Goal: Transaction & Acquisition: Purchase product/service

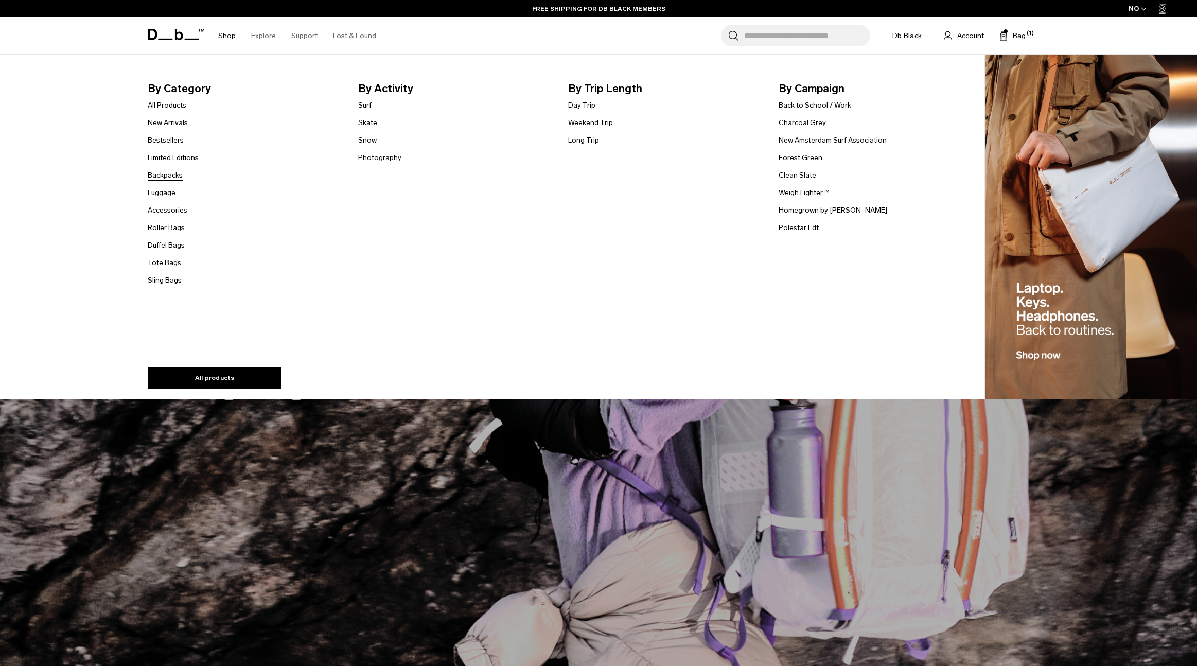
click at [169, 174] on link "Backpacks" at bounding box center [165, 175] width 35 height 11
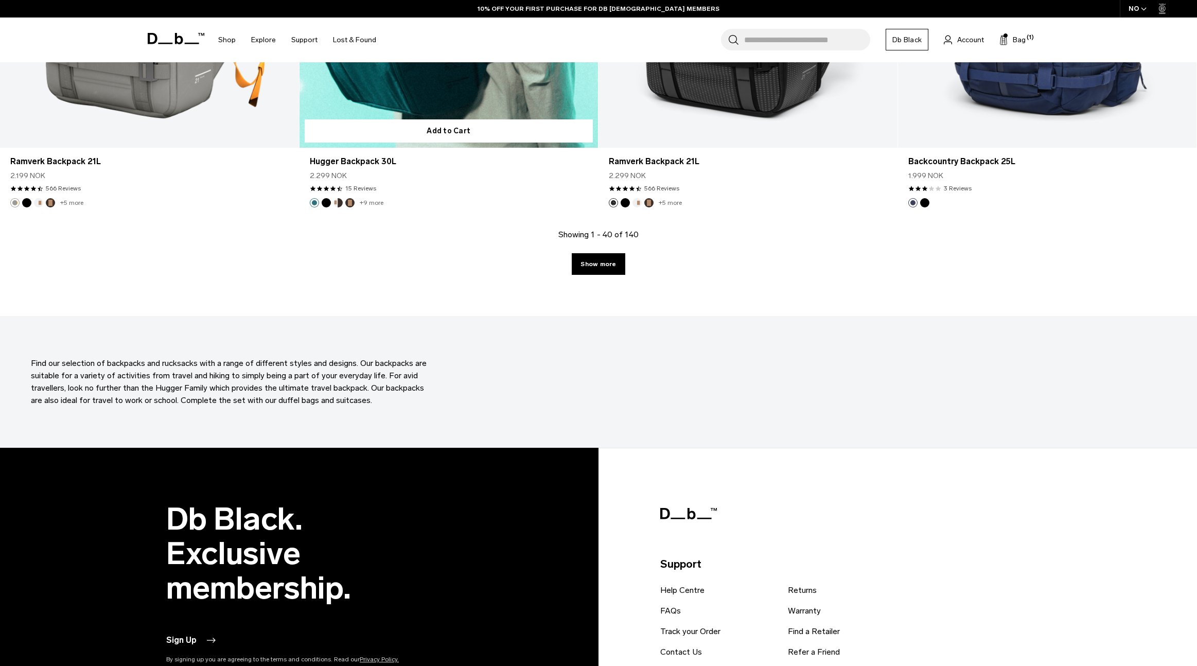
scroll to position [4164, 0]
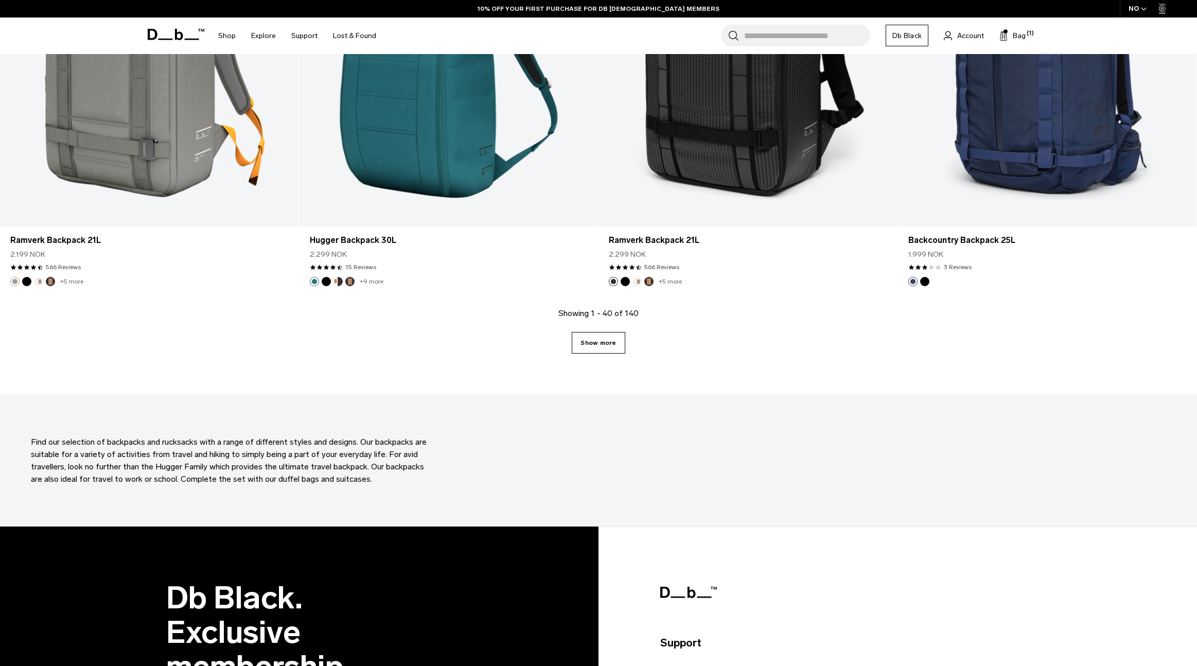
click at [600, 351] on link "Show more" at bounding box center [598, 343] width 53 height 22
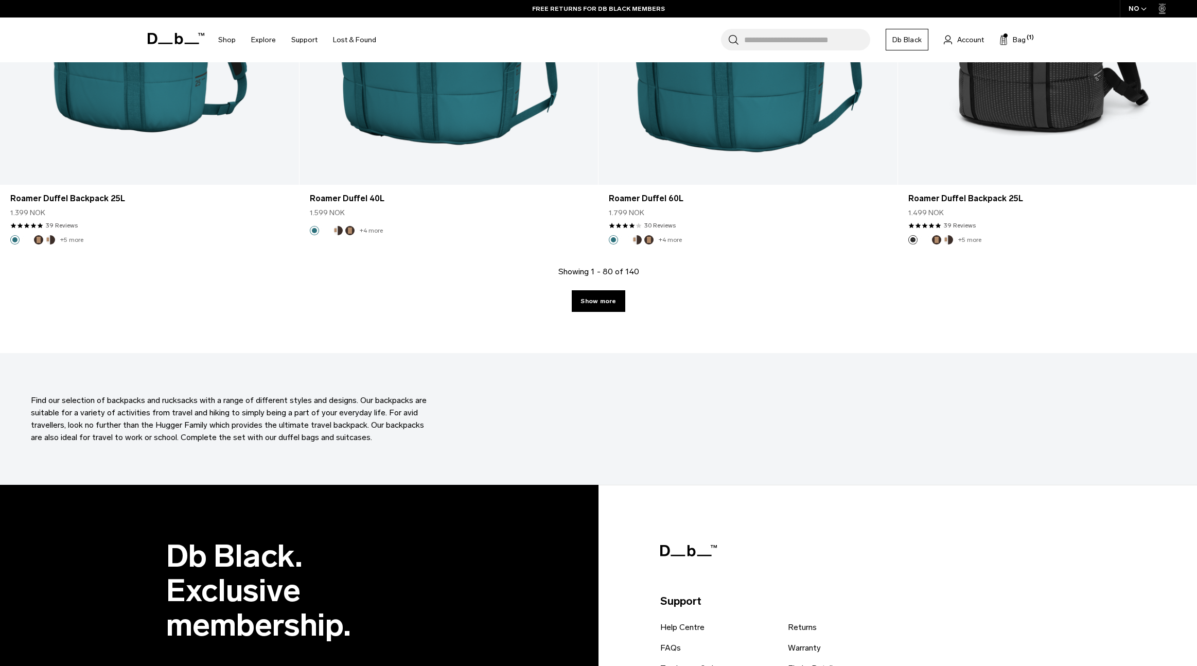
scroll to position [8331, 0]
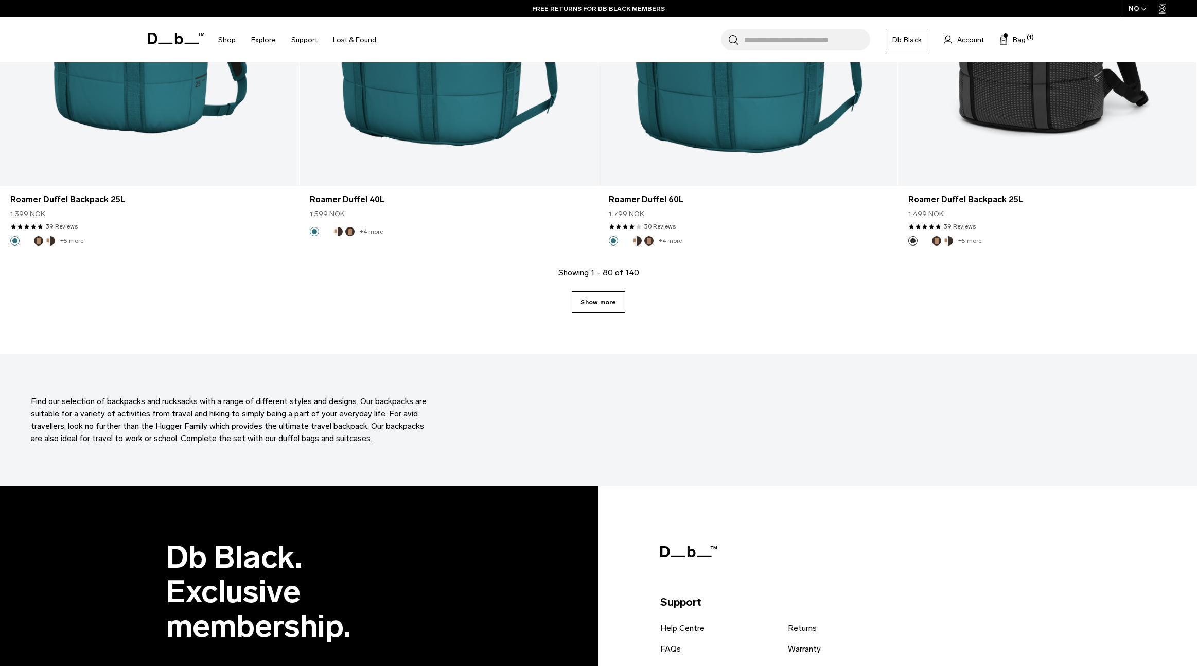
click at [598, 304] on link "Show more" at bounding box center [598, 302] width 53 height 22
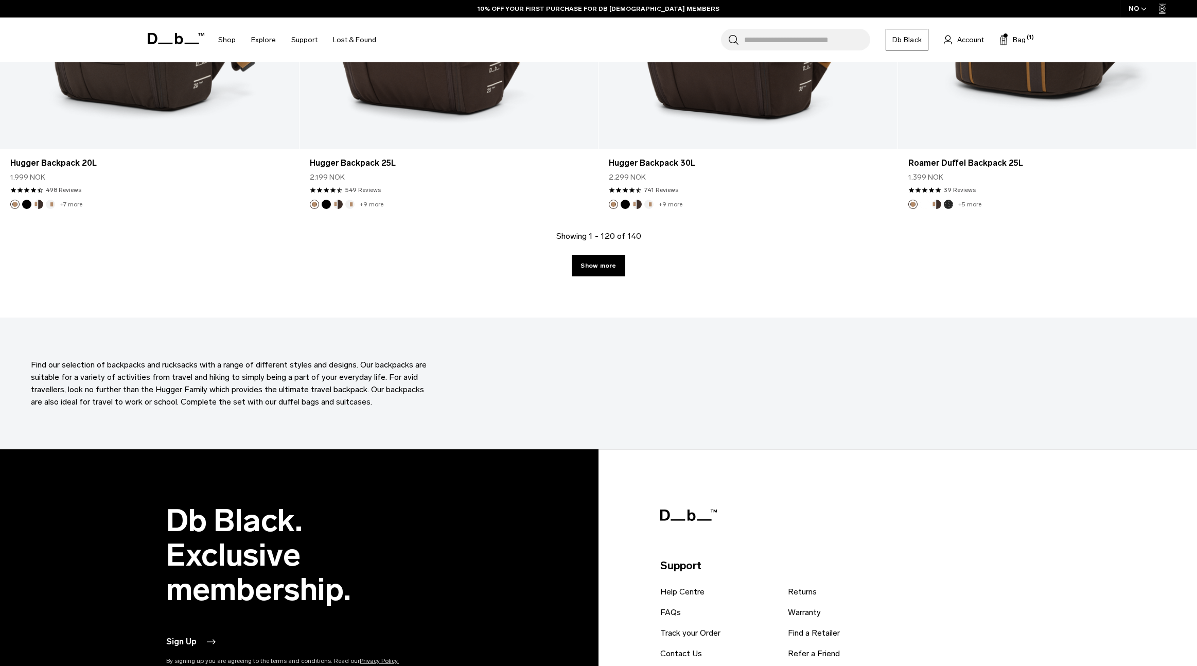
scroll to position [12490, 0]
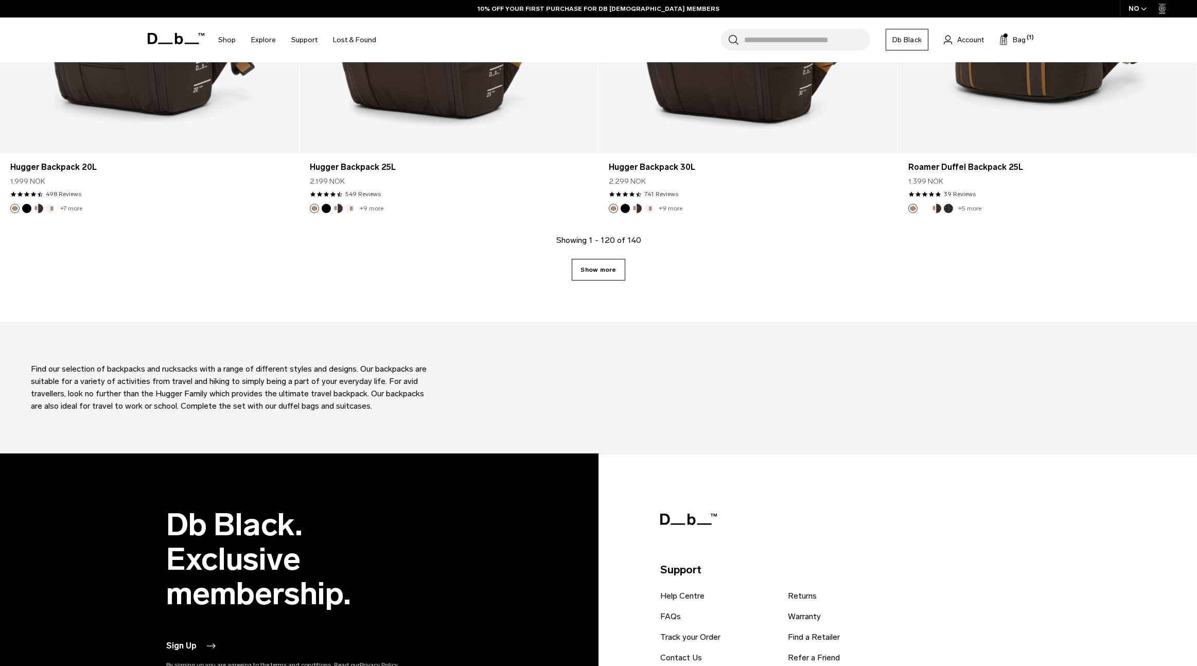
click at [595, 275] on link "Show more" at bounding box center [598, 270] width 53 height 22
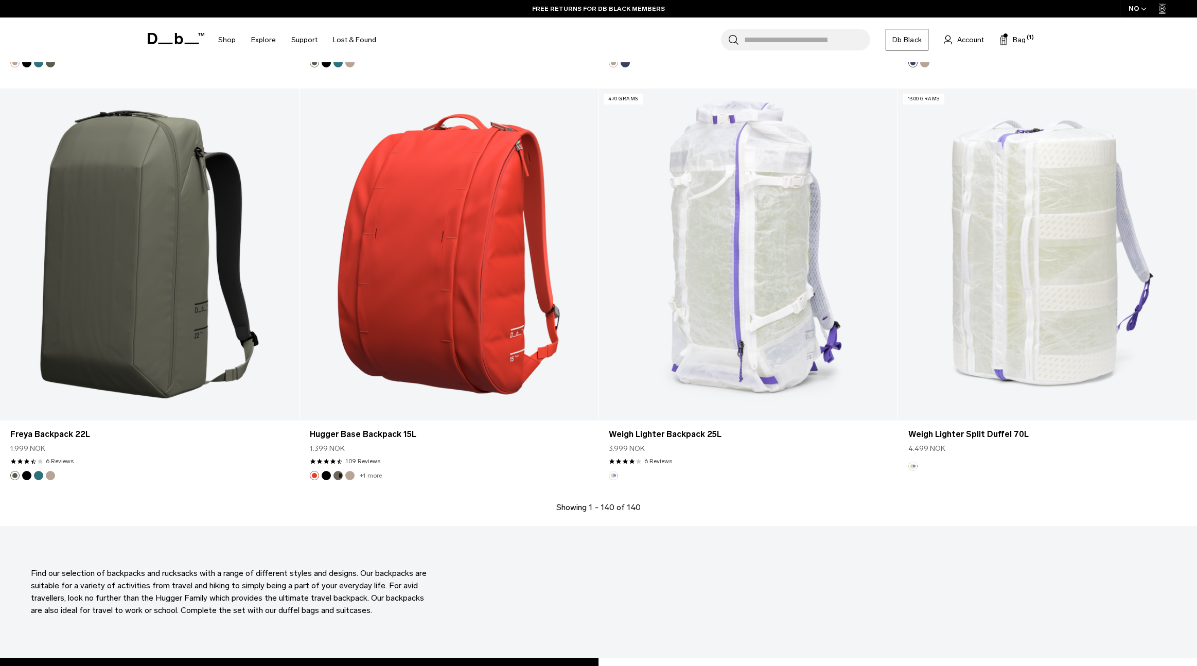
scroll to position [14283, 0]
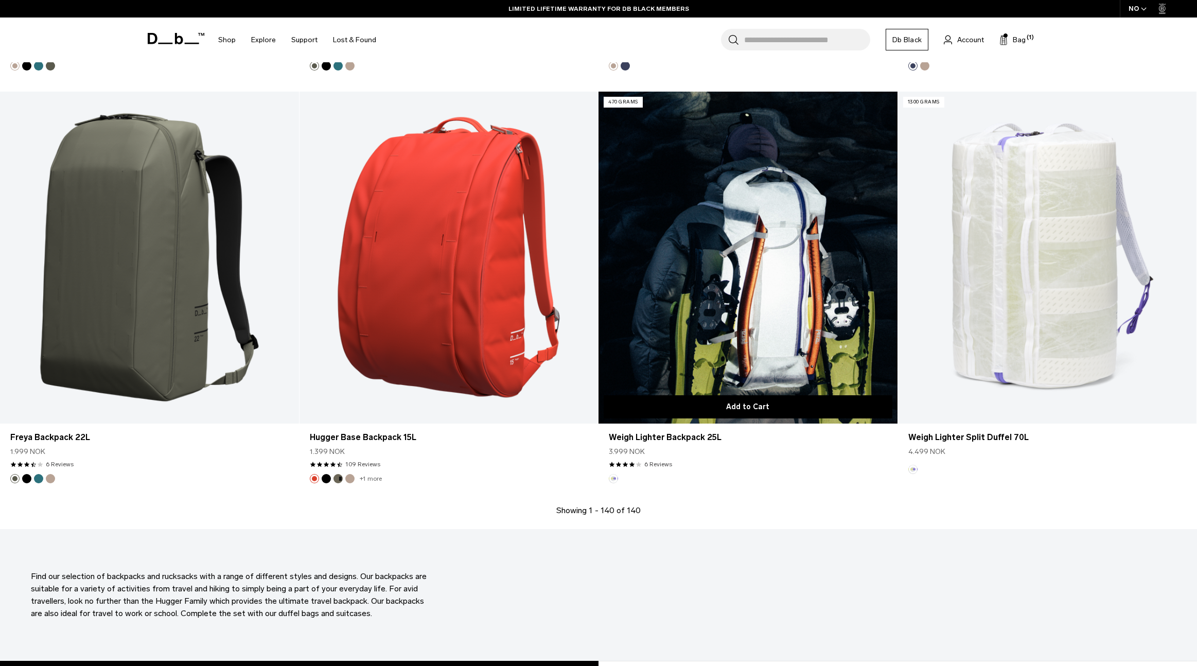
click at [734, 407] on button "Add to Cart" at bounding box center [747, 406] width 289 height 23
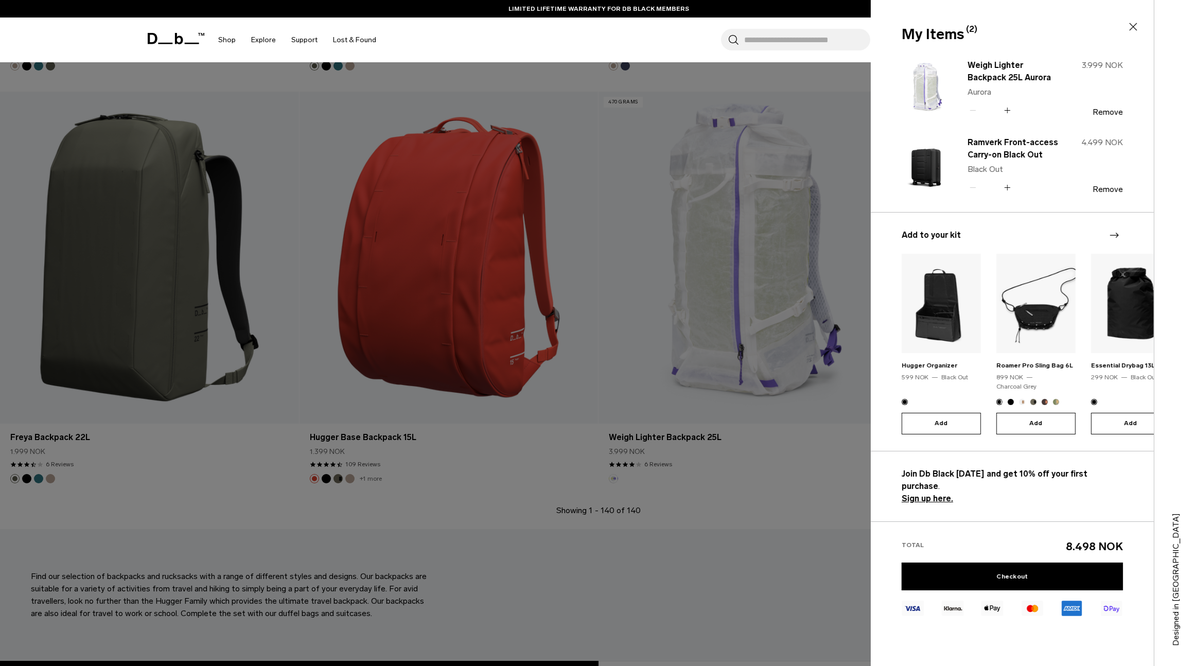
click at [744, 289] on div at bounding box center [598, 333] width 1197 height 666
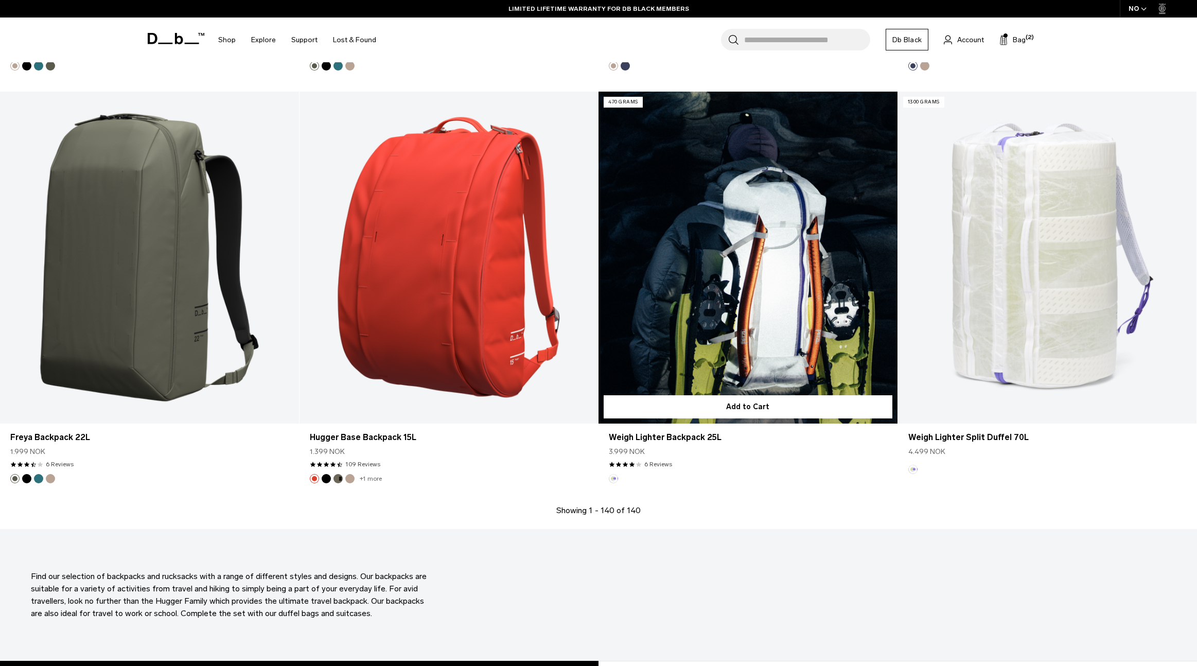
click at [750, 275] on link "Weigh Lighter Backpack 25L" at bounding box center [747, 258] width 299 height 332
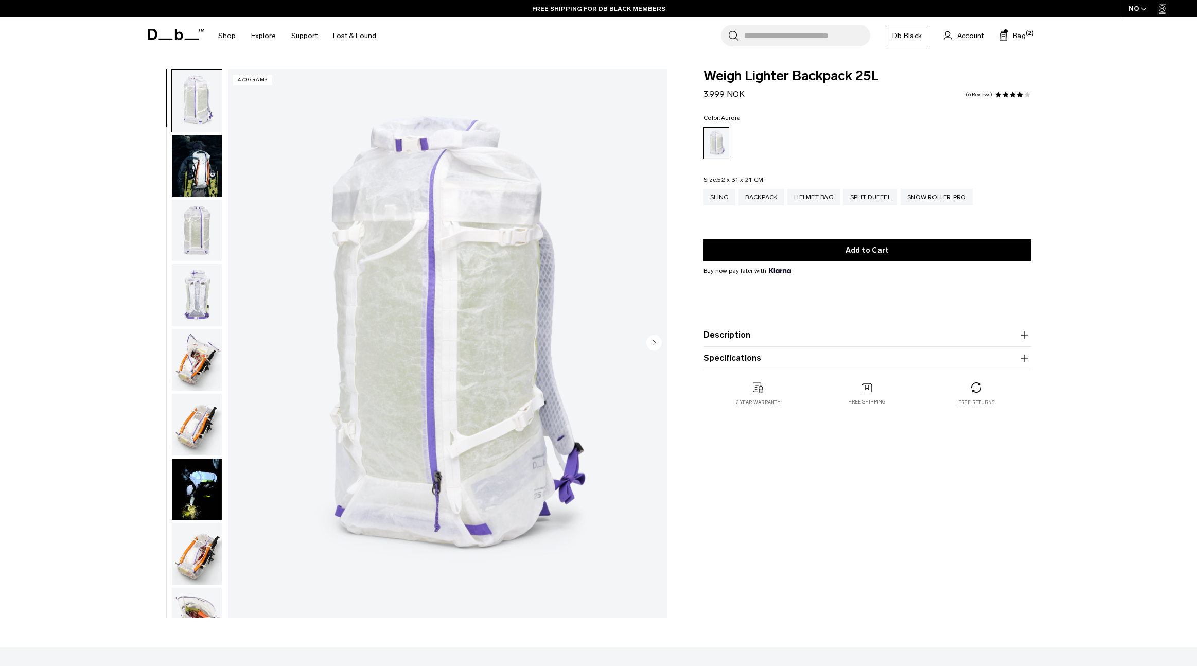
click at [201, 481] on img "button" at bounding box center [197, 489] width 50 height 62
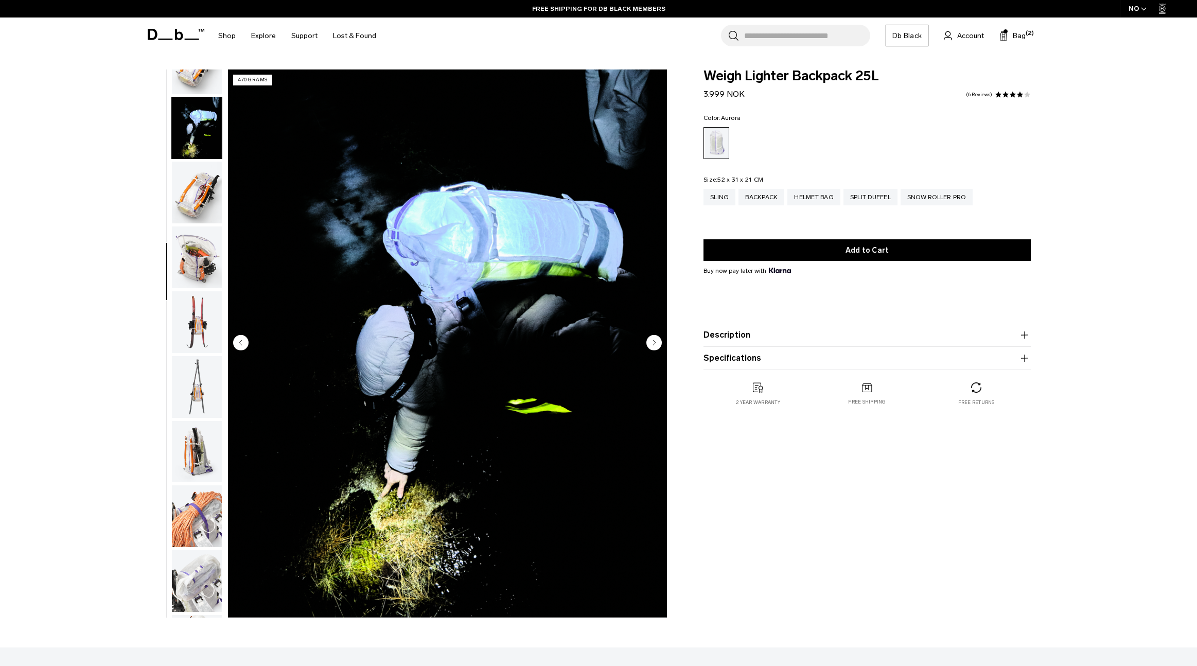
scroll to position [388, 0]
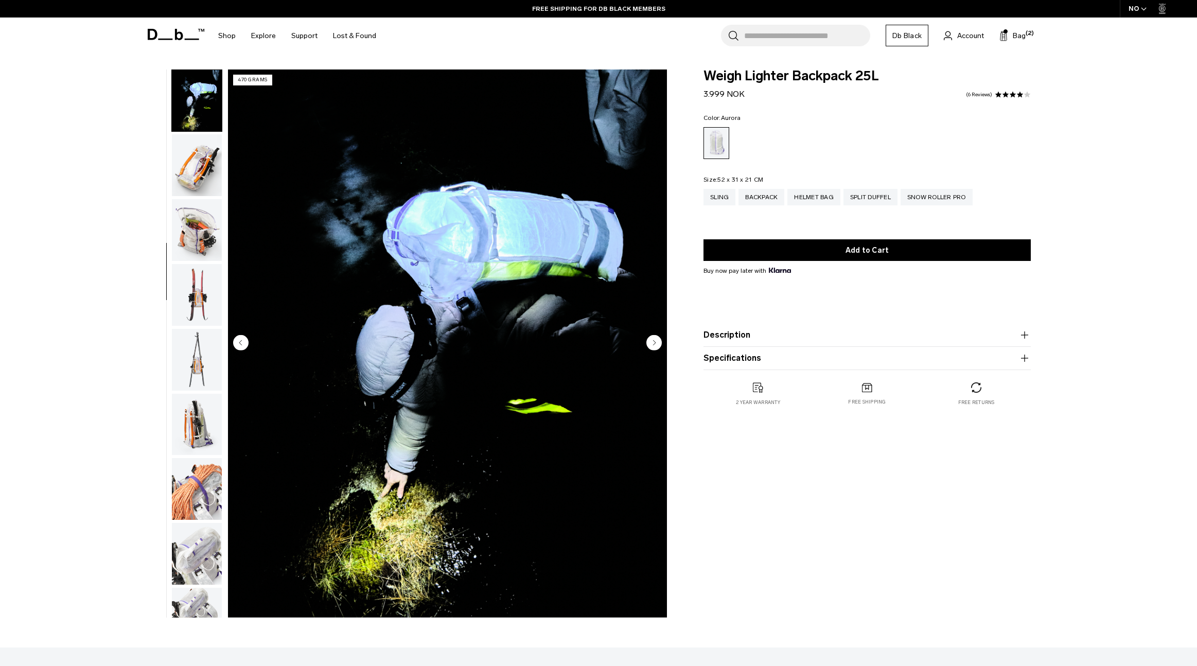
click at [201, 494] on img "button" at bounding box center [197, 489] width 50 height 62
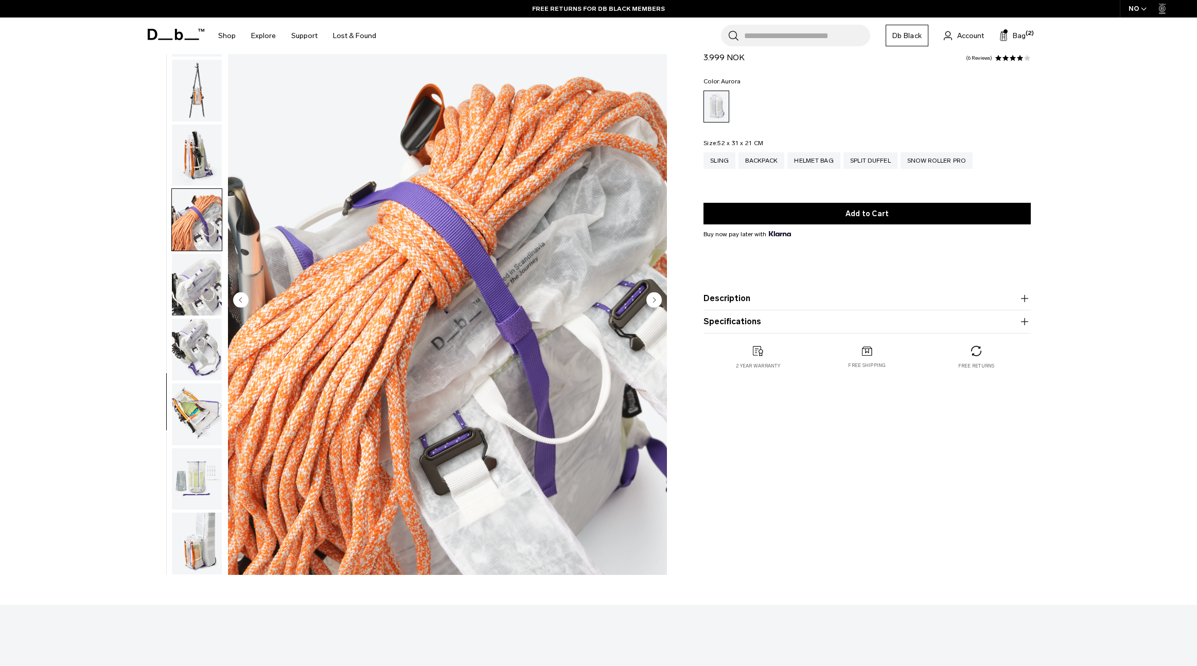
scroll to position [44, 0]
click at [203, 528] on img "button" at bounding box center [197, 542] width 50 height 62
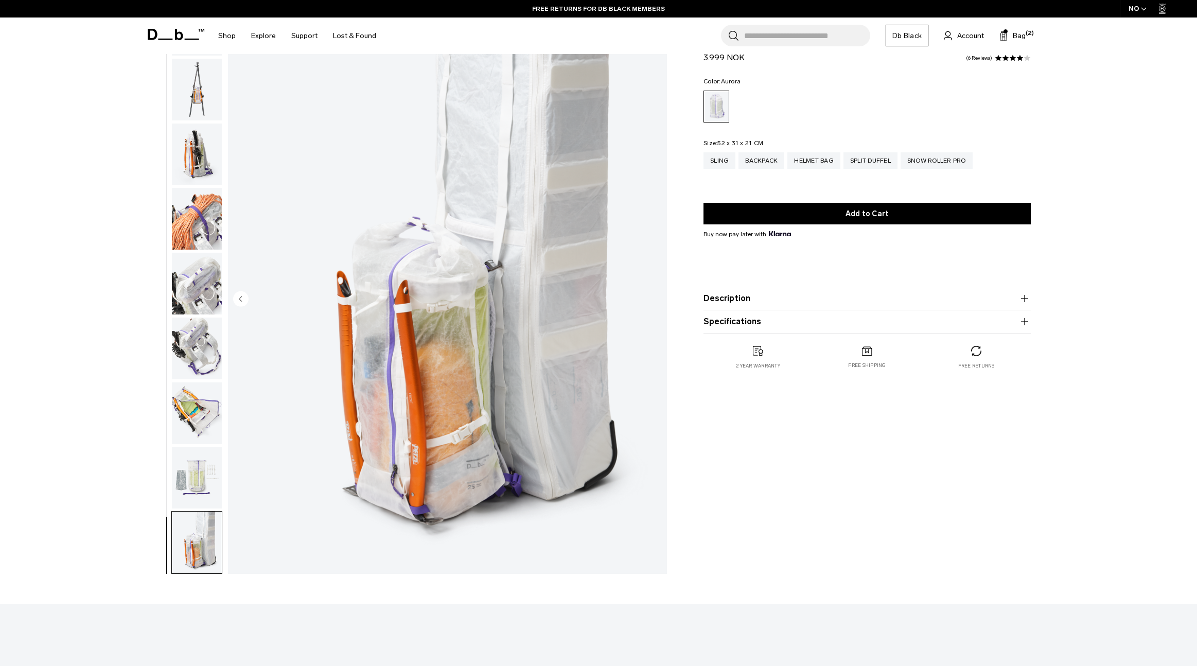
click at [210, 481] on img "button" at bounding box center [197, 478] width 50 height 62
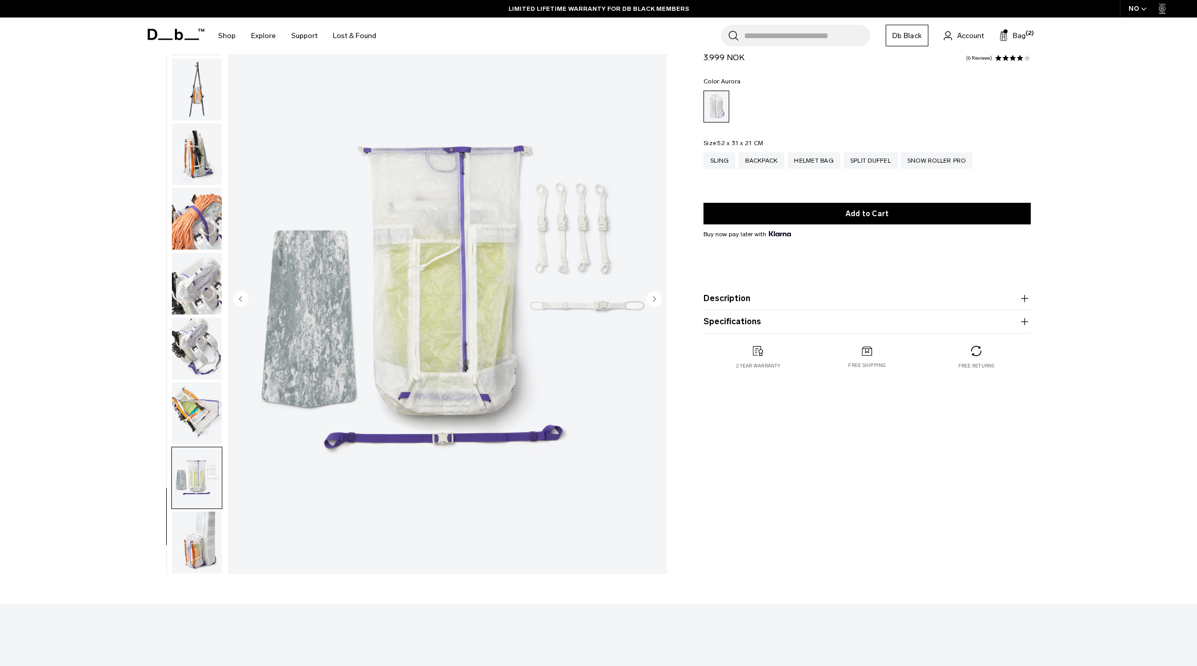
click at [219, 418] on img "button" at bounding box center [197, 413] width 50 height 62
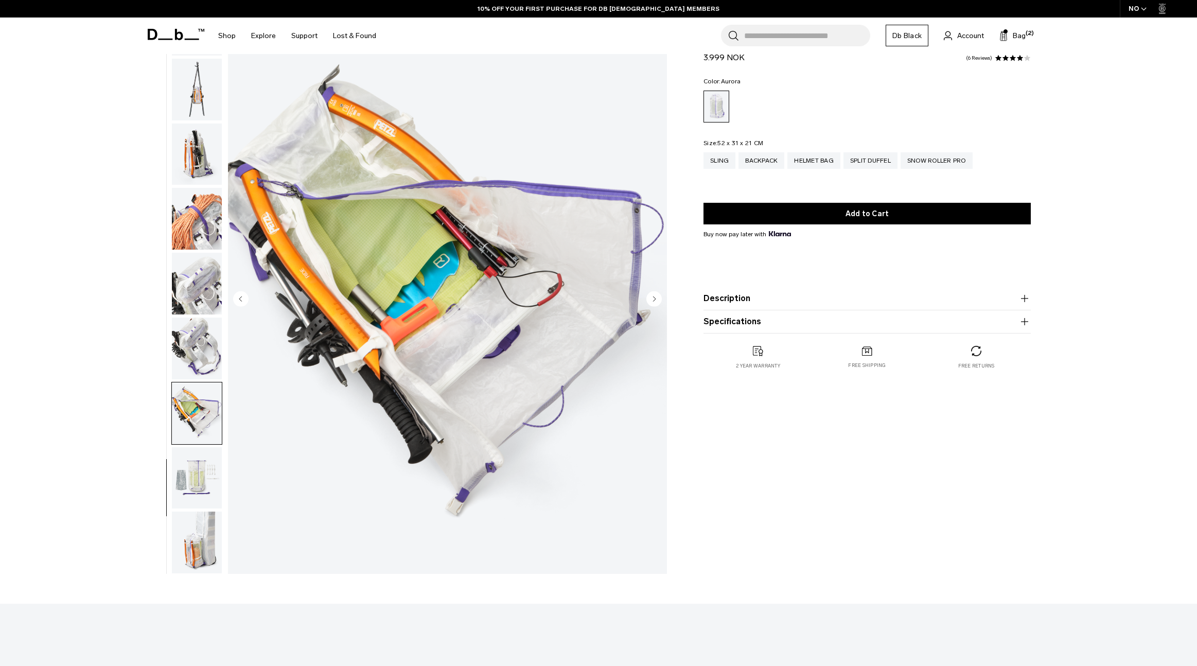
click at [206, 349] on img "button" at bounding box center [197, 348] width 50 height 62
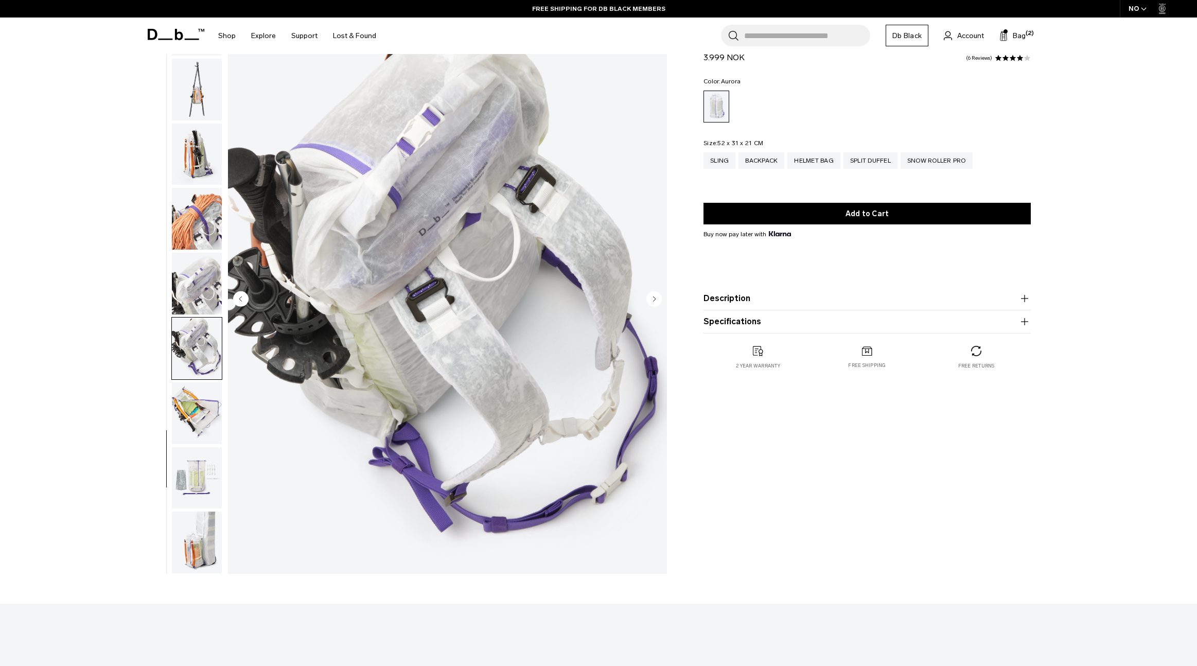
click at [209, 306] on img "button" at bounding box center [197, 284] width 50 height 62
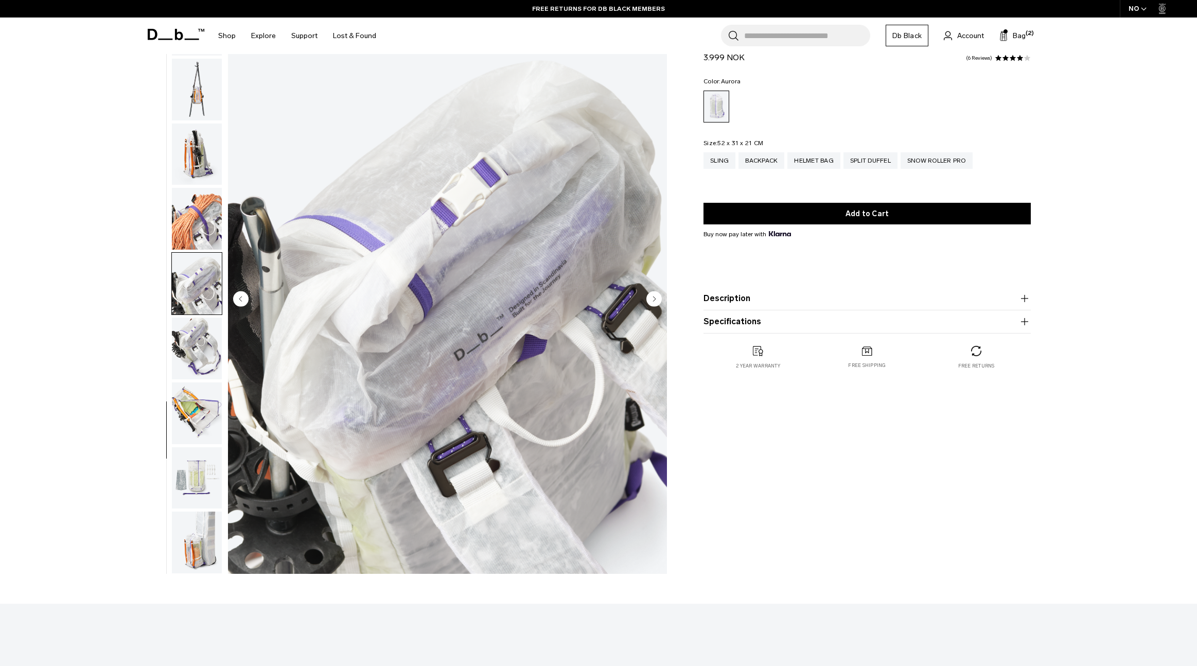
click at [207, 247] on img "button" at bounding box center [197, 219] width 50 height 62
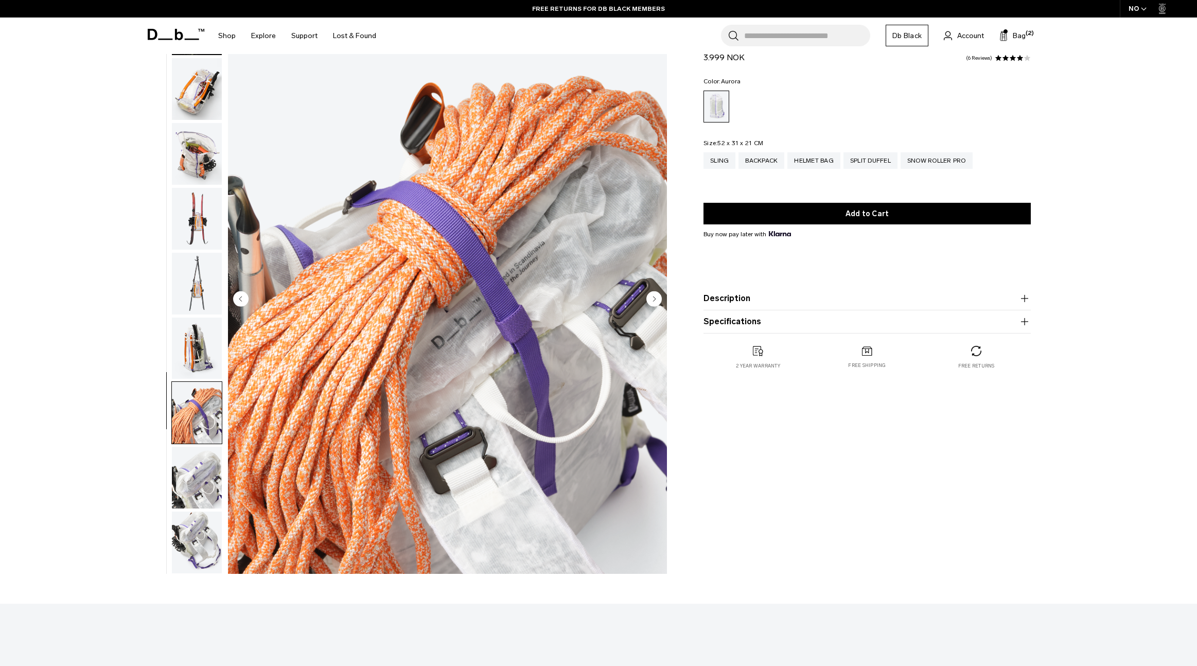
click at [203, 353] on img "button" at bounding box center [197, 348] width 50 height 62
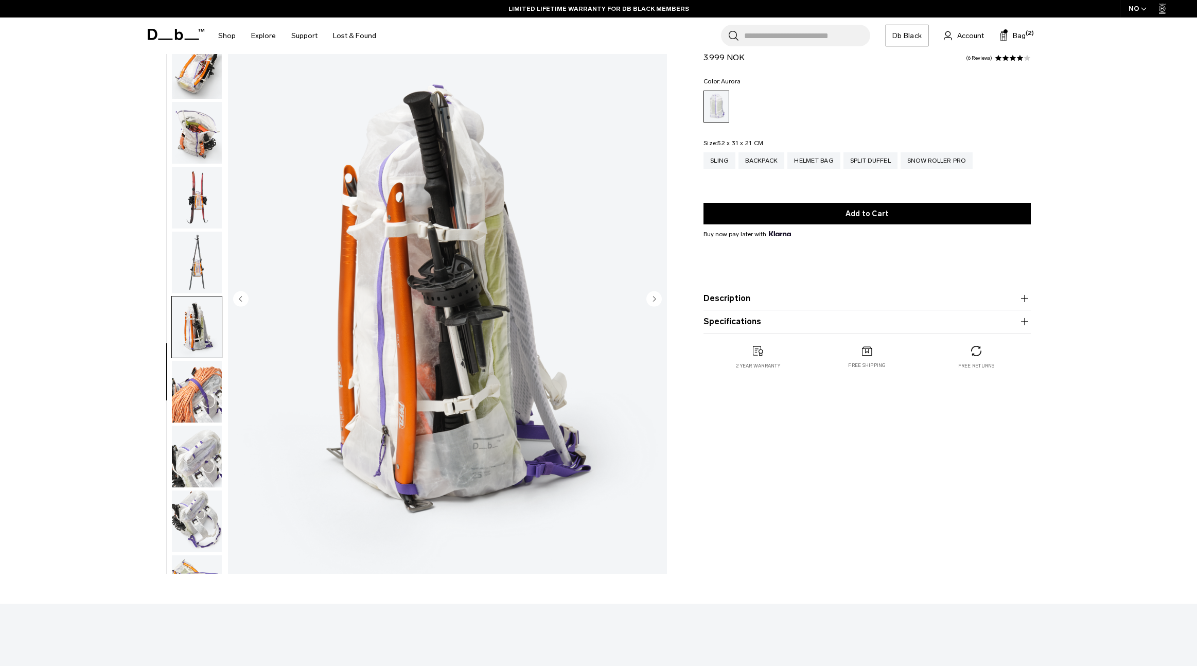
scroll to position [433, 0]
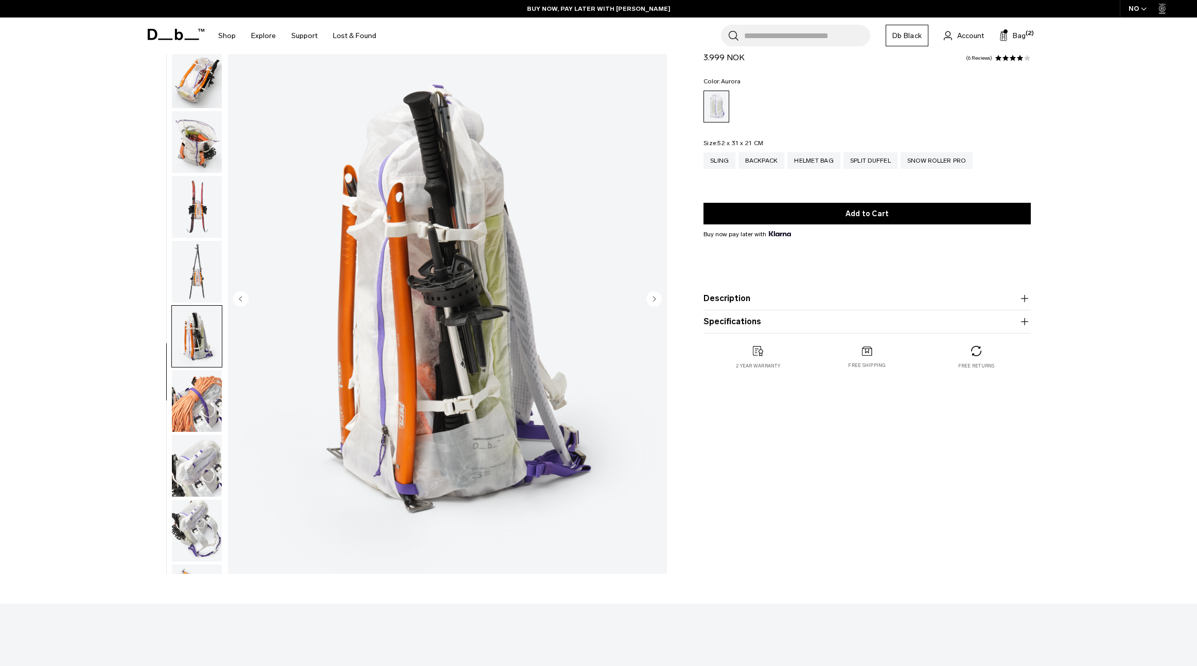
click at [207, 276] on img "button" at bounding box center [197, 272] width 50 height 62
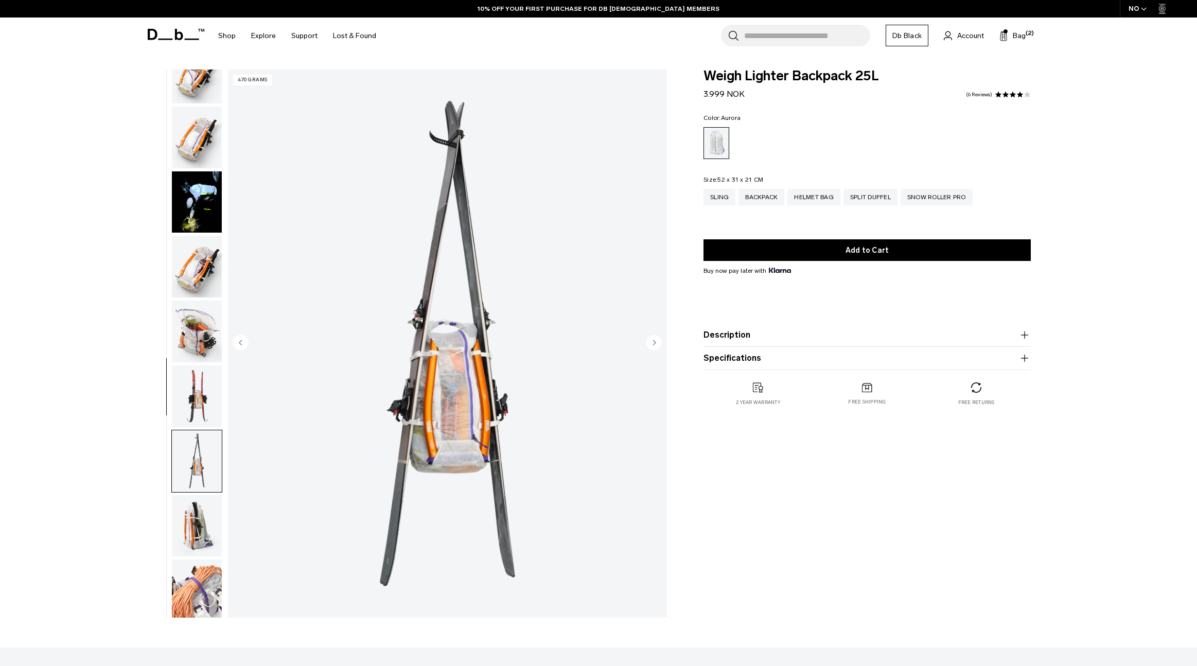
scroll to position [277, 0]
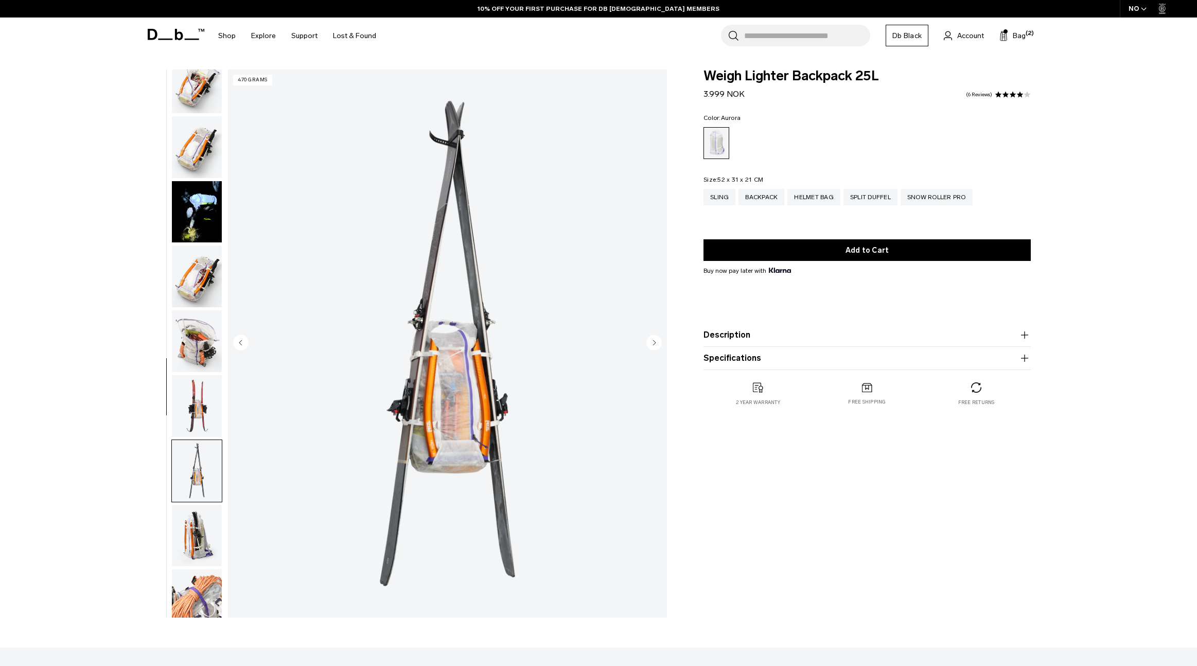
click at [198, 394] on img "button" at bounding box center [197, 406] width 50 height 62
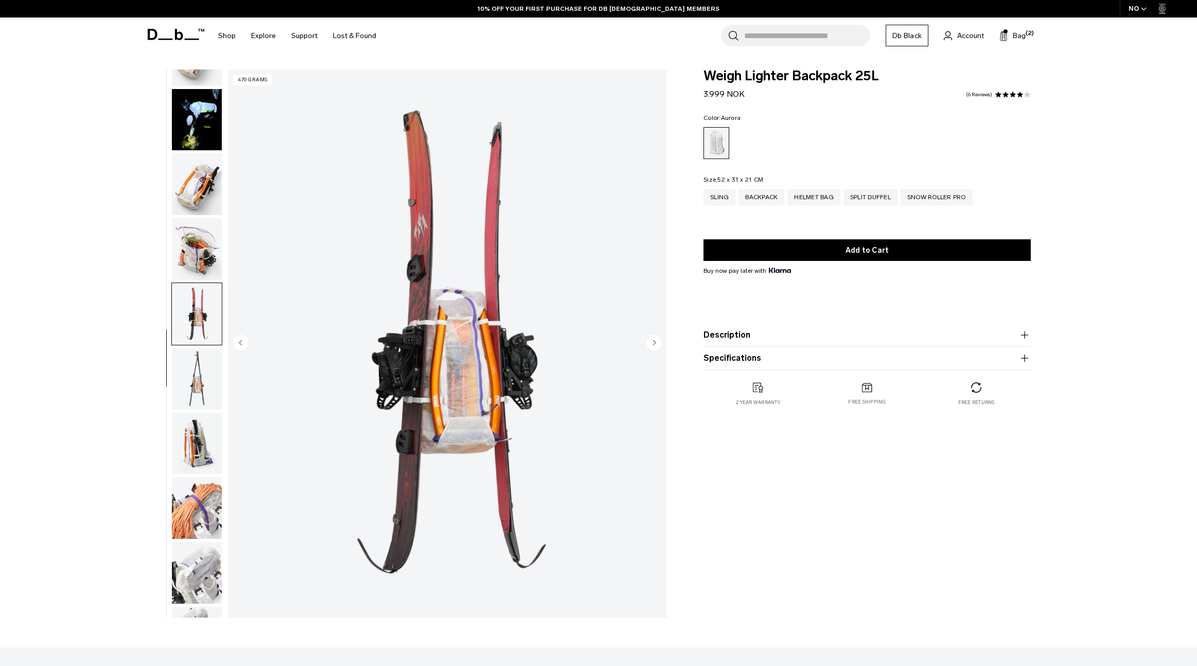
scroll to position [360, 0]
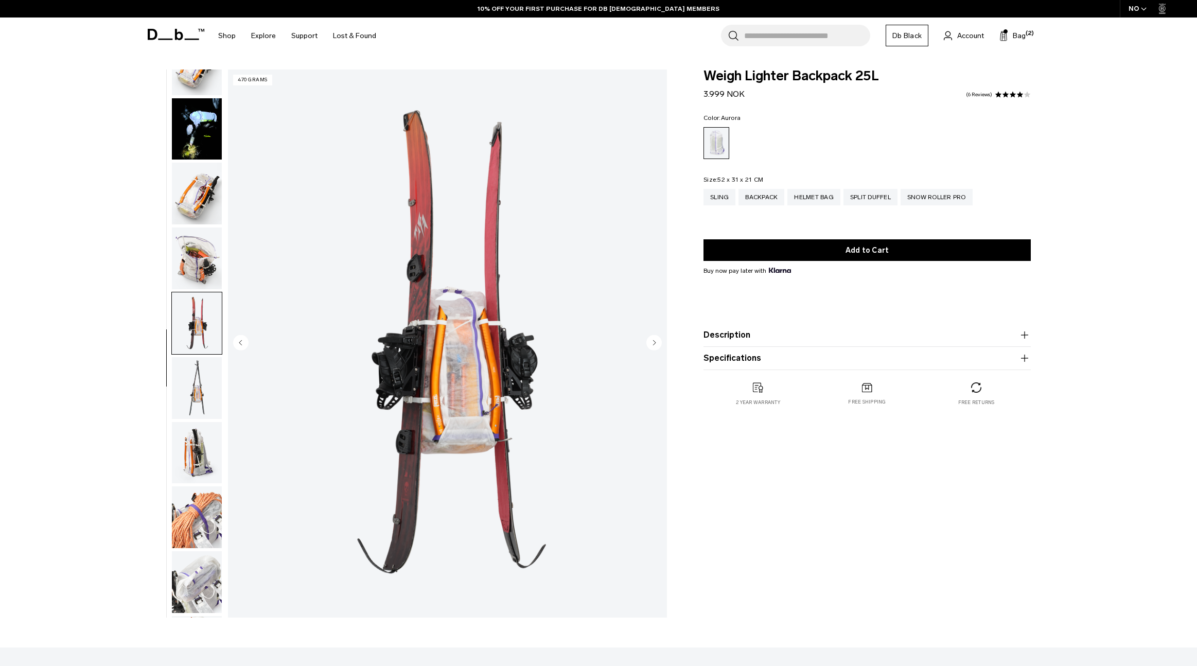
click at [242, 343] on circle "Previous slide" at bounding box center [240, 341] width 15 height 15
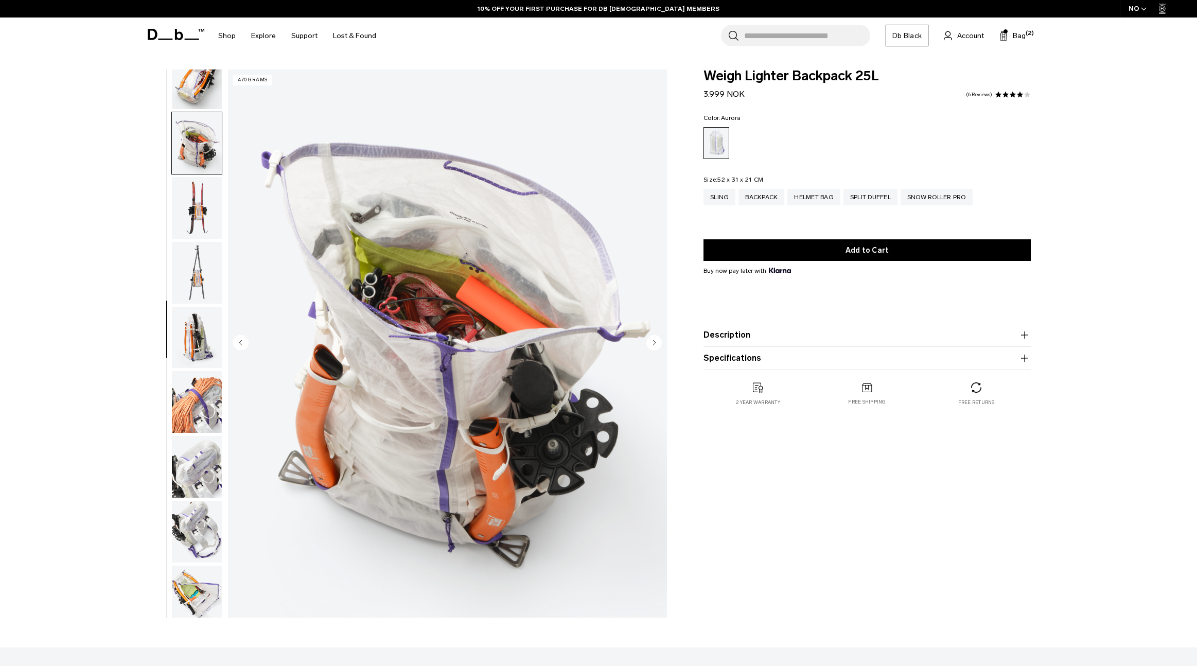
scroll to position [518, 0]
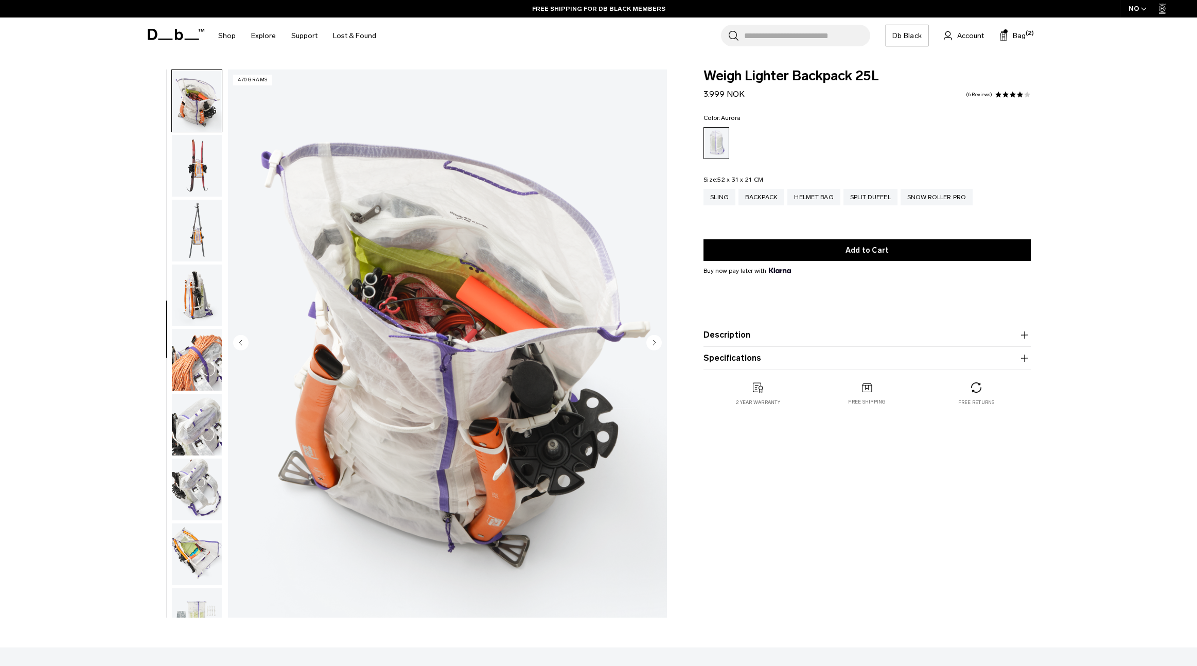
click at [242, 343] on circle "Previous slide" at bounding box center [240, 341] width 15 height 15
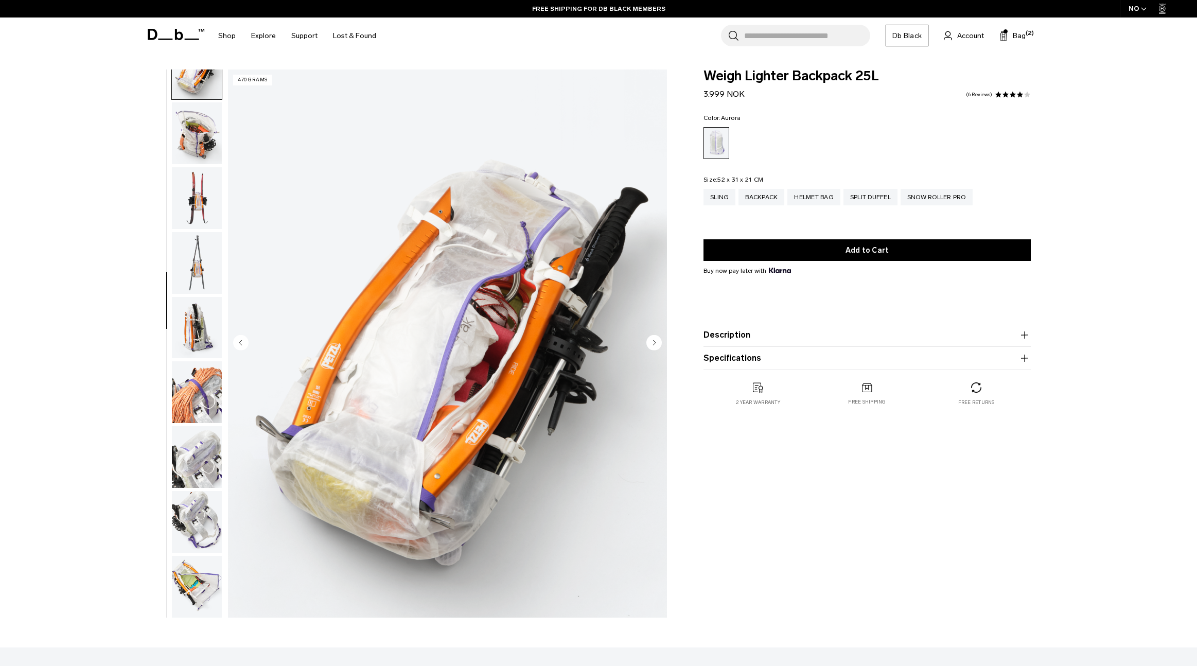
scroll to position [453, 0]
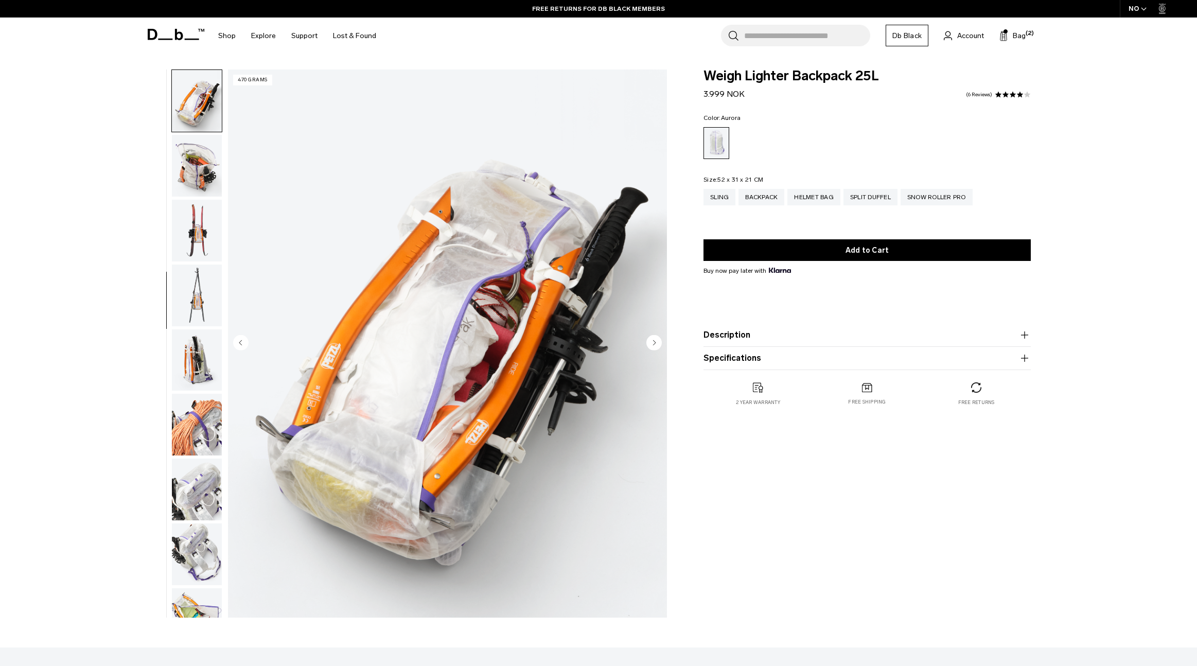
click at [242, 343] on circle "Previous slide" at bounding box center [240, 341] width 15 height 15
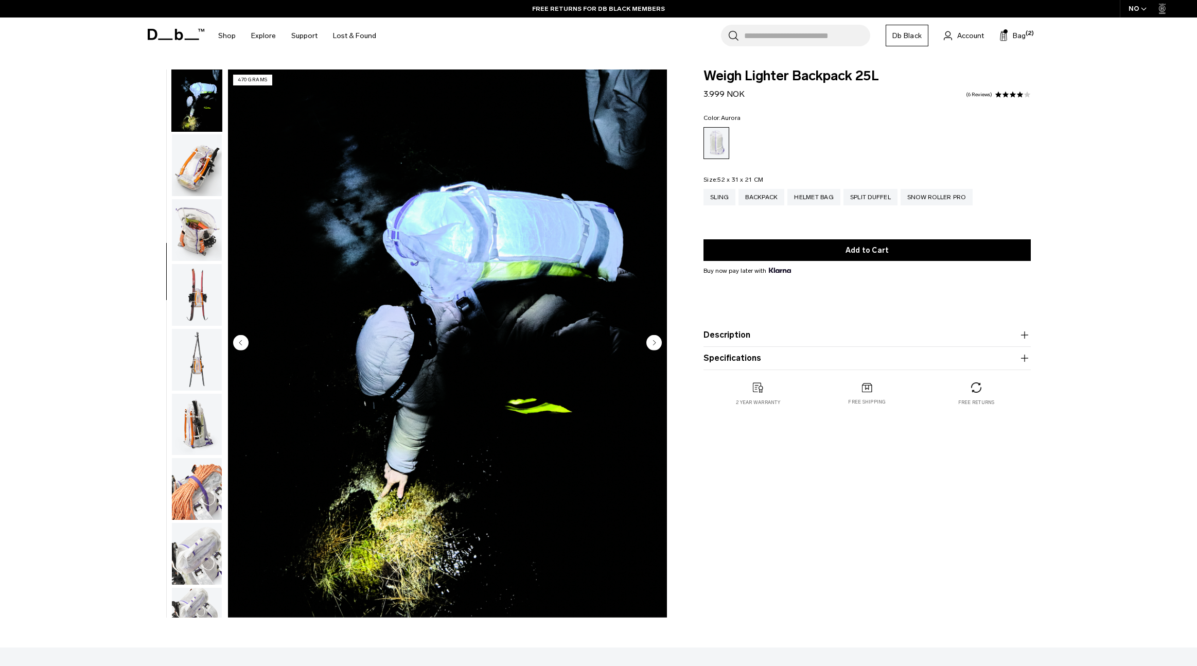
click at [242, 343] on circle "Previous slide" at bounding box center [240, 341] width 15 height 15
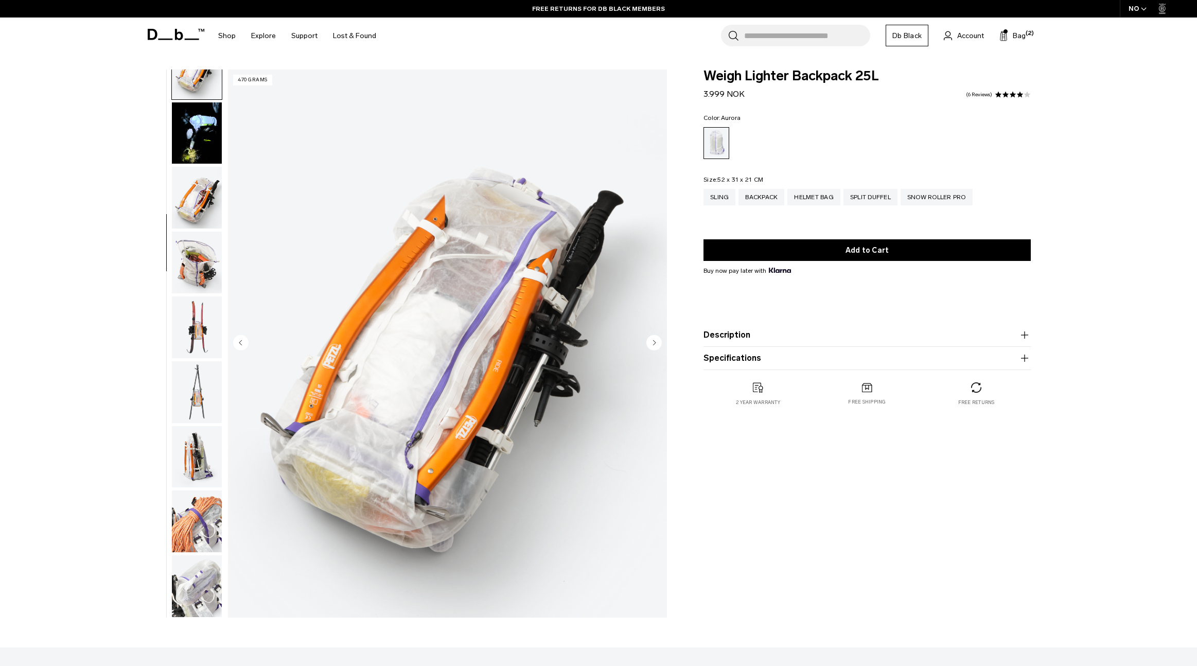
scroll to position [324, 0]
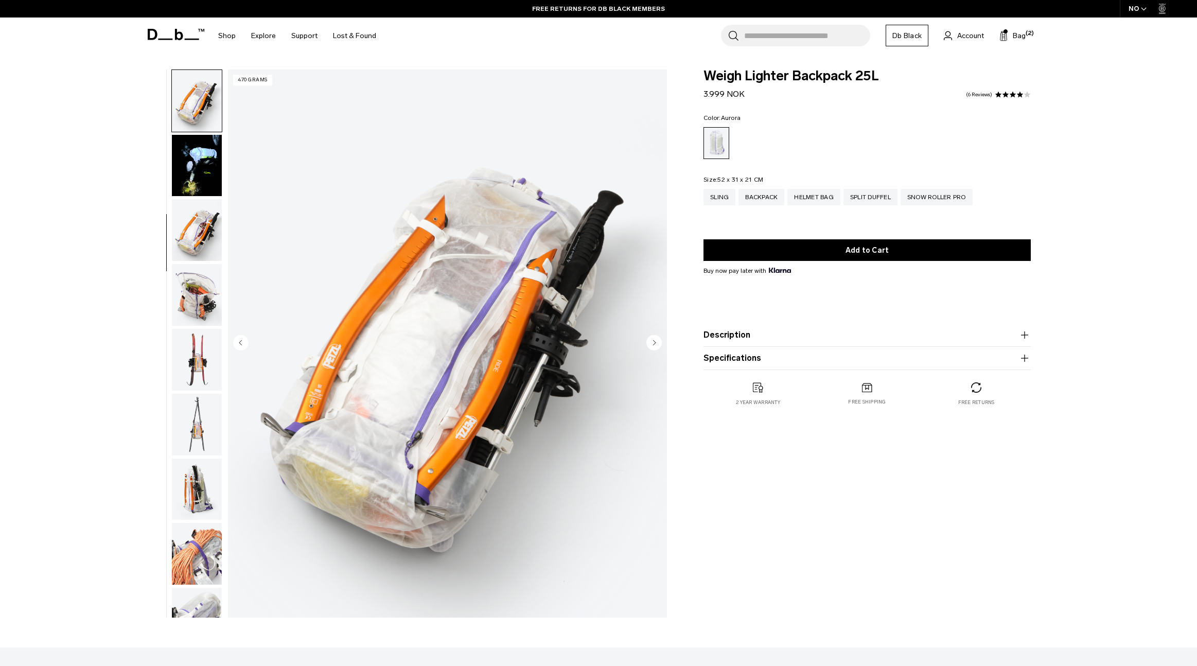
click at [243, 343] on circle "Previous slide" at bounding box center [240, 341] width 15 height 15
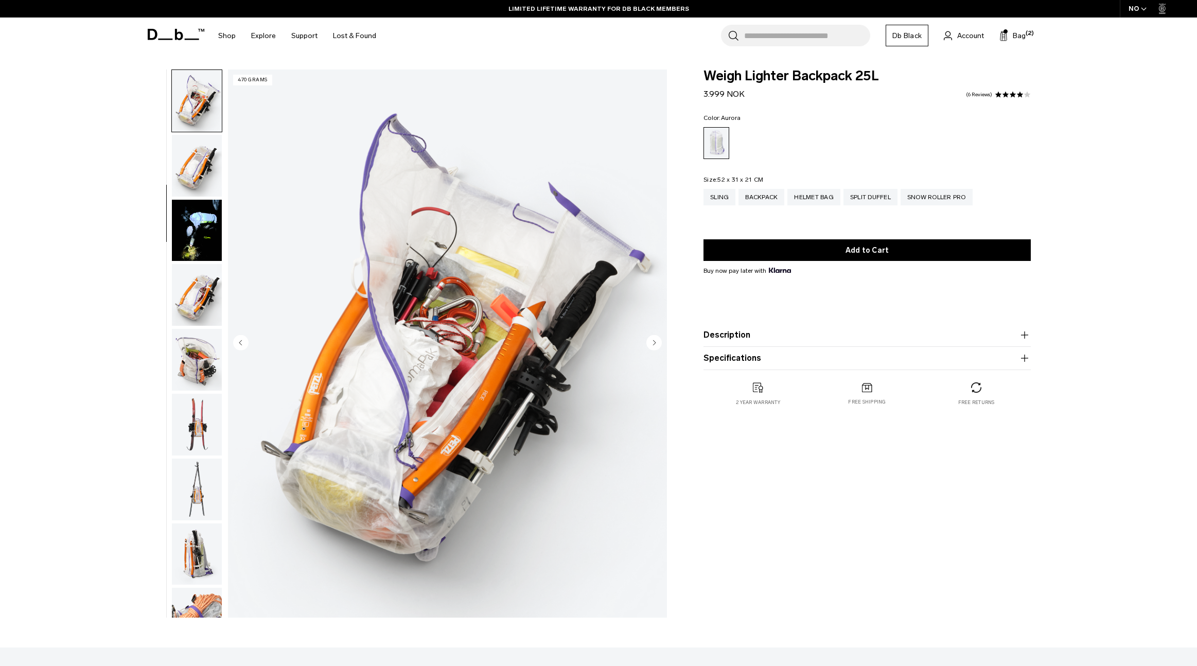
click at [243, 343] on circle "Previous slide" at bounding box center [240, 341] width 15 height 15
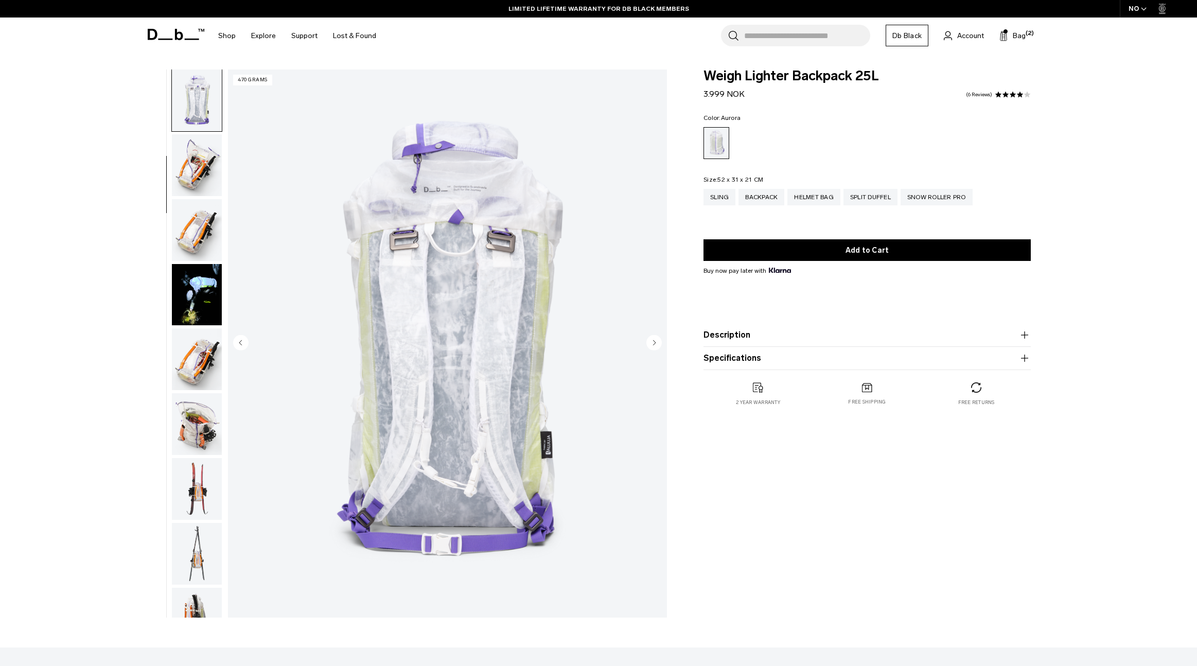
scroll to position [194, 0]
click at [648, 341] on circle "Next slide" at bounding box center [653, 341] width 15 height 15
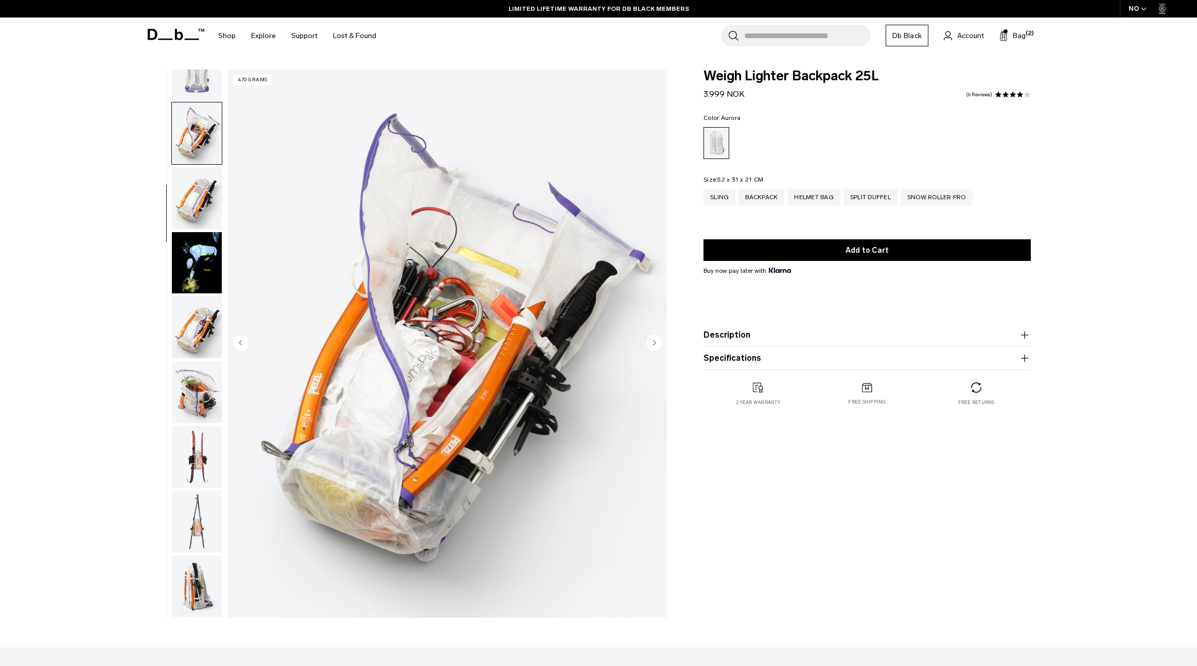
scroll to position [259, 0]
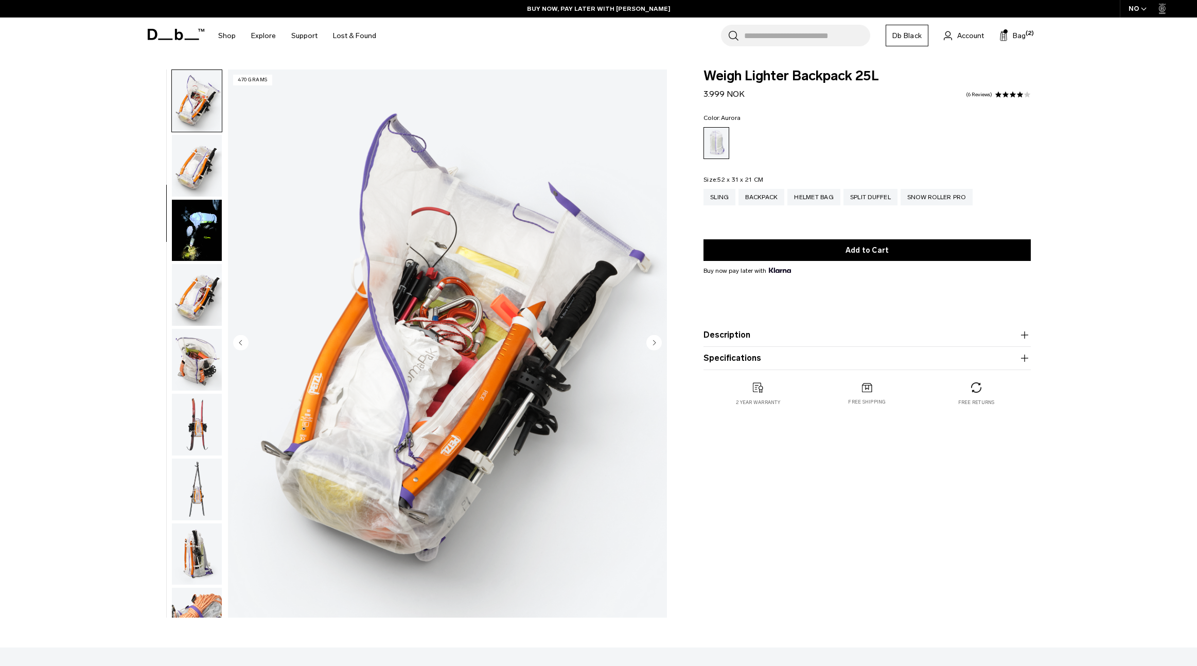
click at [243, 340] on circle "Previous slide" at bounding box center [240, 341] width 15 height 15
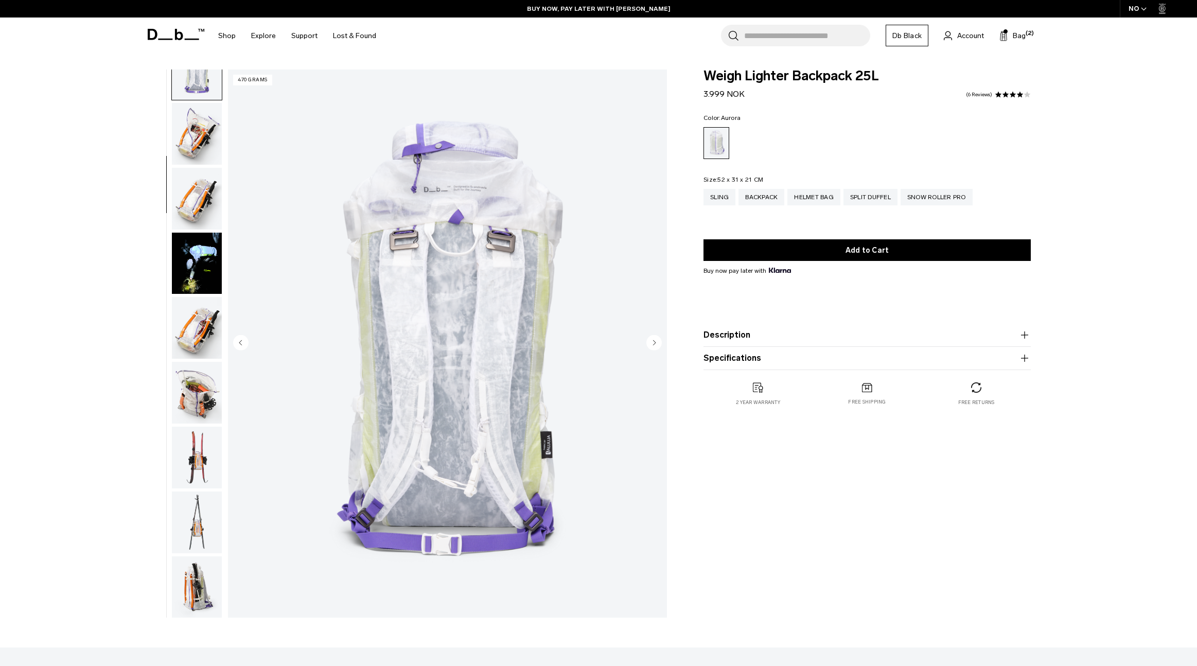
scroll to position [194, 0]
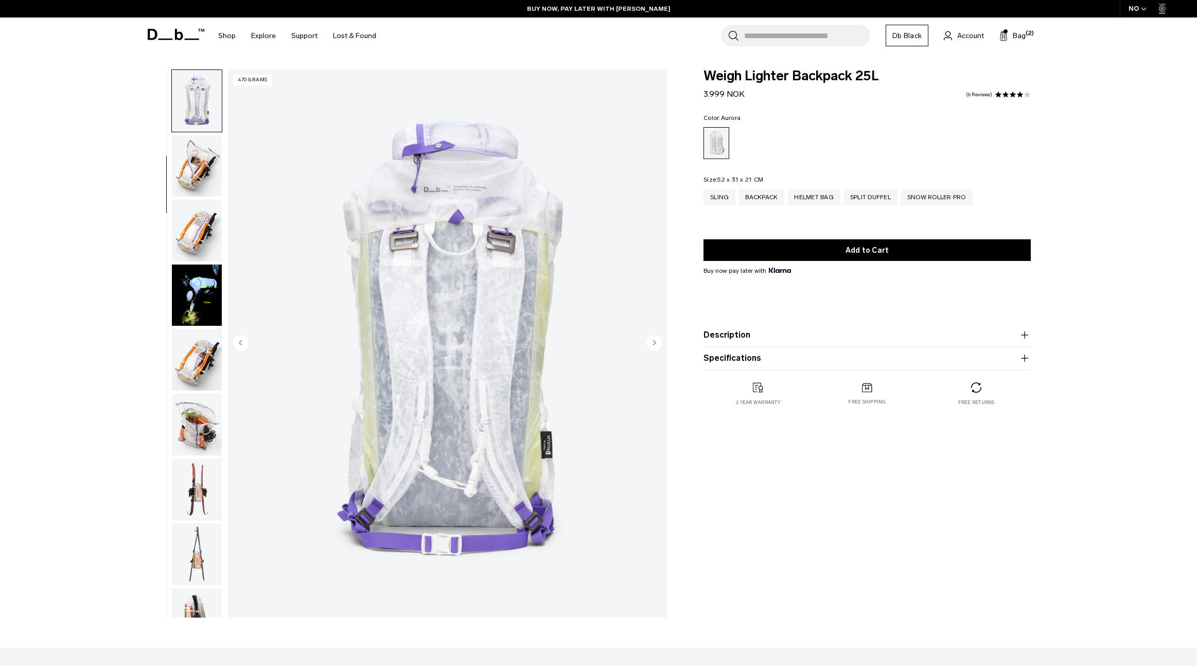
click at [243, 340] on circle "Previous slide" at bounding box center [240, 341] width 15 height 15
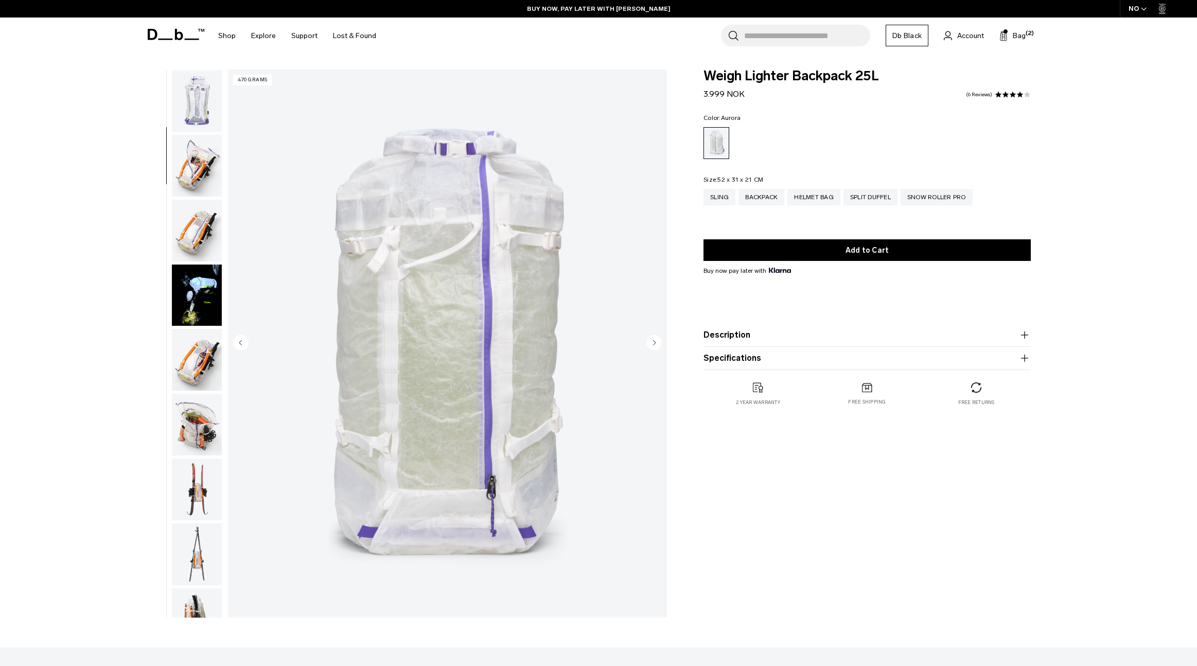
scroll to position [130, 0]
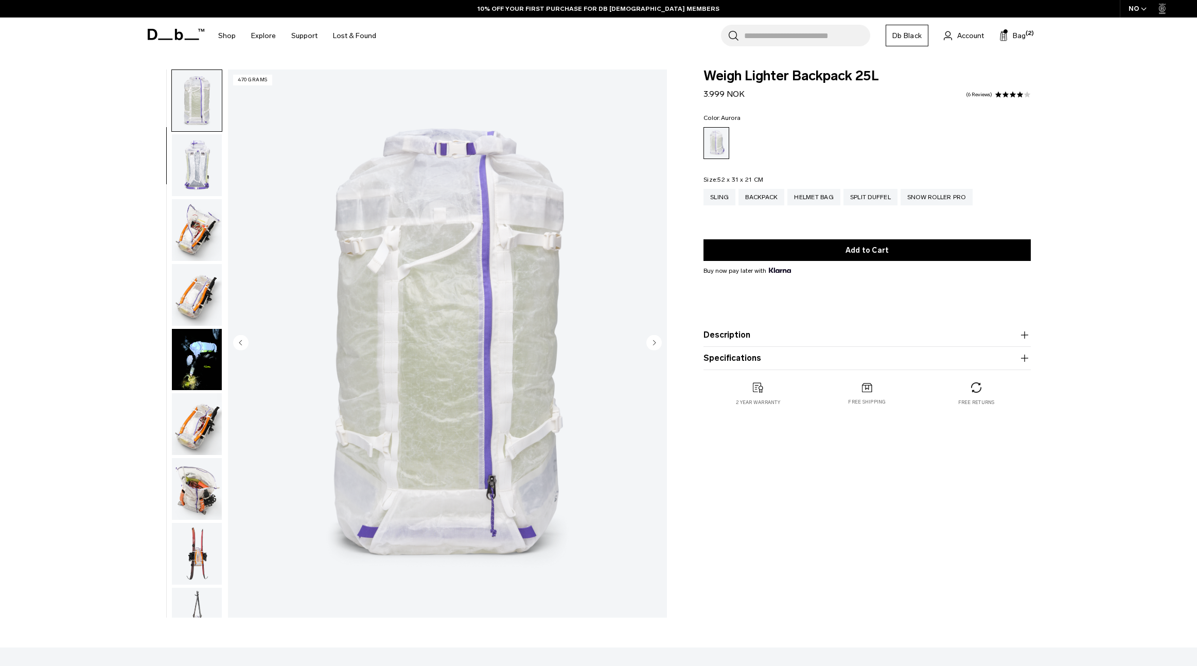
click at [243, 340] on circle "Previous slide" at bounding box center [240, 341] width 15 height 15
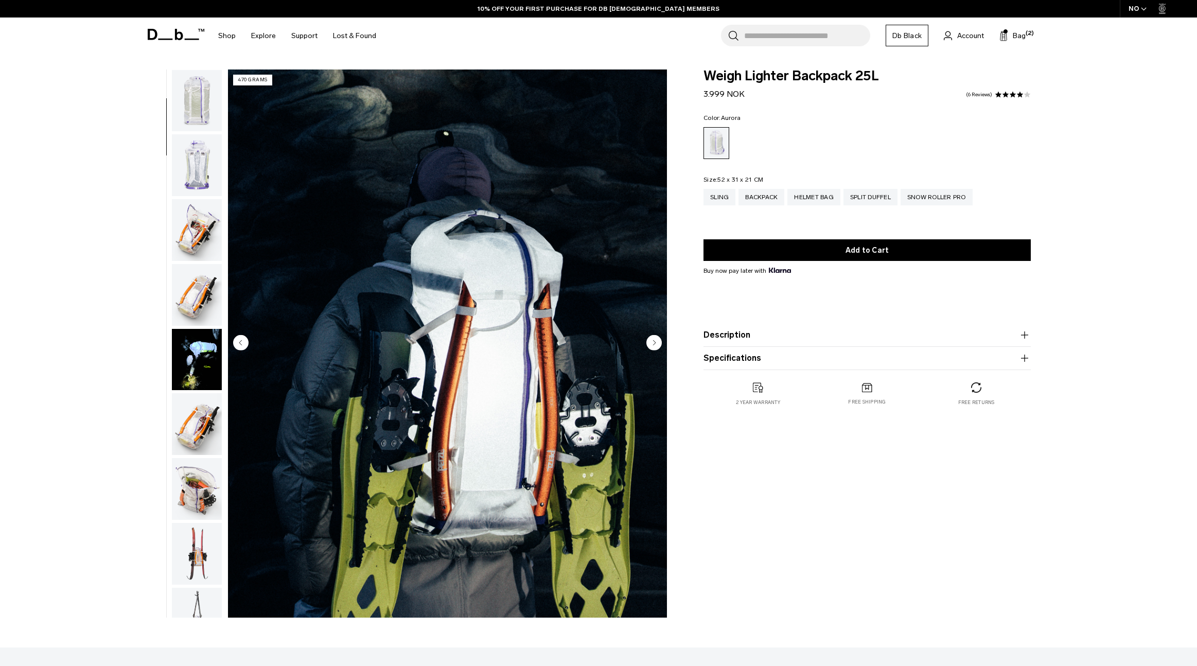
scroll to position [65, 0]
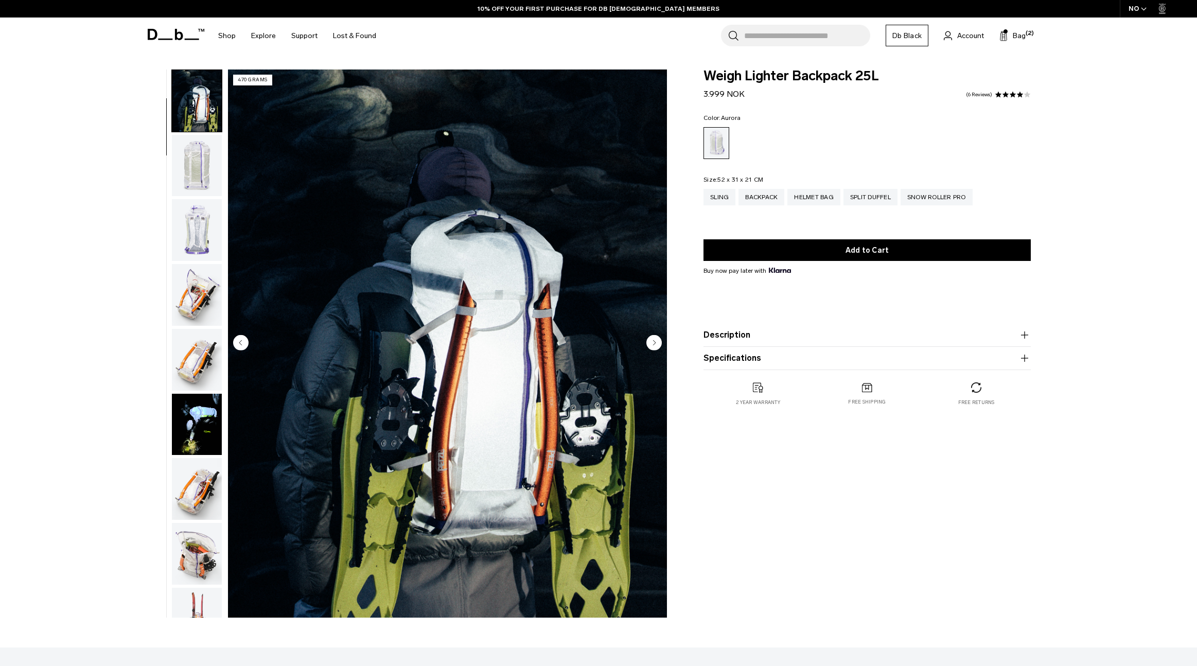
click at [243, 340] on circle "Previous slide" at bounding box center [240, 341] width 15 height 15
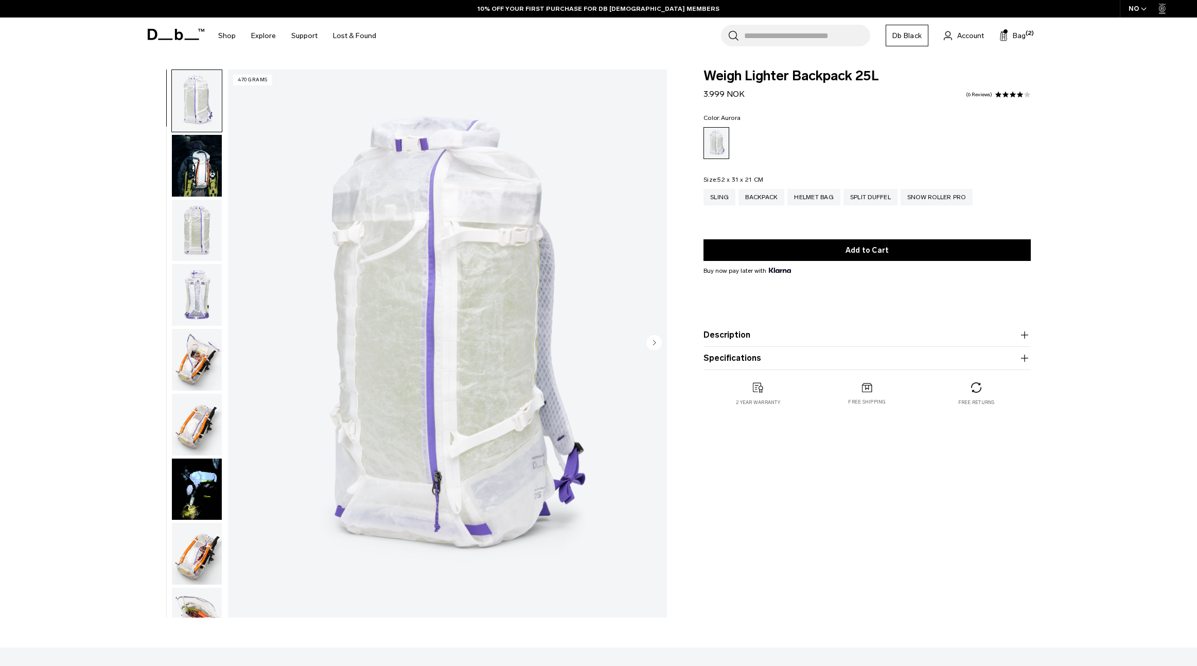
click at [243, 340] on img "1 / 18" at bounding box center [447, 343] width 439 height 548
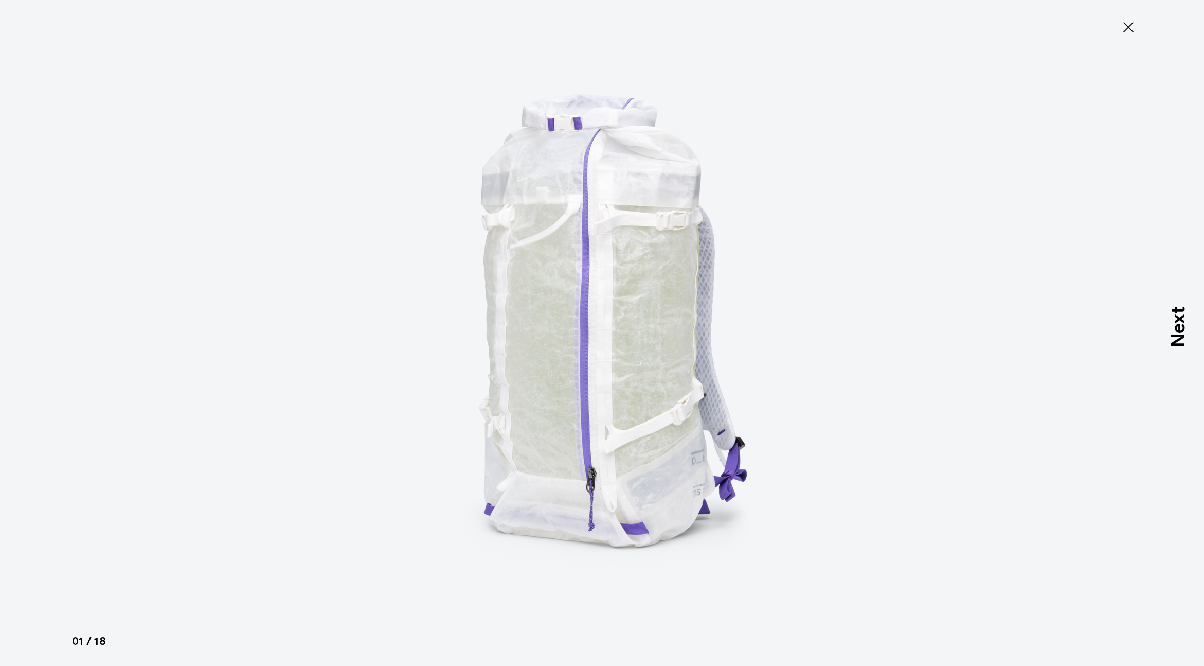
click at [1129, 30] on icon at bounding box center [1129, 27] width 16 height 16
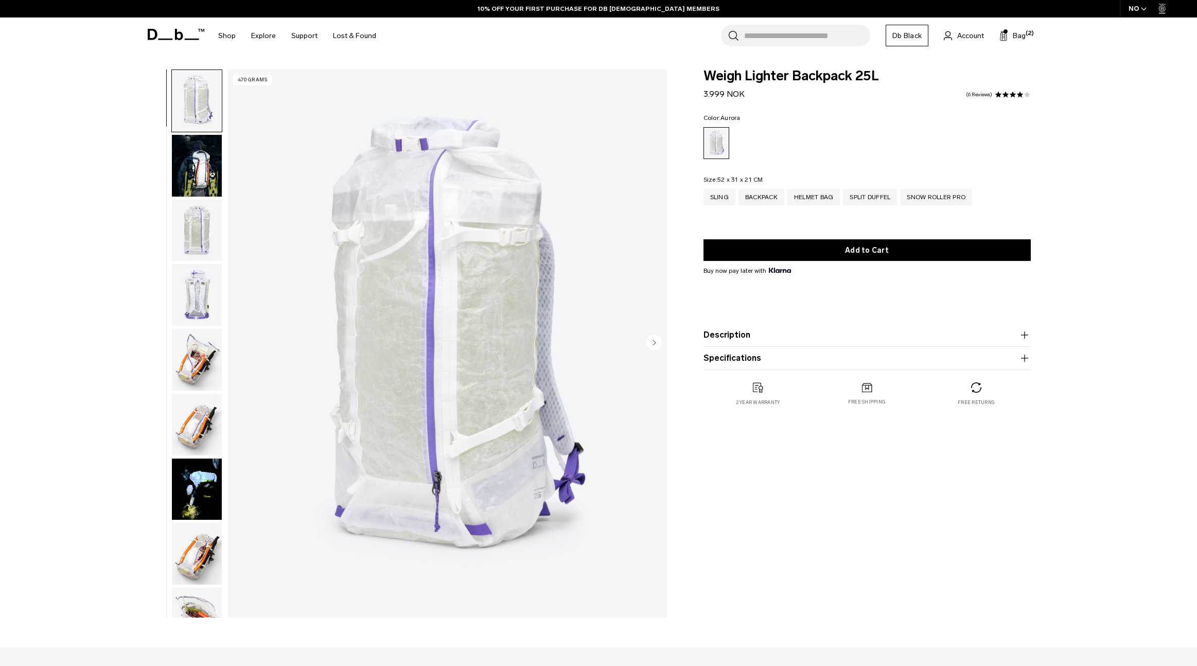
click at [959, 491] on div "Weigh Lighter Backpack 25L 3.999 NOK 4.0 star rating 6 Reviews Color: Aurora Ou…" at bounding box center [866, 345] width 389 height 553
click at [730, 202] on div "Sling" at bounding box center [719, 197] width 32 height 16
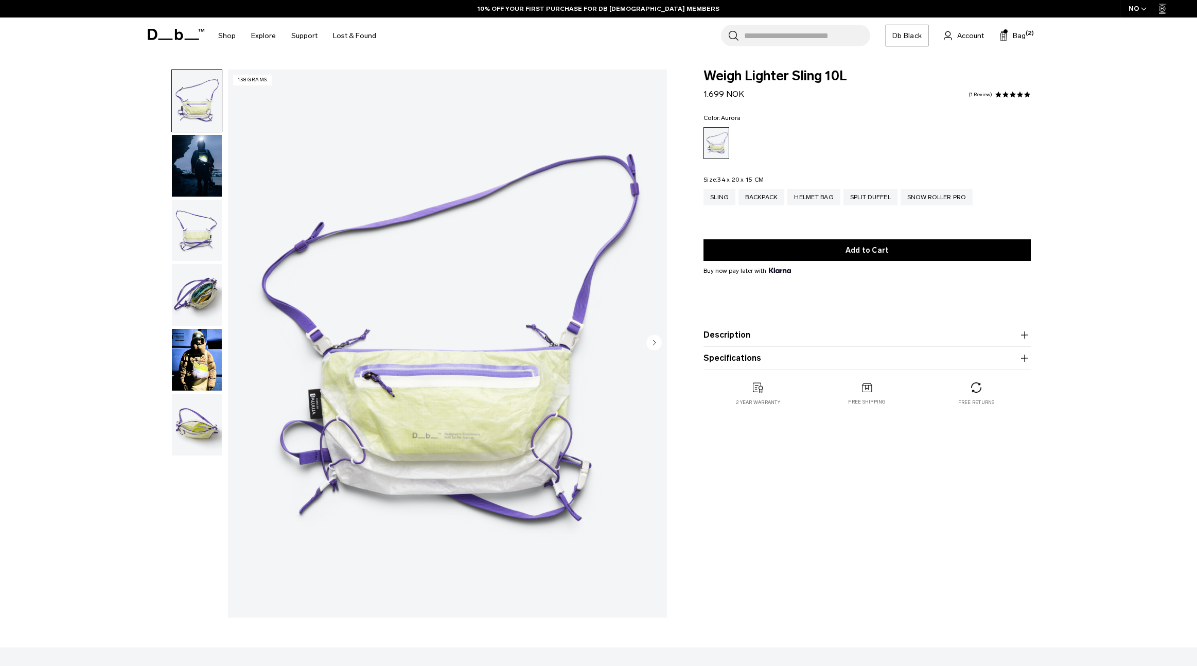
click at [200, 292] on img "button" at bounding box center [197, 295] width 50 height 62
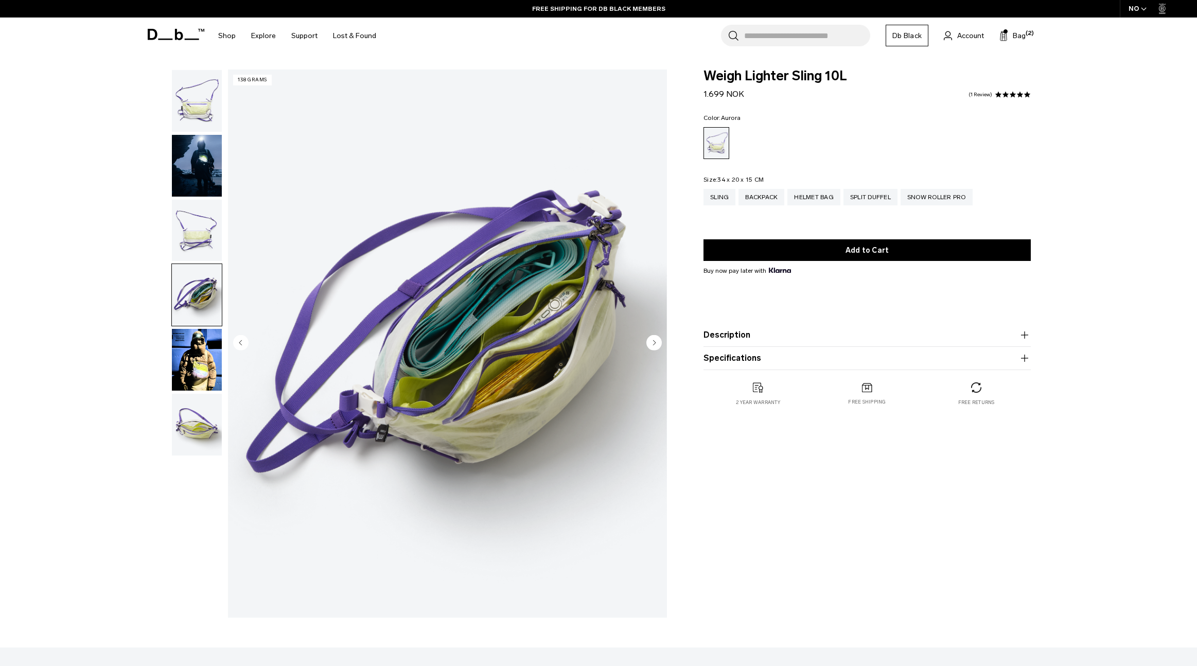
click at [201, 361] on img "button" at bounding box center [197, 360] width 50 height 62
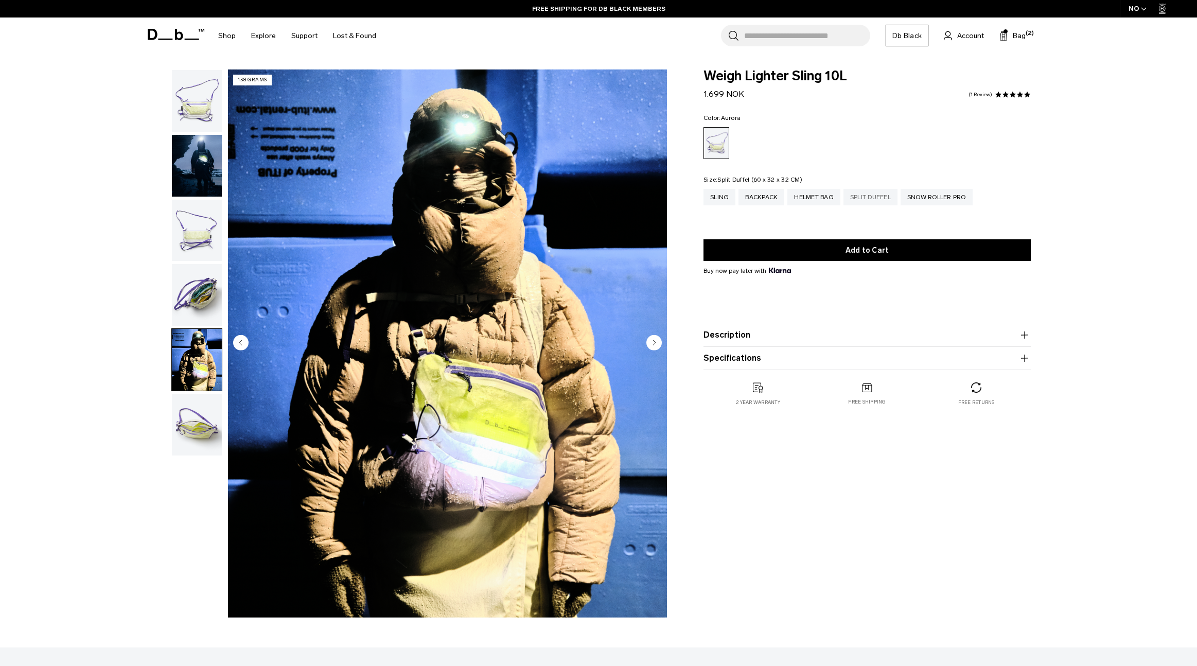
click at [859, 203] on div "Split Duffel" at bounding box center [870, 197] width 54 height 16
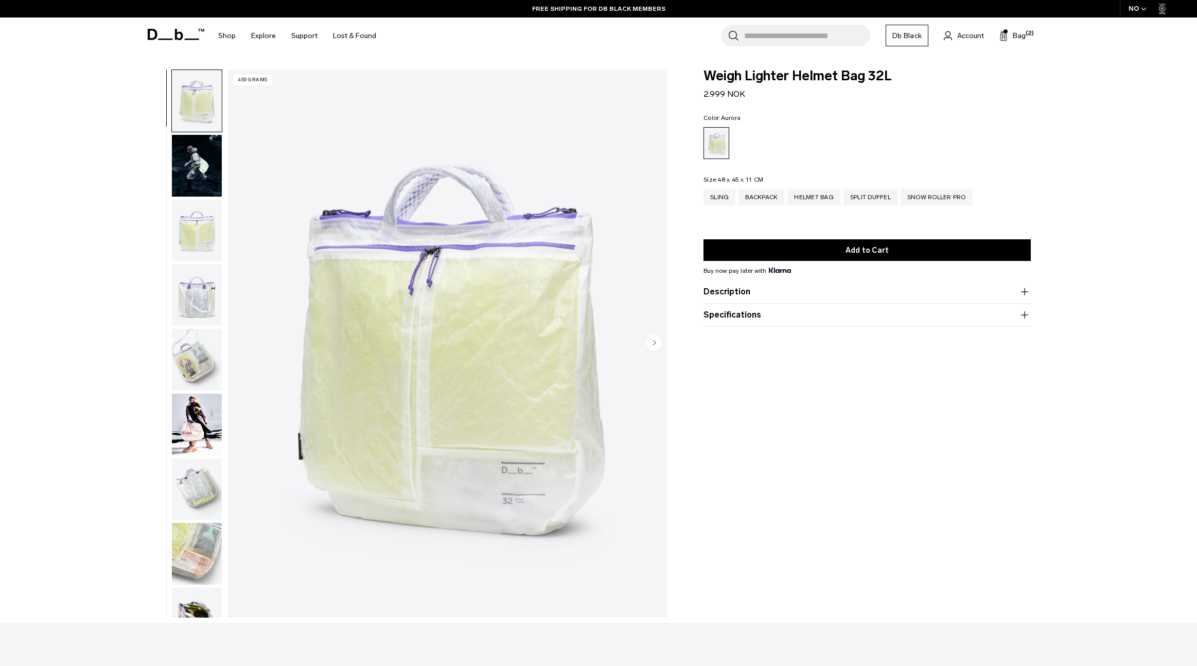
click at [660, 342] on circle "Next slide" at bounding box center [653, 341] width 15 height 15
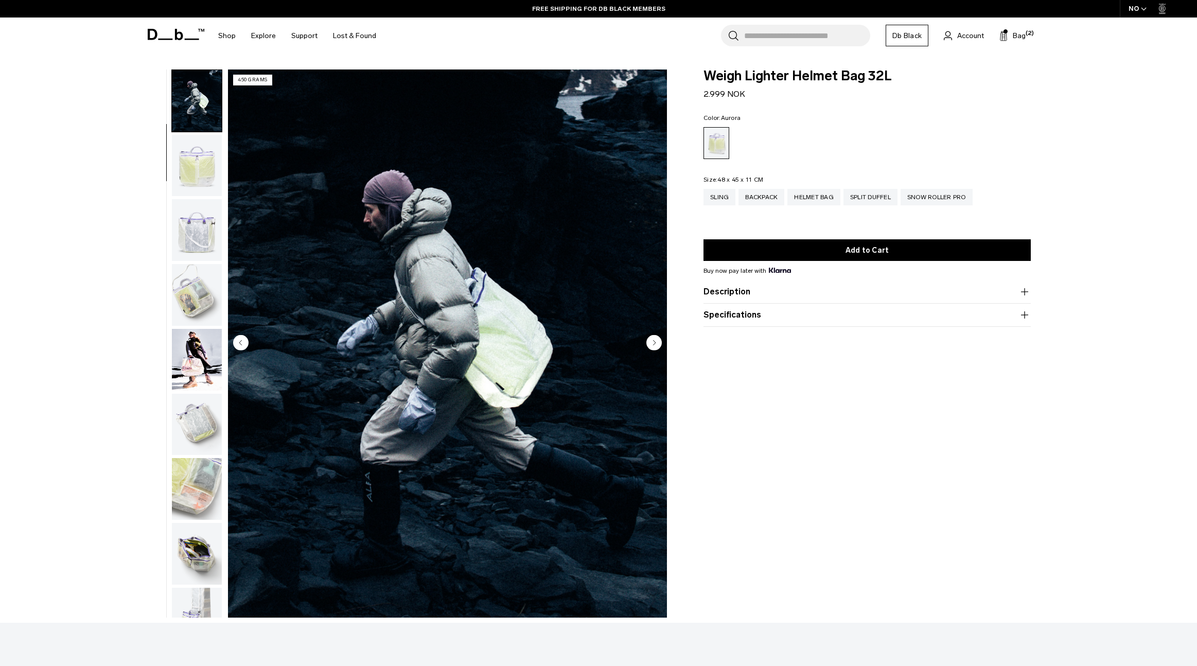
click at [659, 342] on circle "Next slide" at bounding box center [653, 341] width 15 height 15
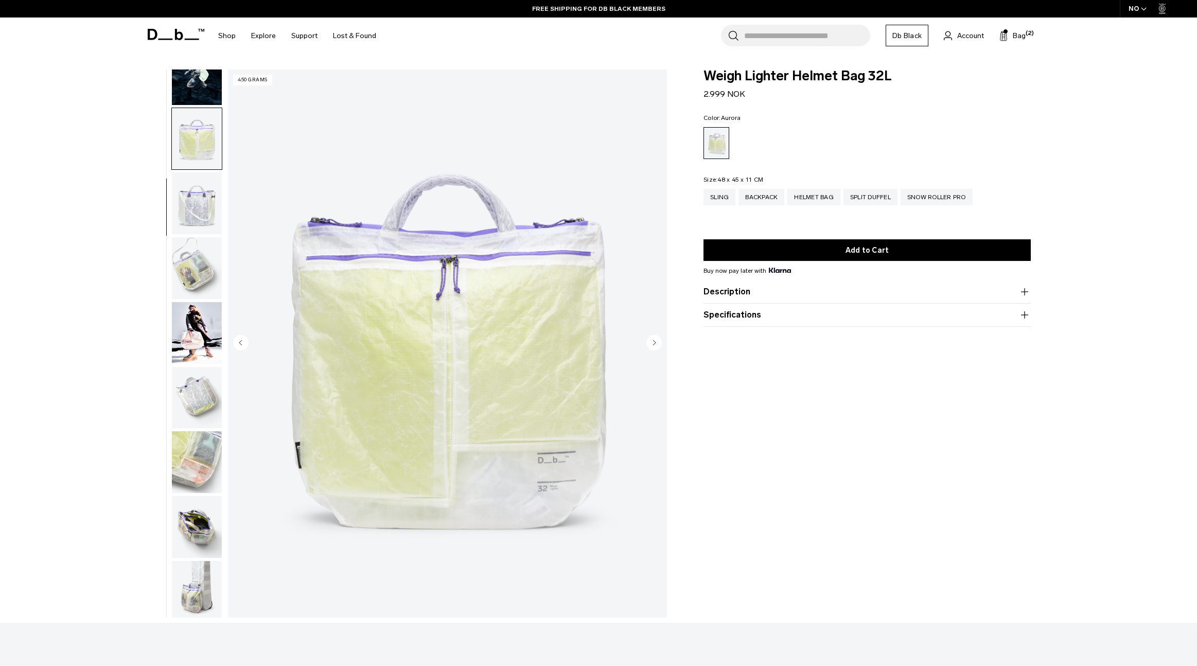
scroll to position [97, 0]
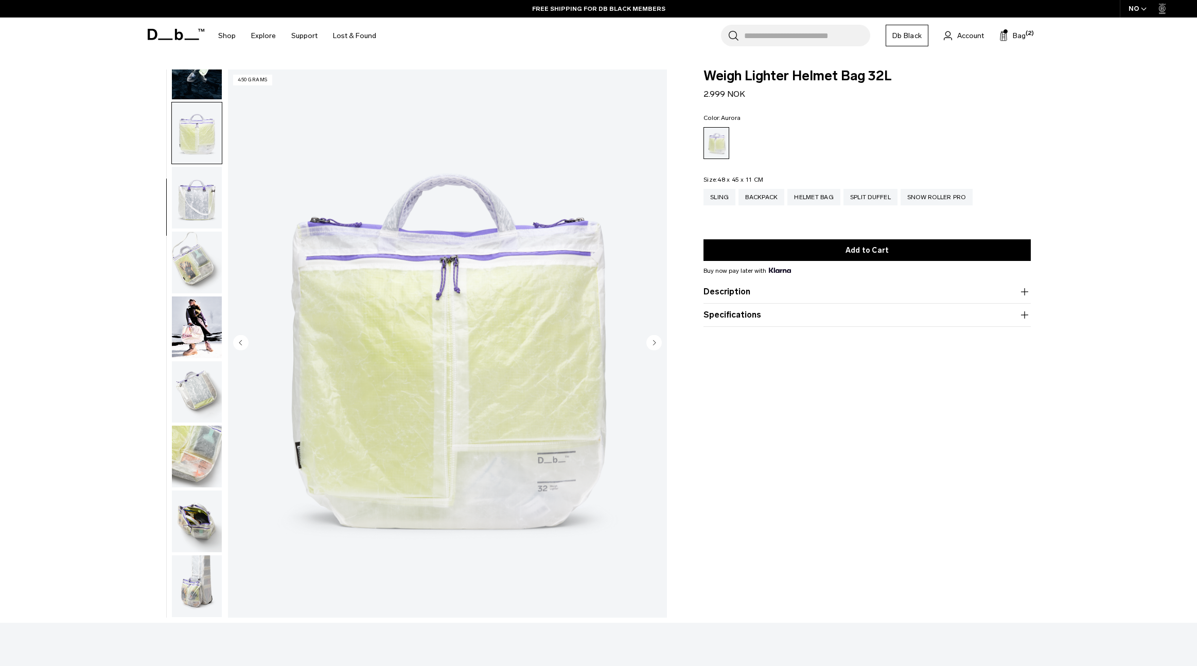
click at [659, 342] on circle "Next slide" at bounding box center [653, 341] width 15 height 15
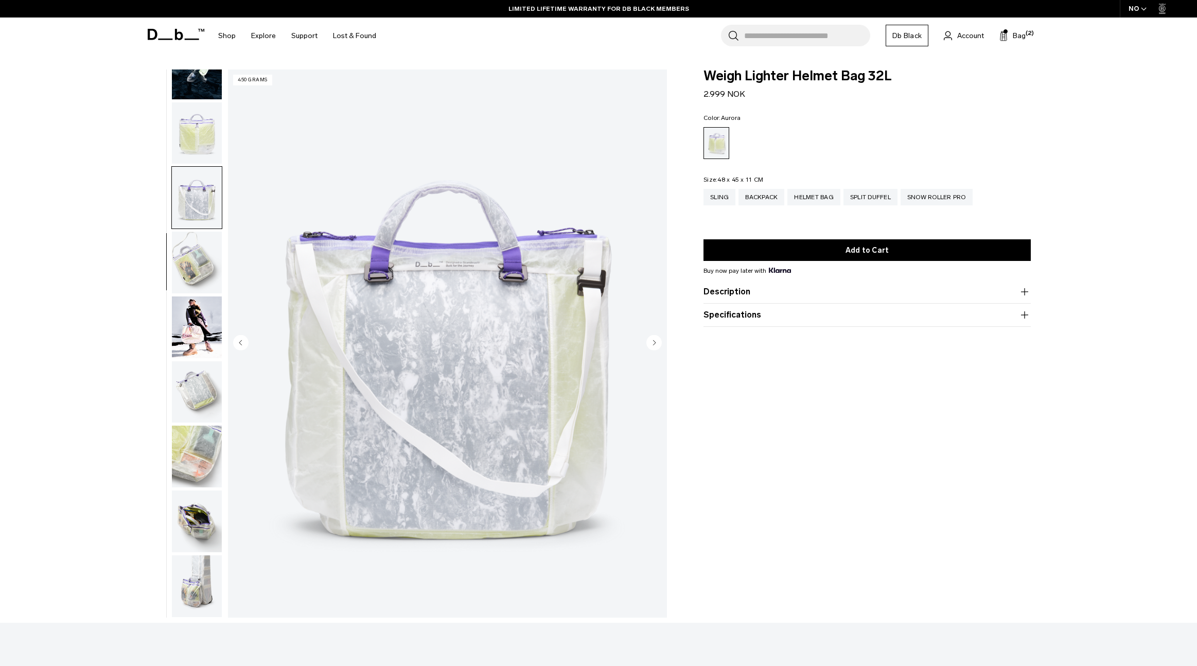
click at [659, 342] on circle "Next slide" at bounding box center [653, 341] width 15 height 15
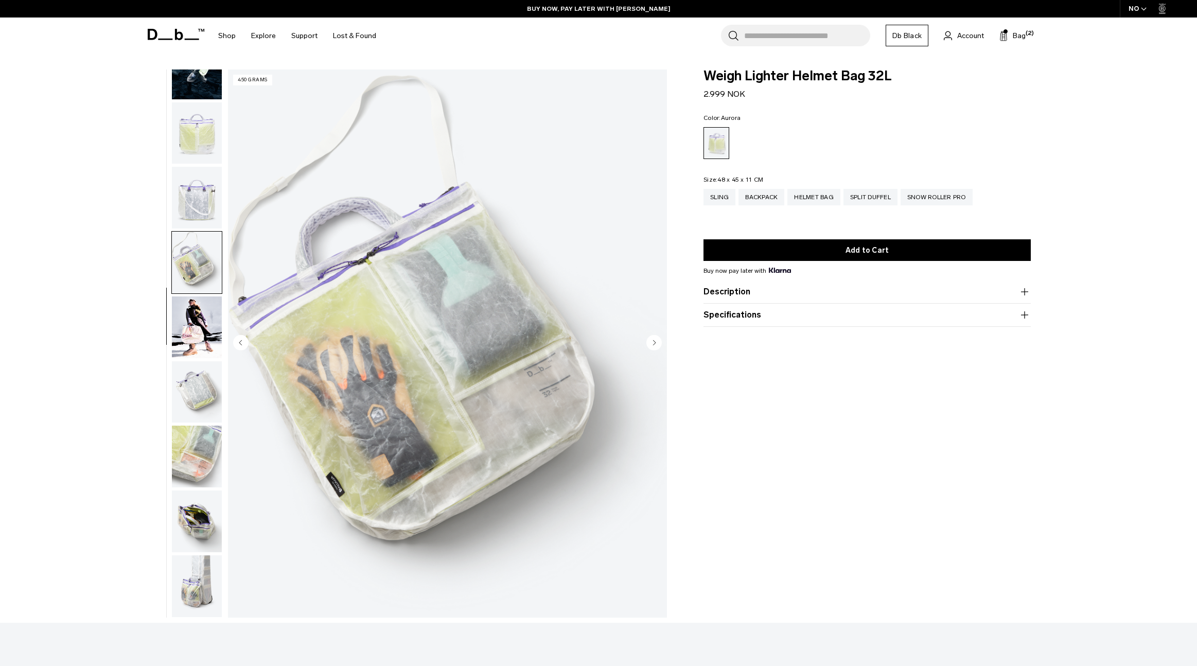
click at [659, 342] on circle "Next slide" at bounding box center [653, 341] width 15 height 15
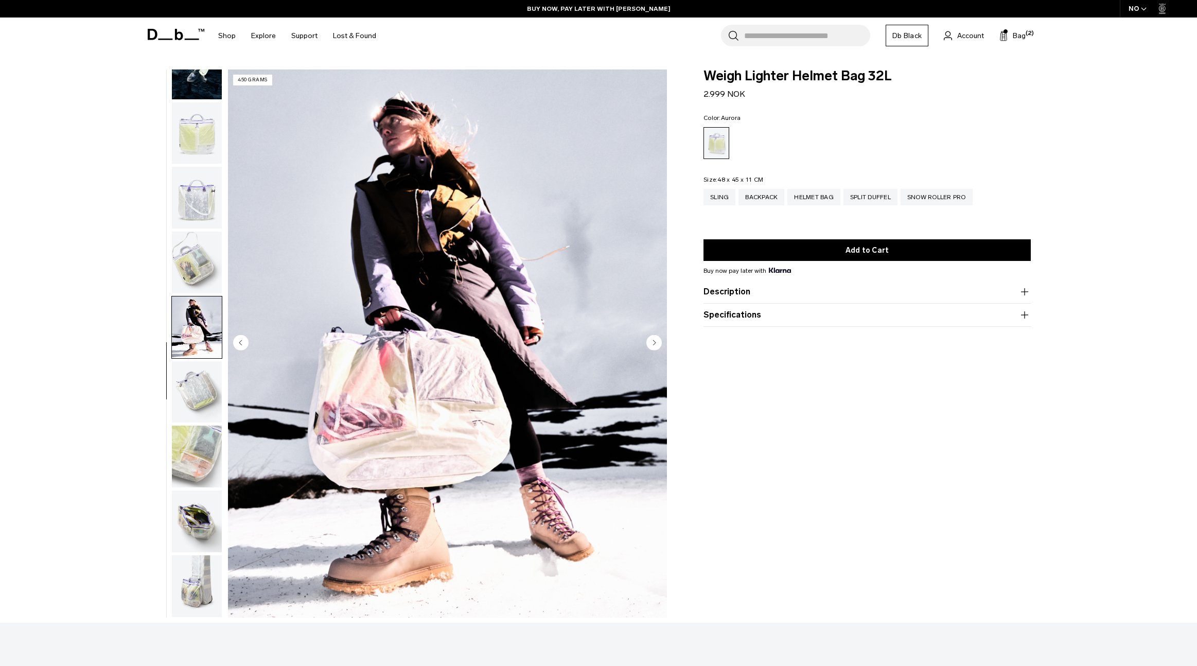
click at [659, 342] on circle "Next slide" at bounding box center [653, 341] width 15 height 15
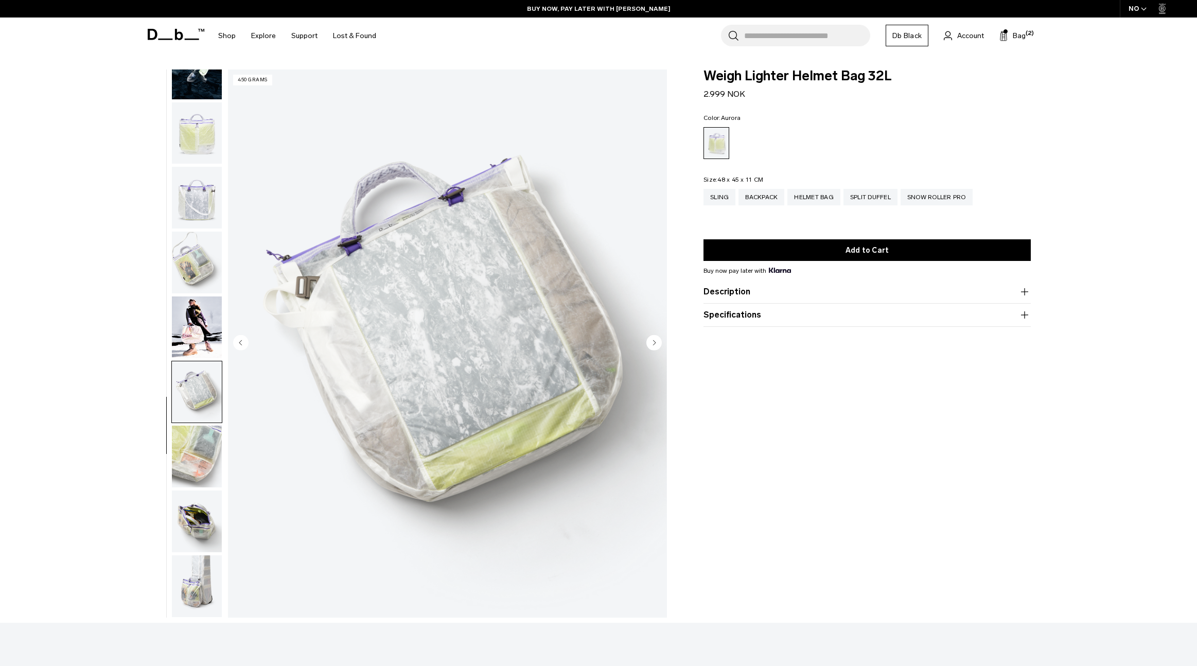
click at [659, 342] on circle "Next slide" at bounding box center [653, 341] width 15 height 15
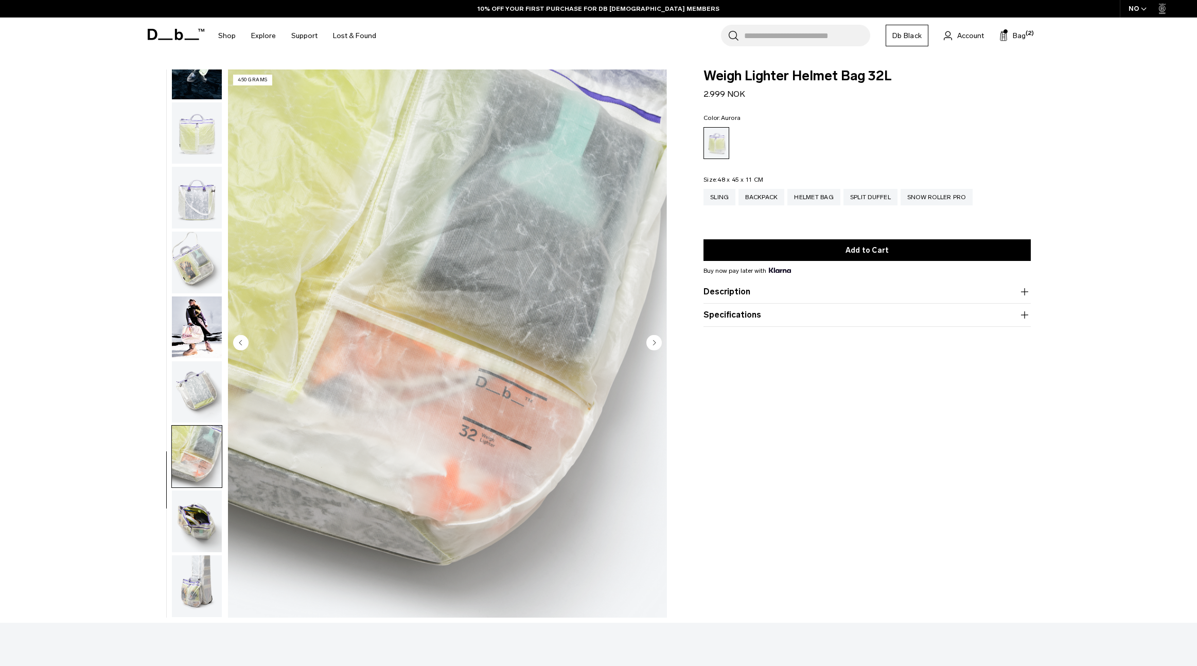
click at [237, 340] on circle "Previous slide" at bounding box center [240, 341] width 15 height 15
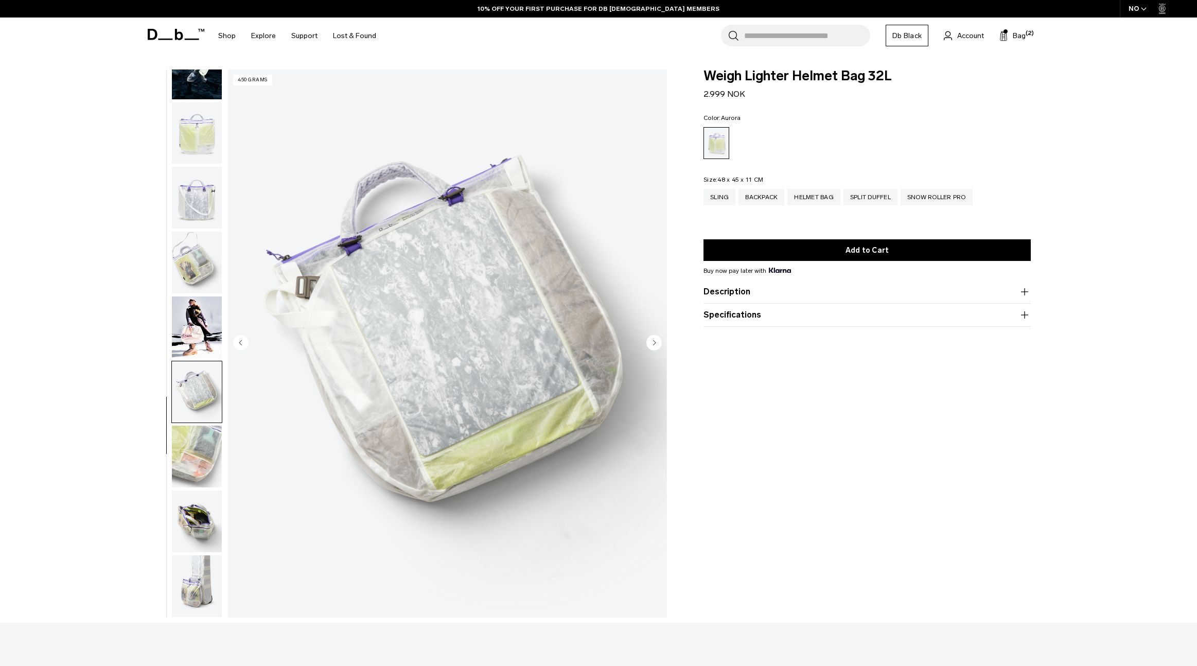
click at [237, 340] on circle "Previous slide" at bounding box center [240, 341] width 15 height 15
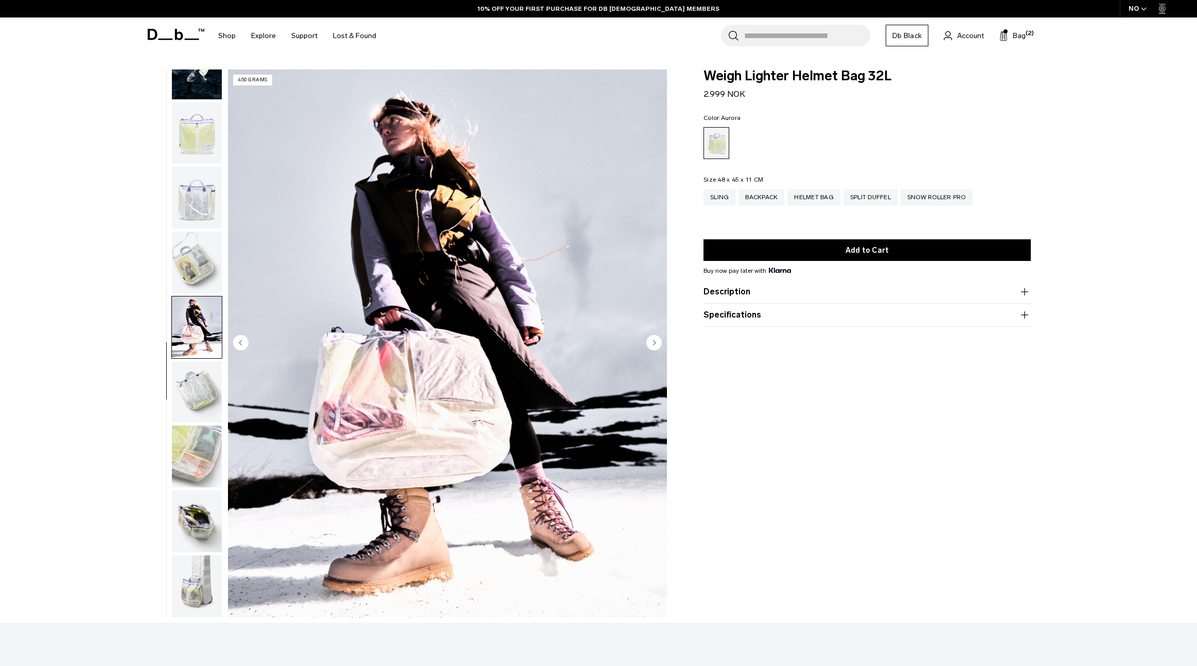
click at [648, 343] on circle "Next slide" at bounding box center [653, 341] width 15 height 15
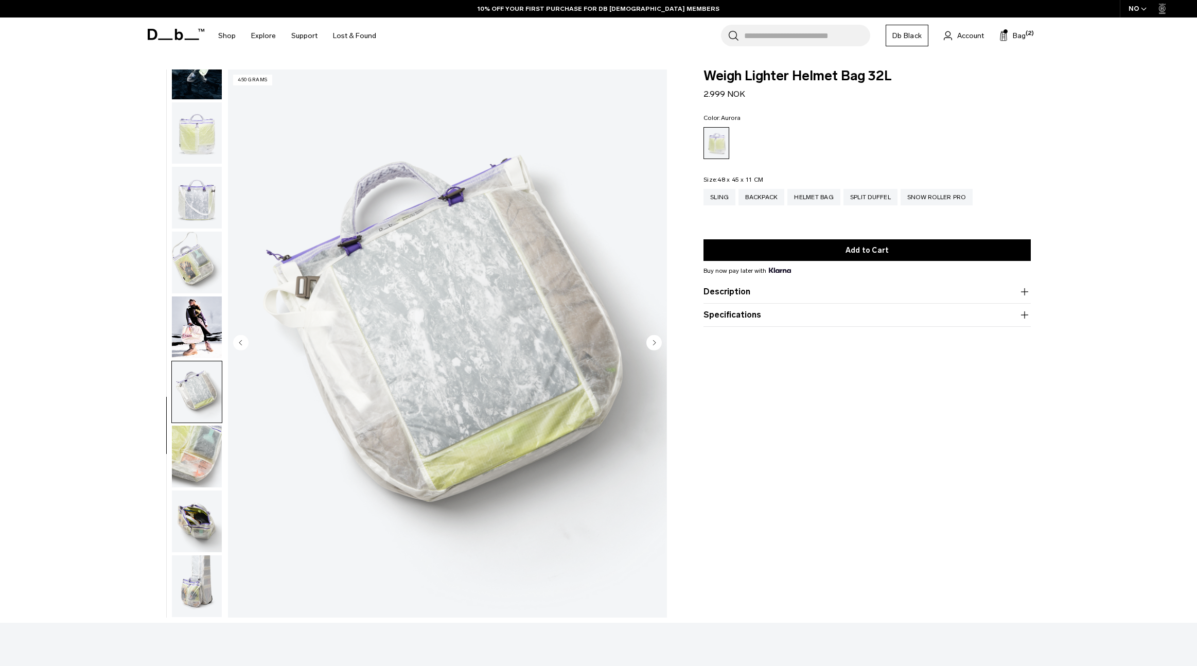
click at [648, 343] on circle "Next slide" at bounding box center [653, 341] width 15 height 15
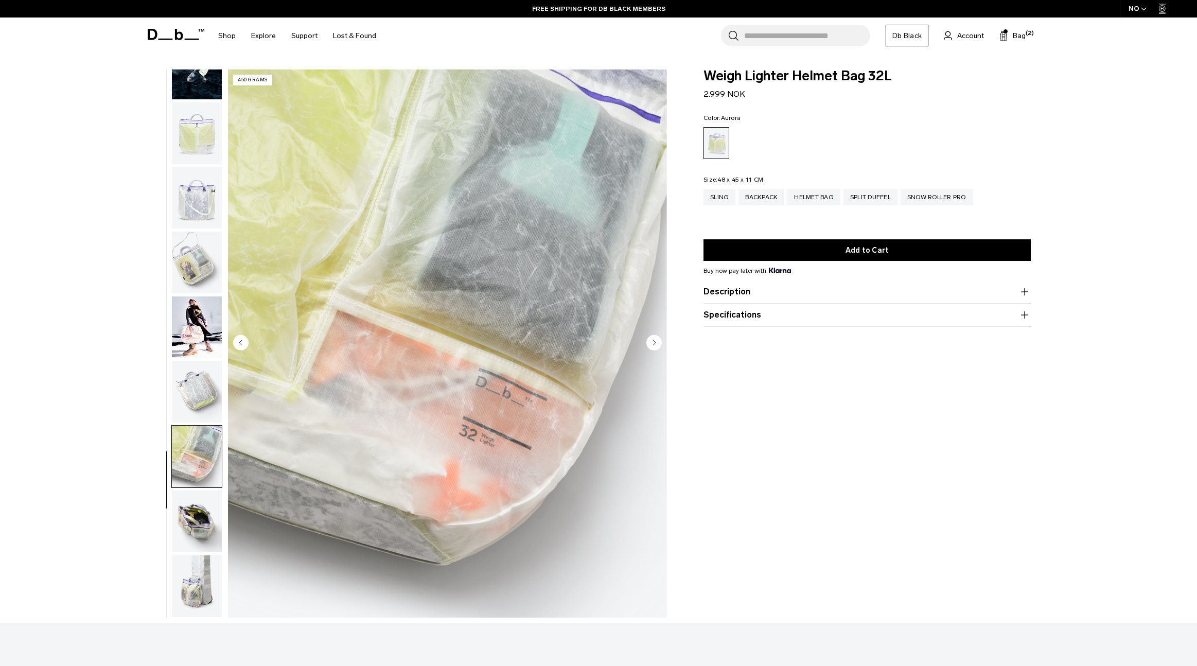
click at [648, 343] on circle "Next slide" at bounding box center [653, 341] width 15 height 15
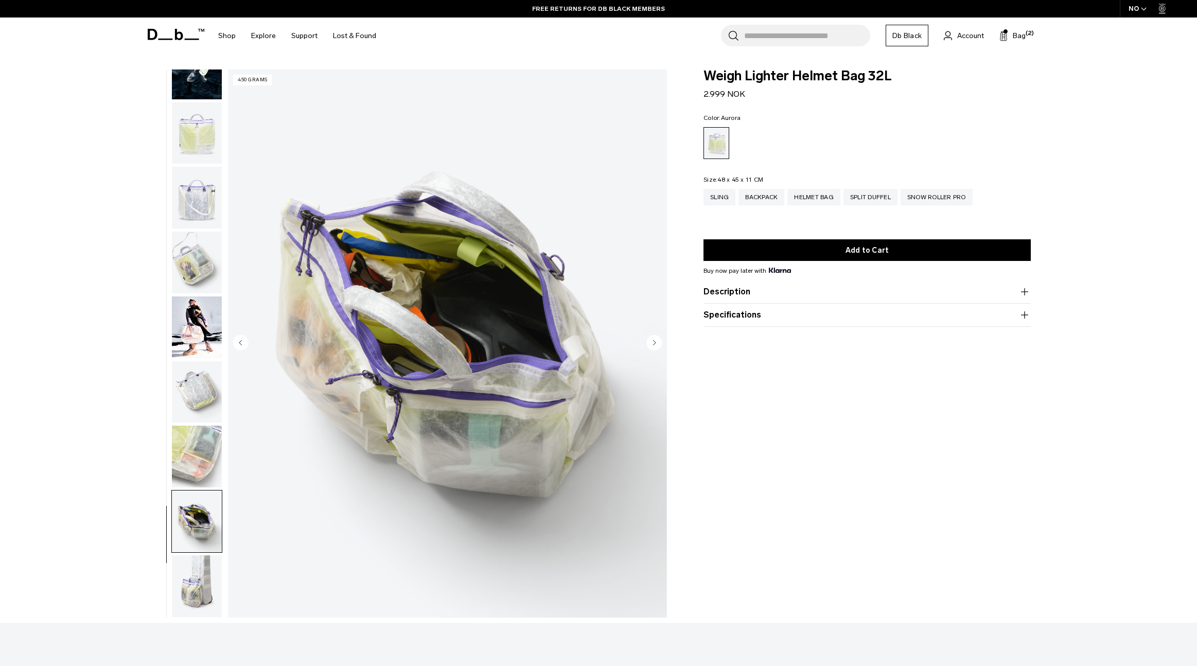
click at [648, 343] on circle "Next slide" at bounding box center [653, 341] width 15 height 15
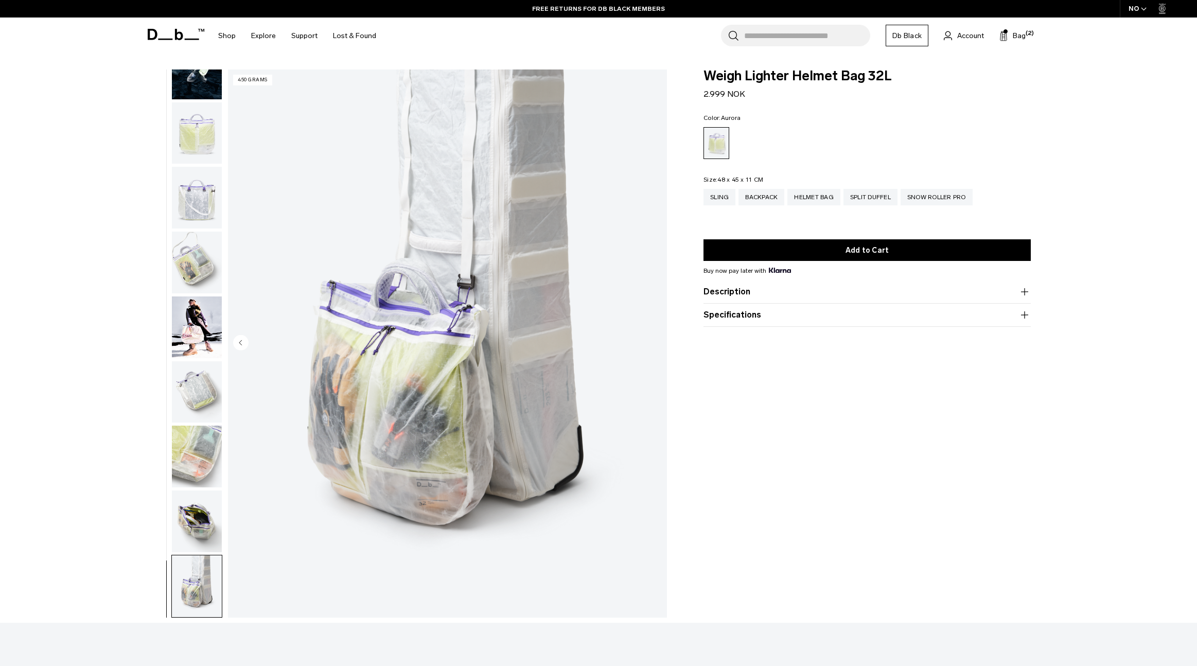
click at [648, 343] on img "10 / 10" at bounding box center [447, 343] width 439 height 548
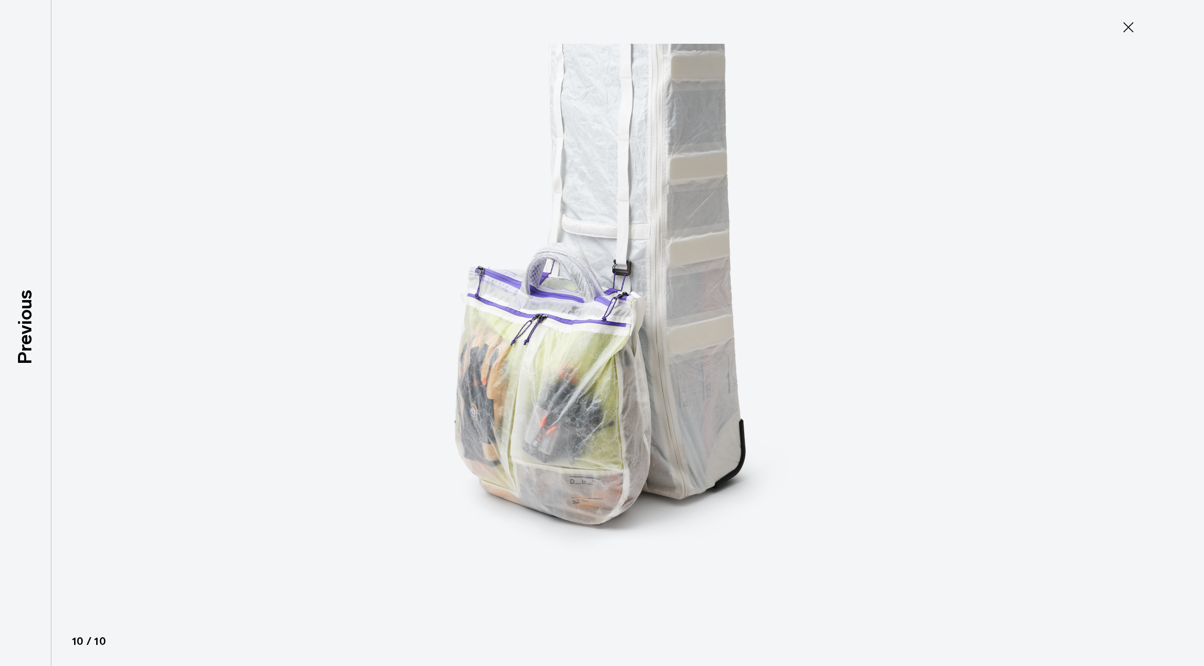
click at [1120, 28] on button "Close" at bounding box center [1129, 27] width 34 height 22
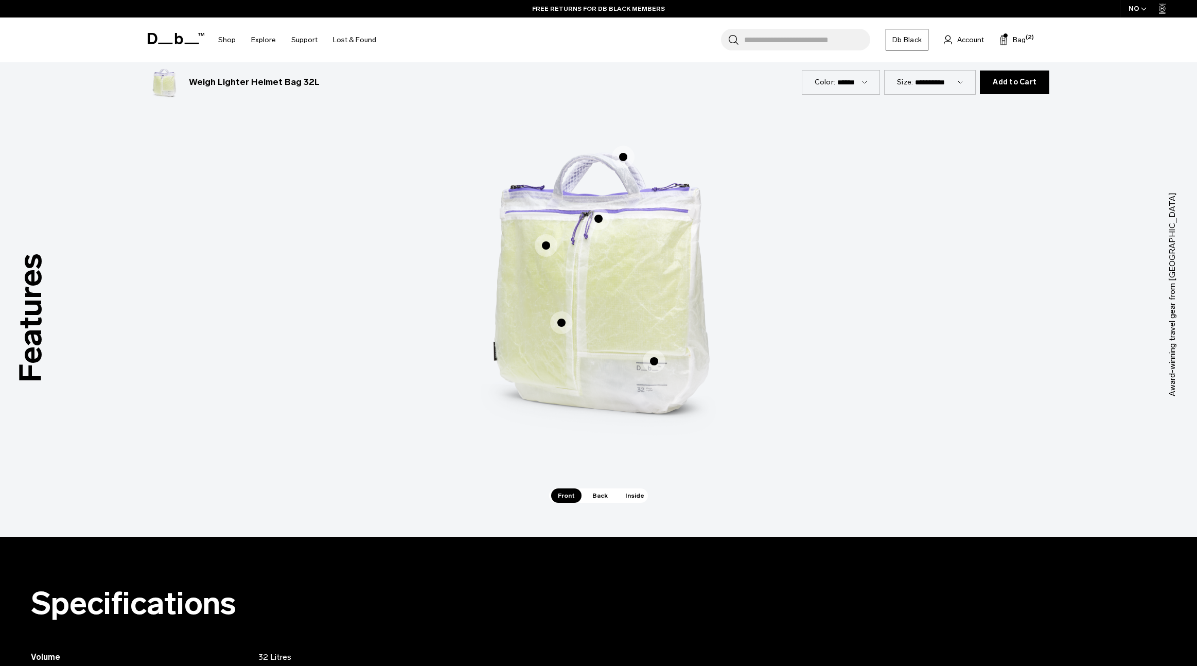
scroll to position [589, 0]
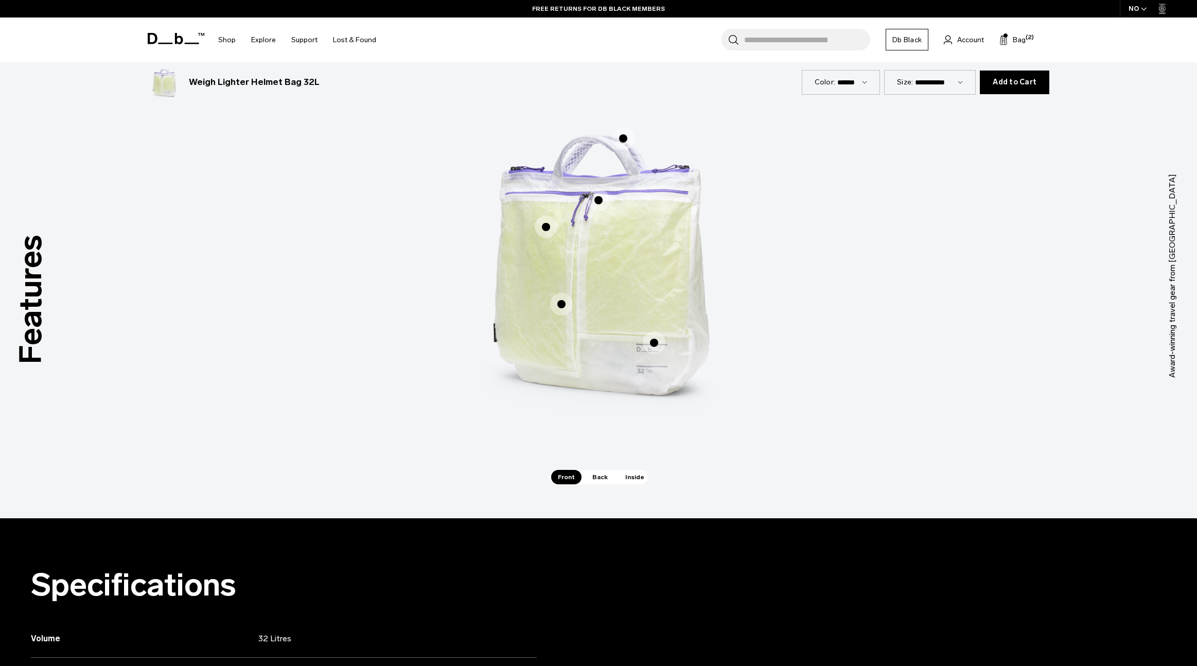
click at [603, 200] on span "1 / 3" at bounding box center [598, 200] width 23 height 23
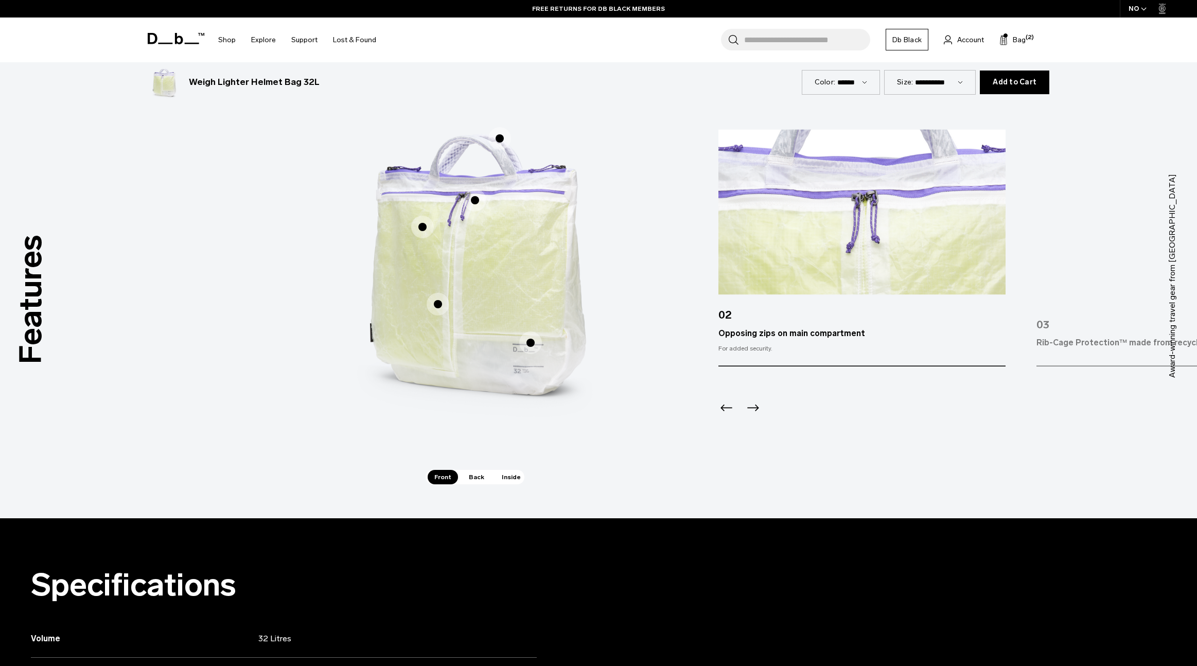
click at [526, 339] on span "1 / 3" at bounding box center [530, 342] width 23 height 23
click at [531, 344] on span "1 / 3" at bounding box center [530, 342] width 23 height 23
click at [445, 306] on span "1 / 3" at bounding box center [438, 304] width 23 height 23
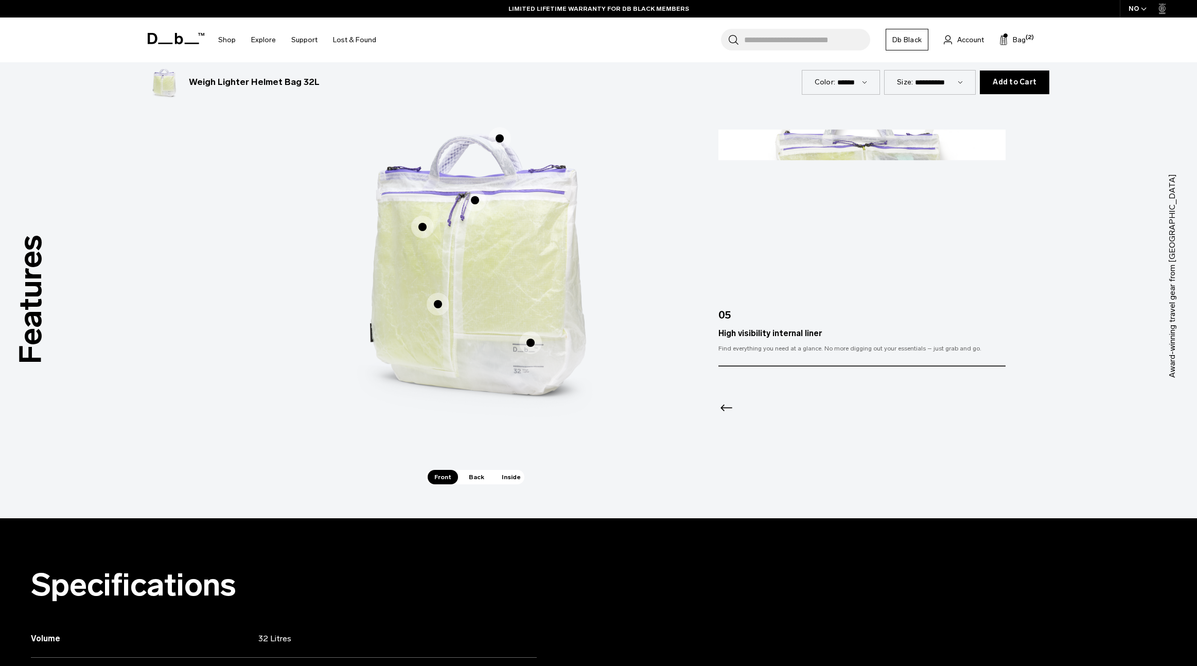
click at [423, 222] on span "1 / 3" at bounding box center [422, 227] width 23 height 23
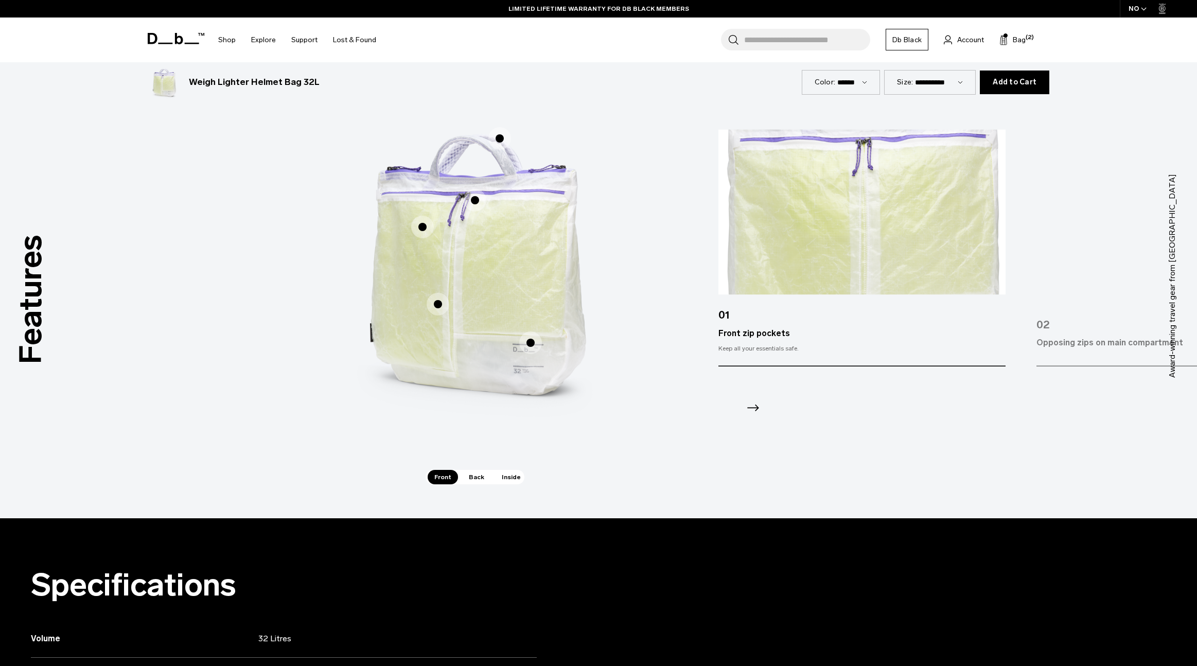
click at [501, 137] on span "1 / 3" at bounding box center [499, 138] width 23 height 23
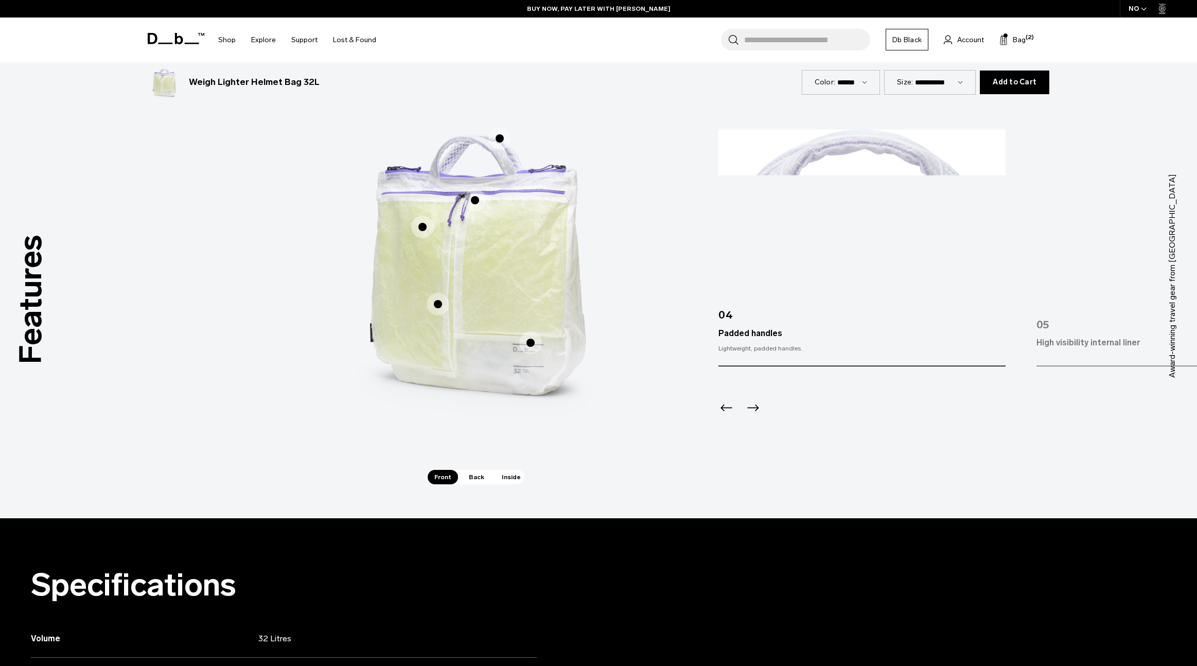
click at [531, 342] on span "1 / 3" at bounding box center [530, 342] width 23 height 23
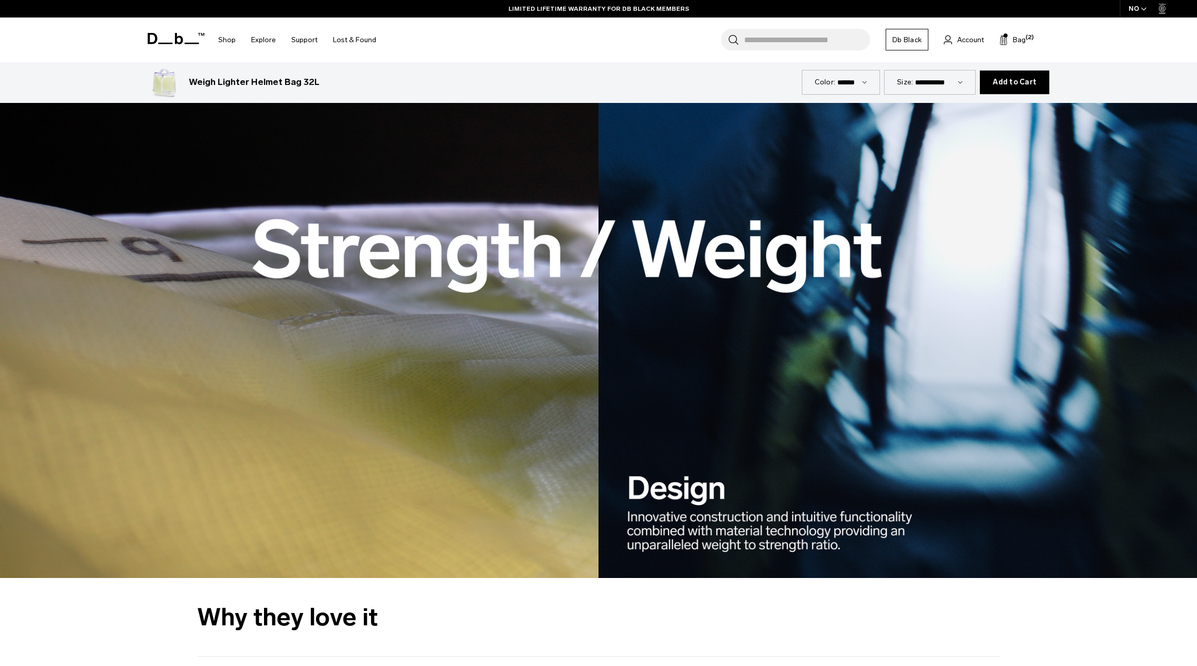
scroll to position [1800, 0]
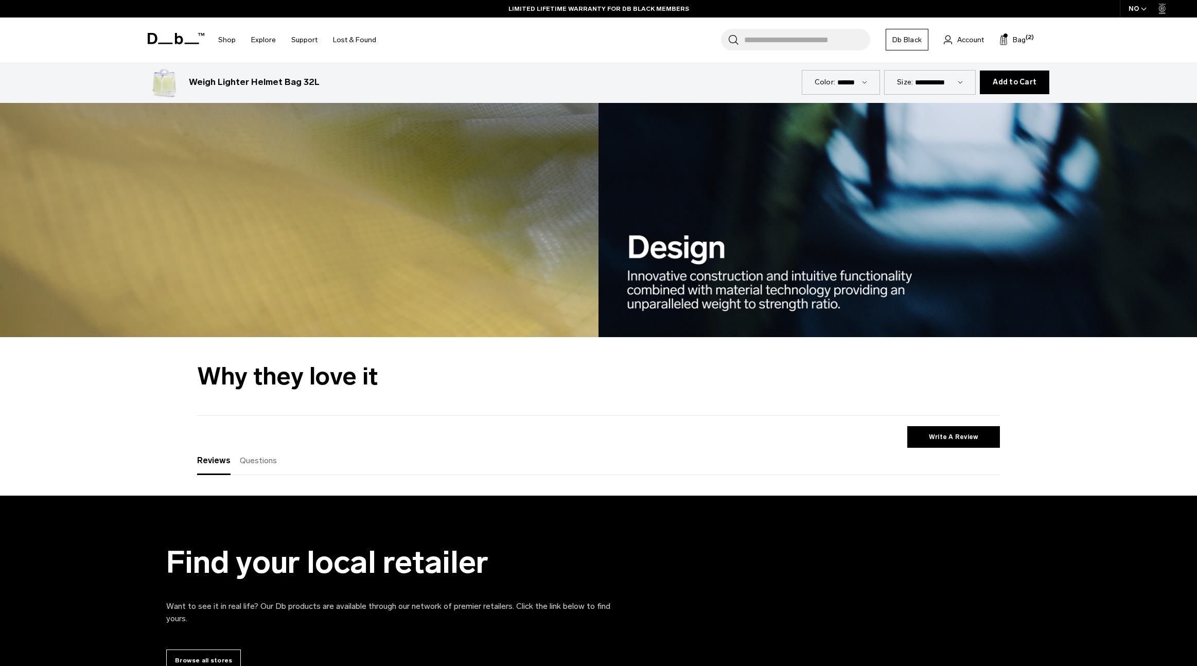
click at [246, 465] on span "Questions" at bounding box center [258, 460] width 37 height 10
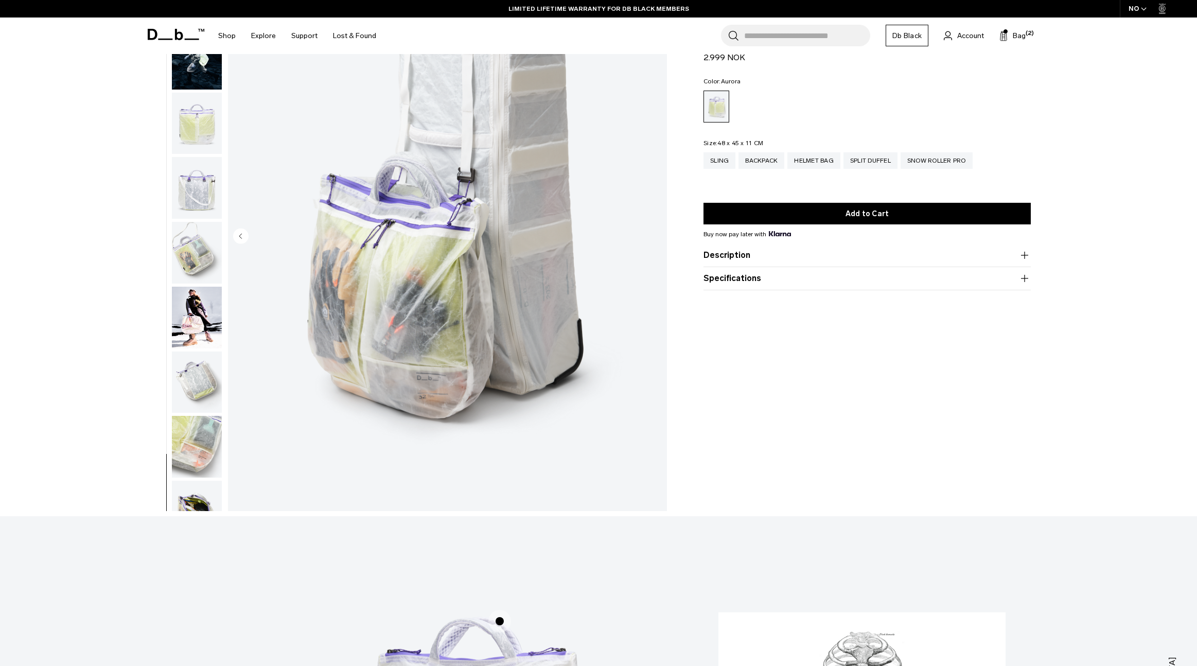
scroll to position [0, 0]
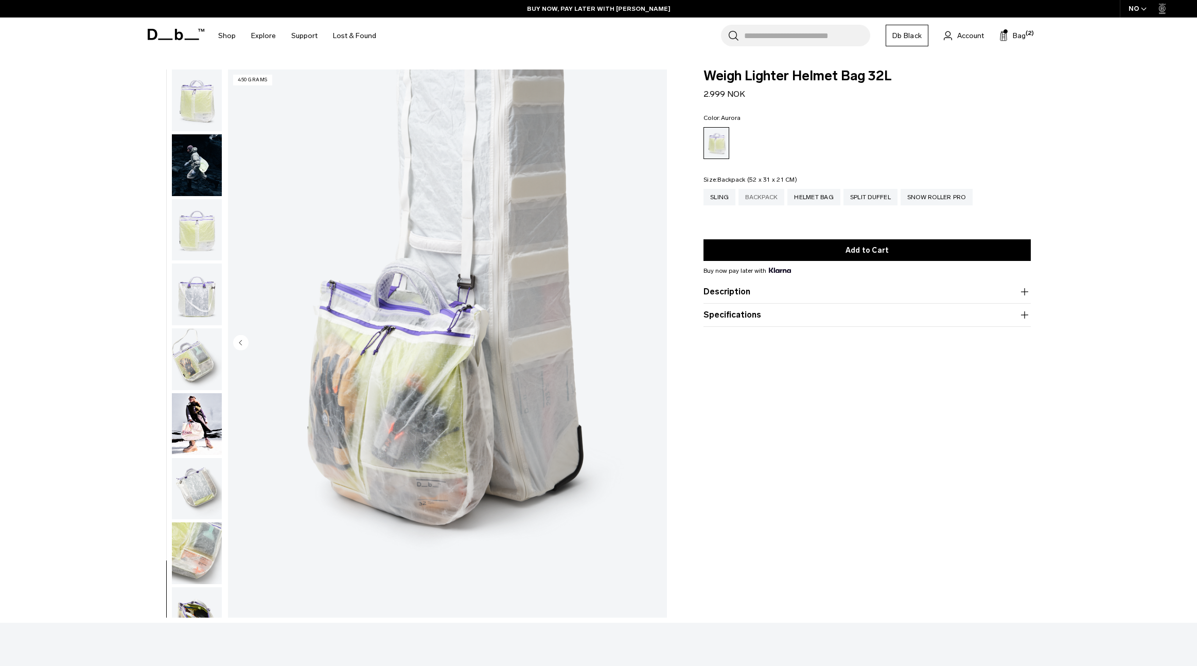
click at [763, 191] on div "Backpack" at bounding box center [761, 197] width 46 height 16
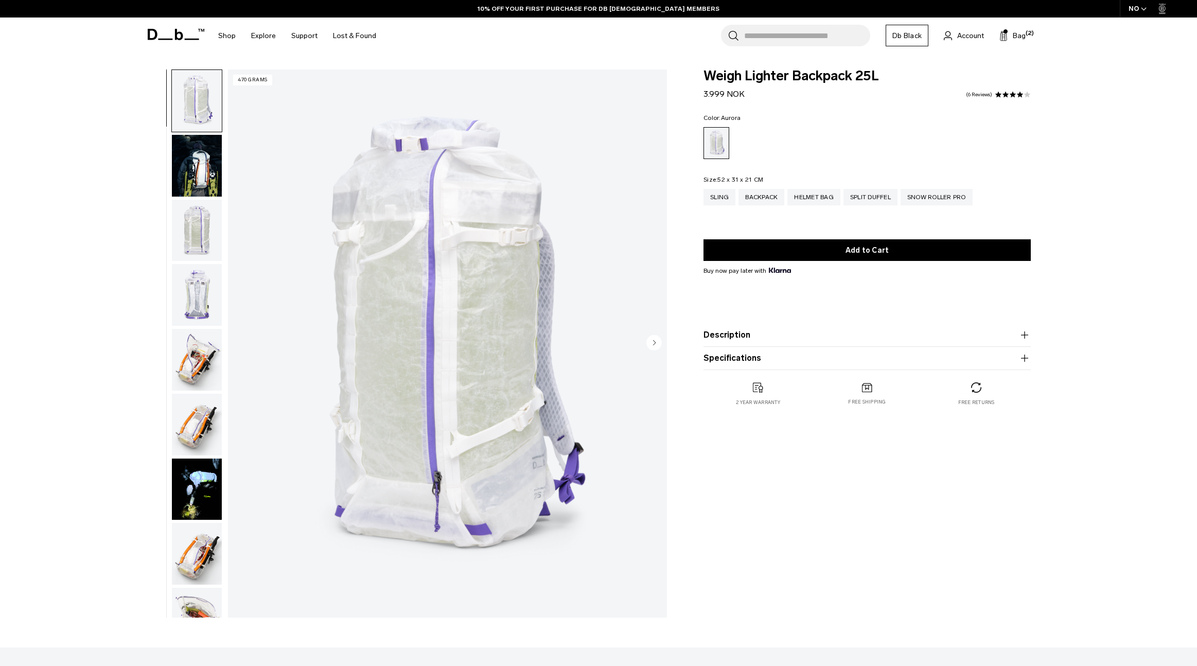
click at [1025, 336] on icon "button" at bounding box center [1024, 335] width 12 height 12
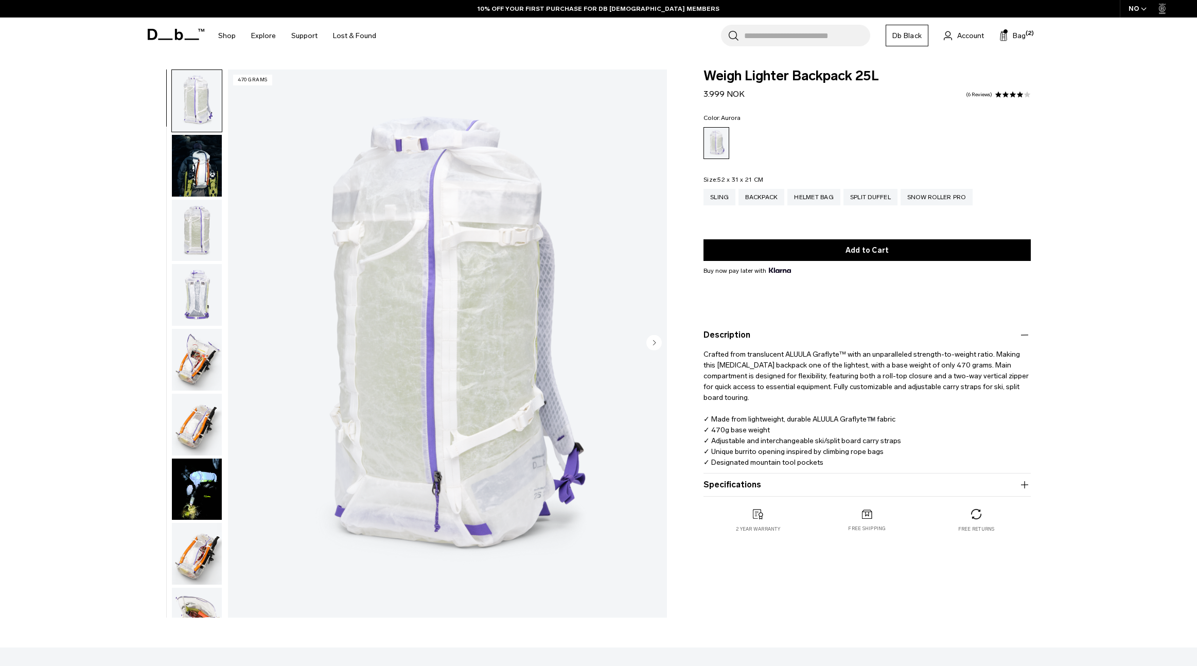
click at [1025, 484] on icon "button" at bounding box center [1024, 484] width 12 height 12
click at [203, 359] on img "button" at bounding box center [197, 360] width 50 height 62
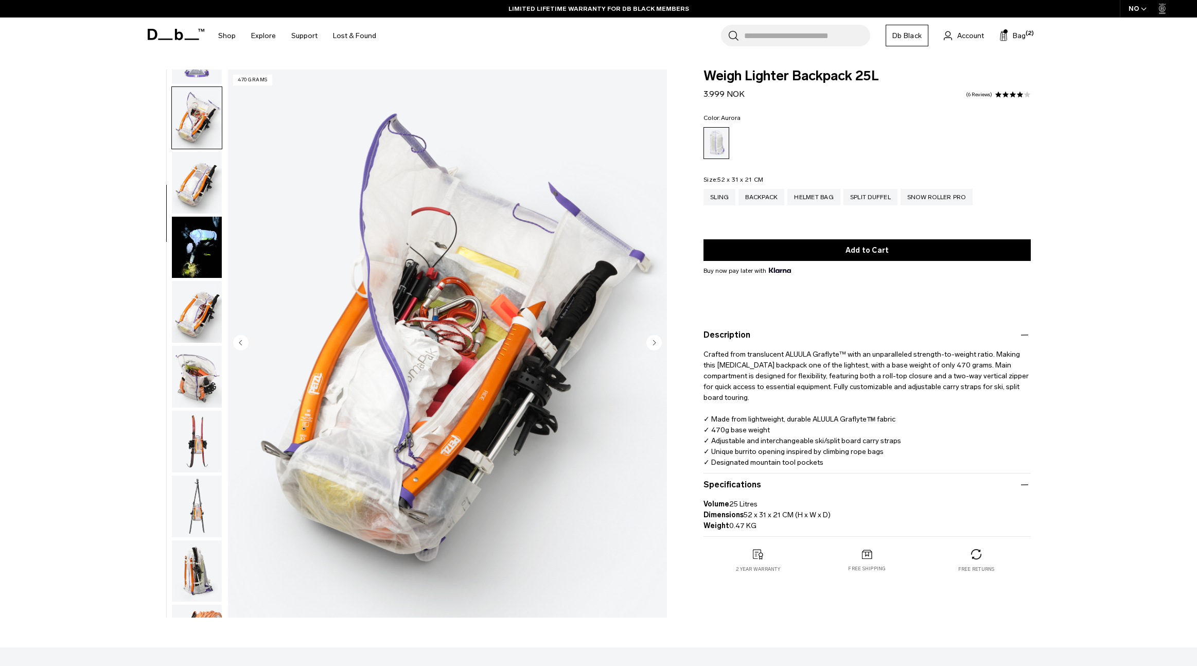
scroll to position [259, 0]
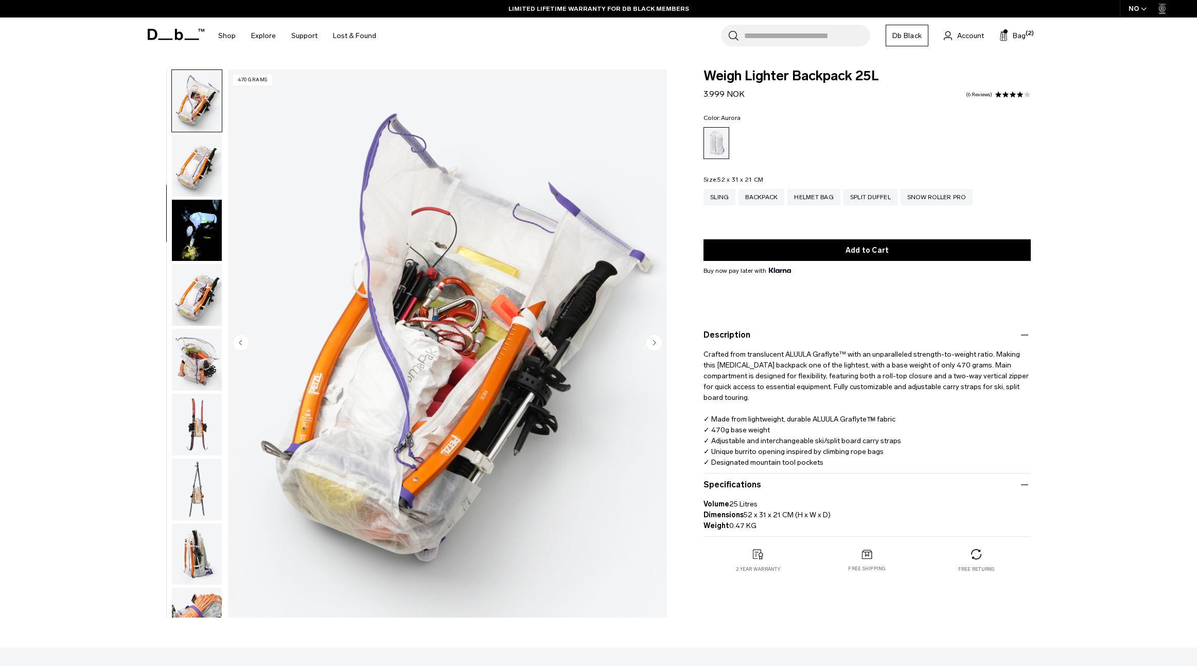
click at [186, 402] on img "button" at bounding box center [197, 425] width 50 height 62
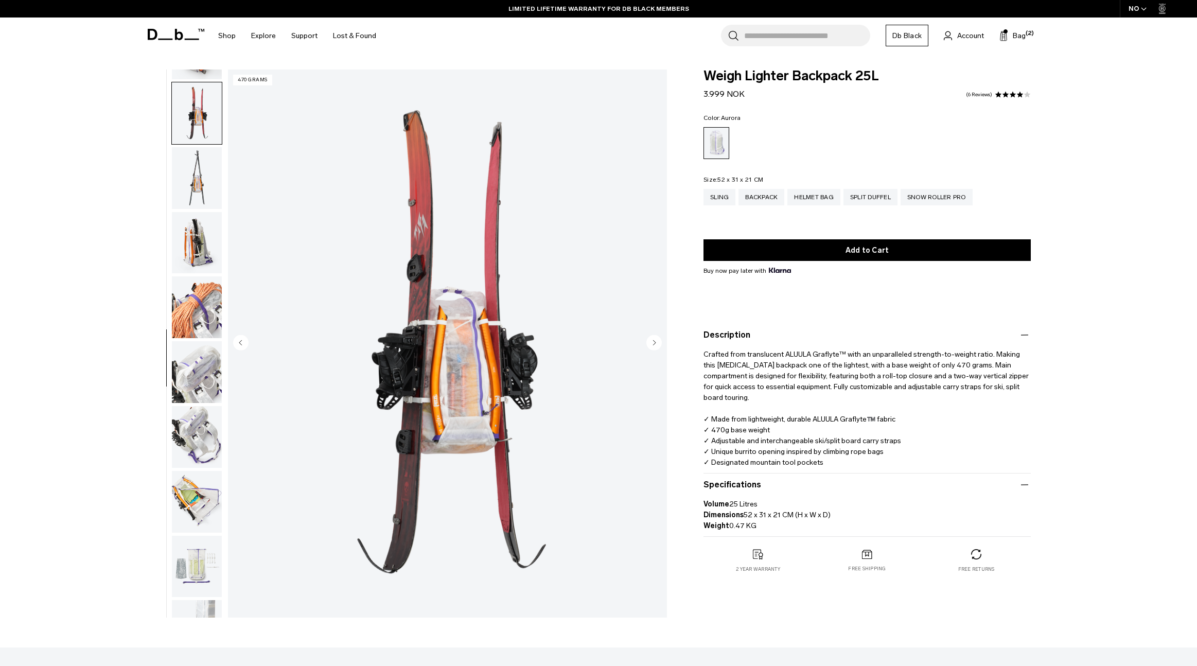
scroll to position [582, 0]
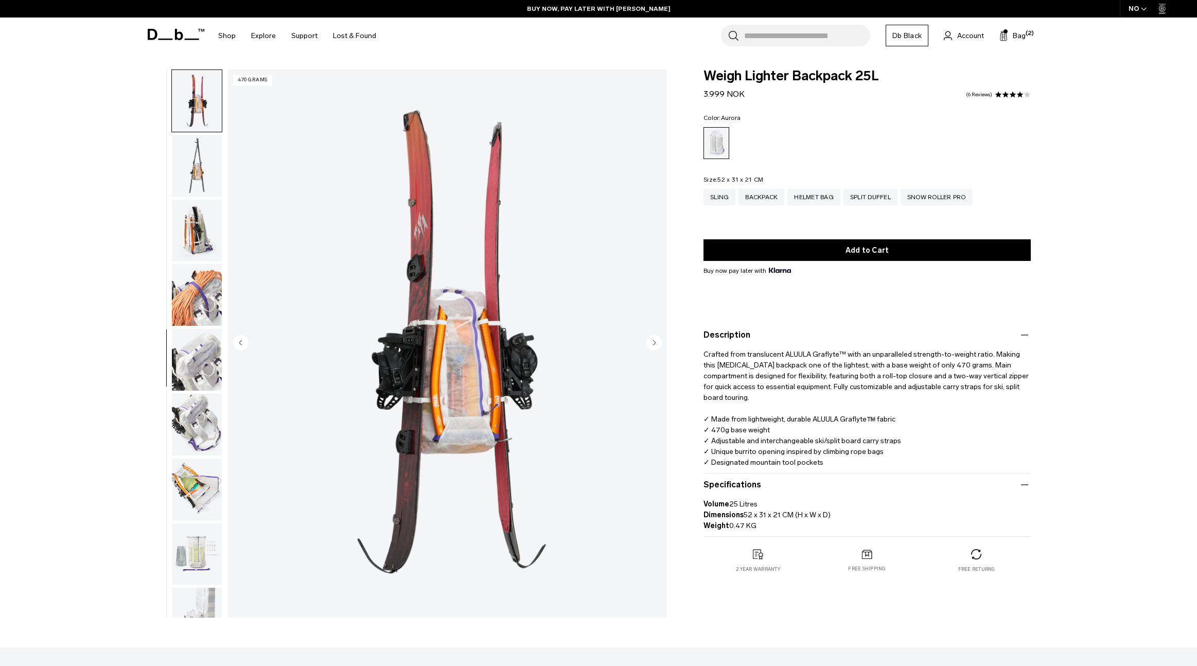
click at [183, 448] on img "button" at bounding box center [197, 425] width 50 height 62
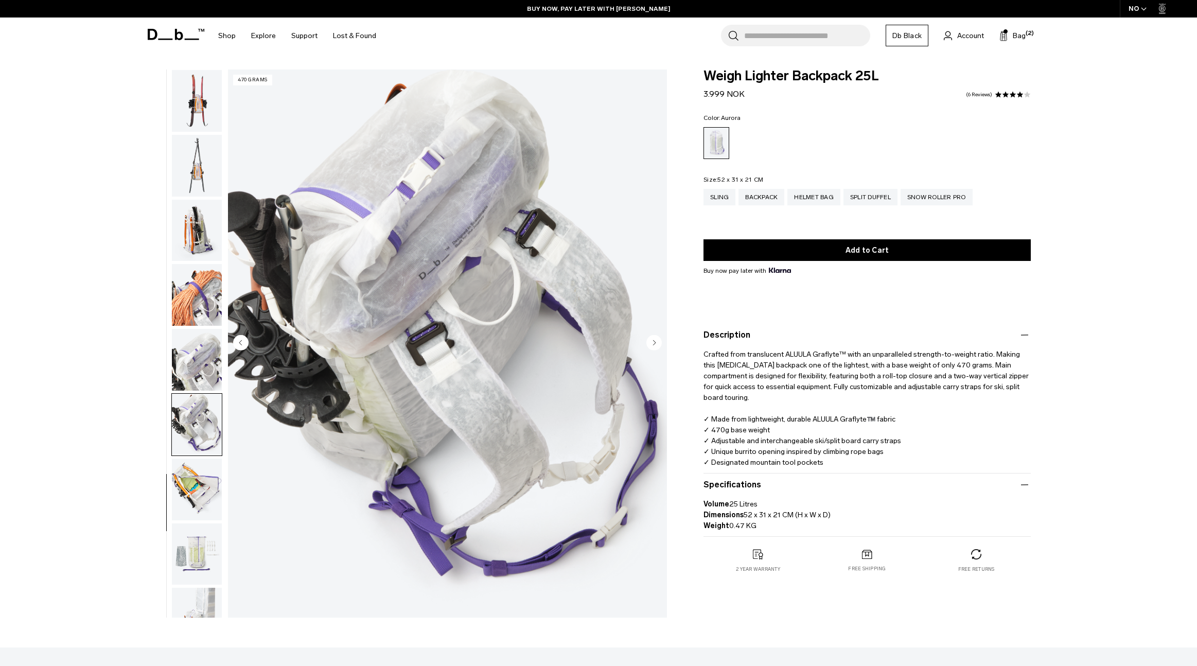
scroll to position [615, 0]
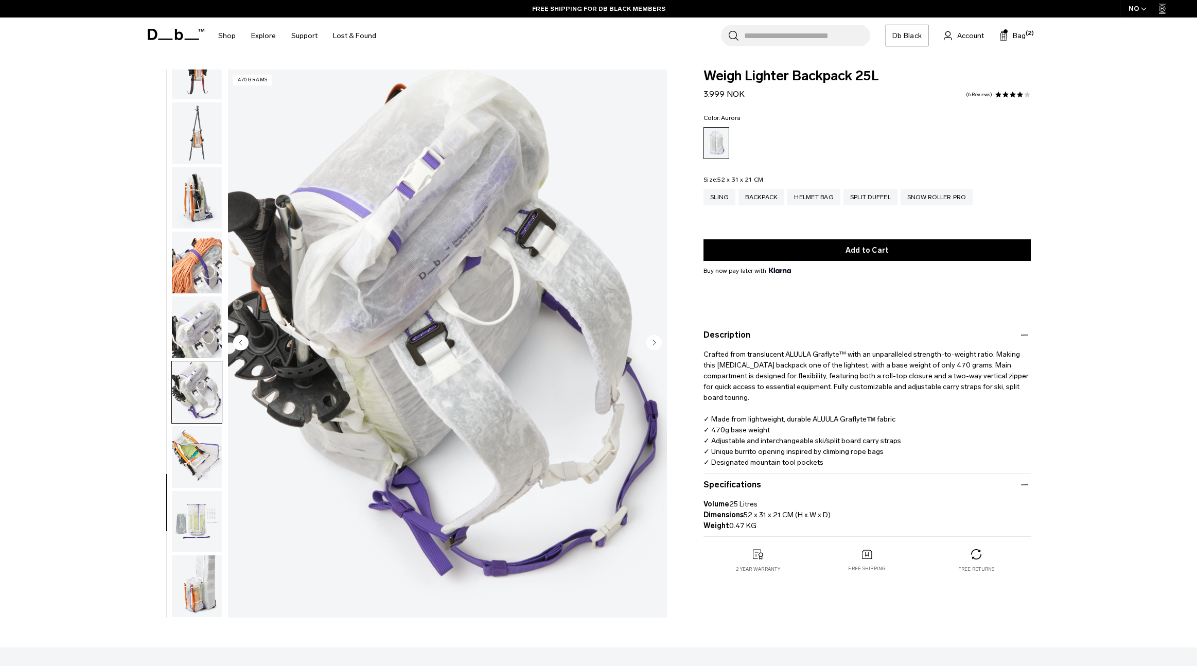
click at [206, 199] on img "button" at bounding box center [197, 198] width 50 height 62
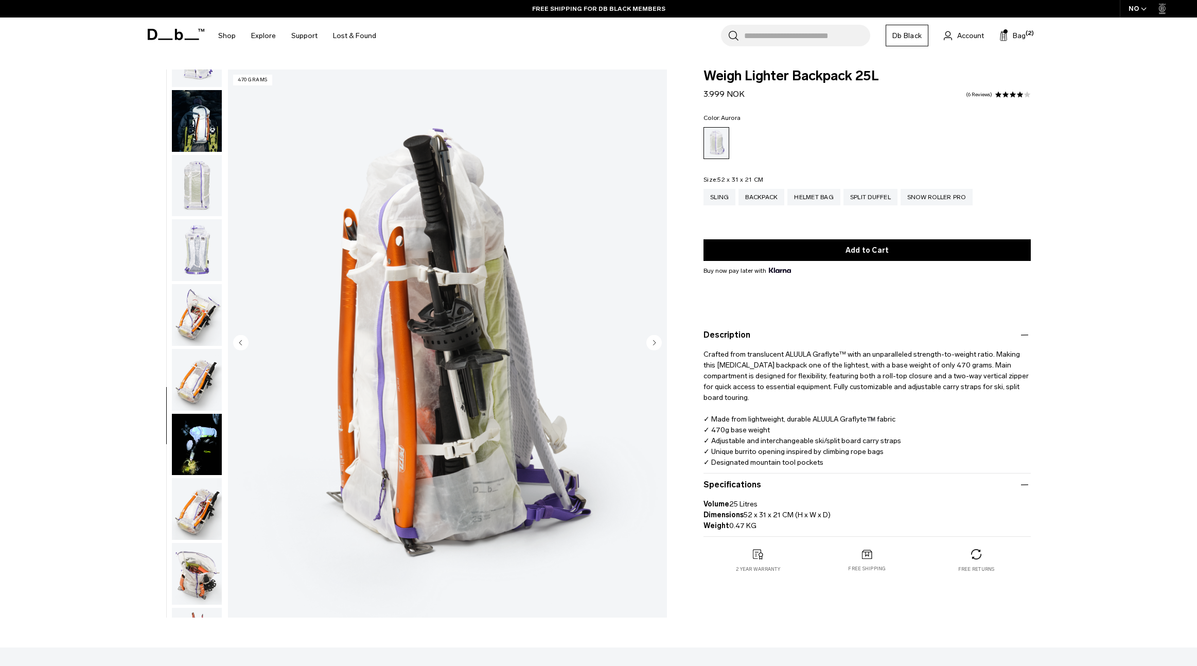
click at [214, 229] on img "button" at bounding box center [197, 250] width 50 height 62
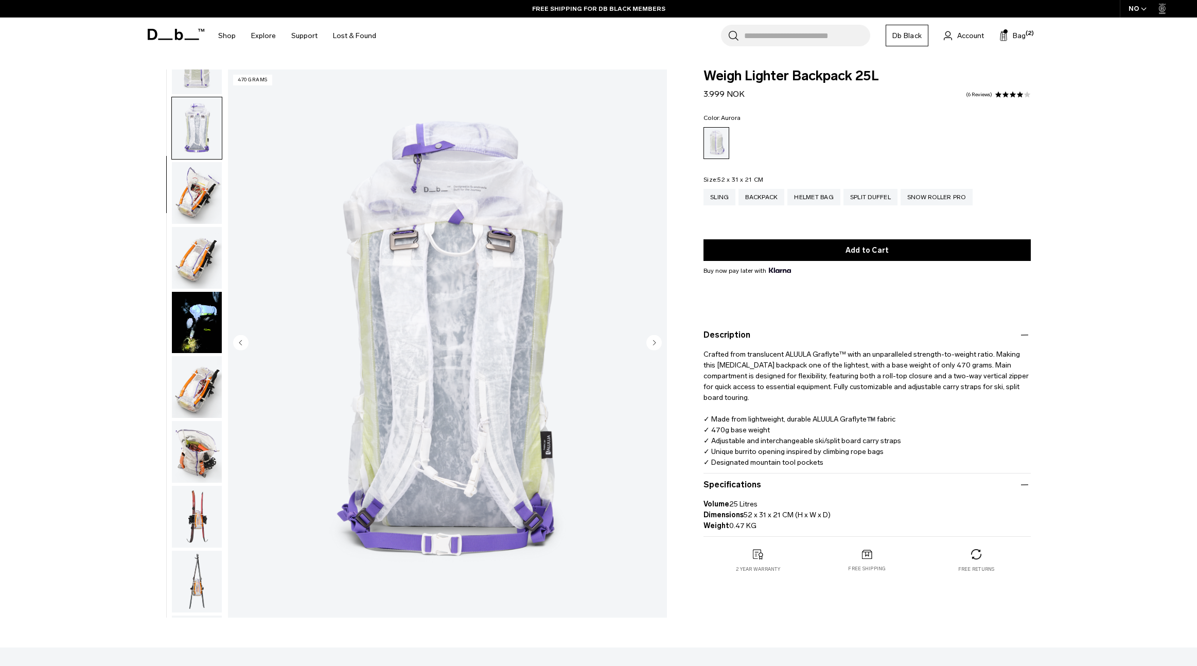
scroll to position [194, 0]
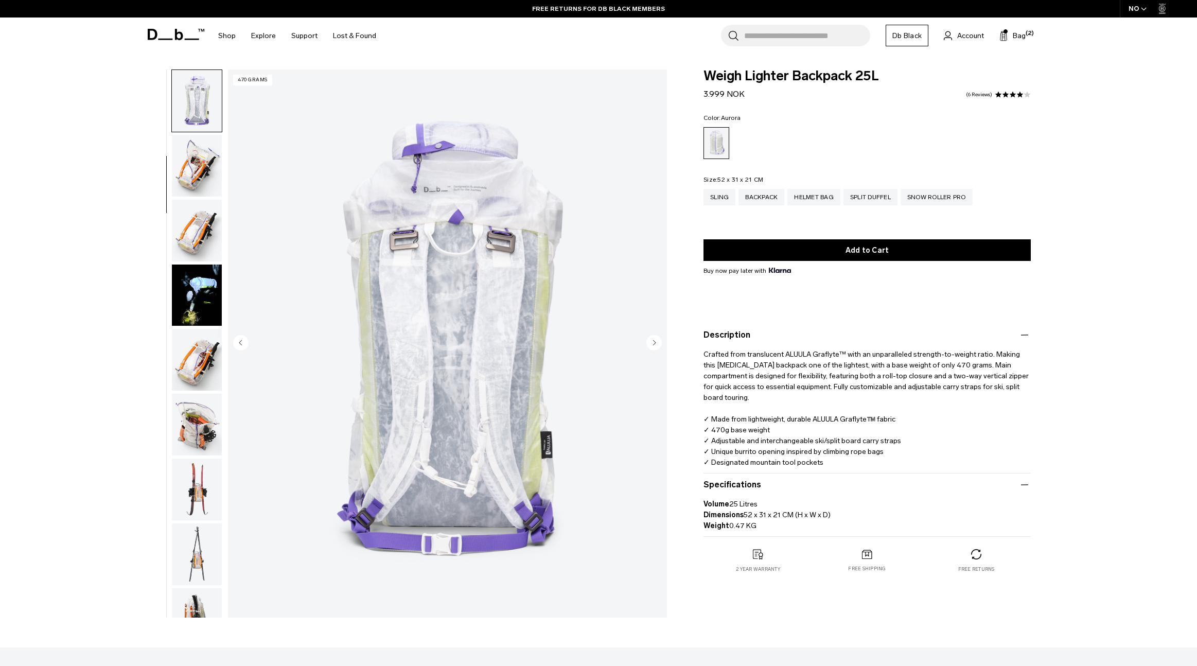
click at [355, 517] on img "4 / 18" at bounding box center [447, 343] width 439 height 548
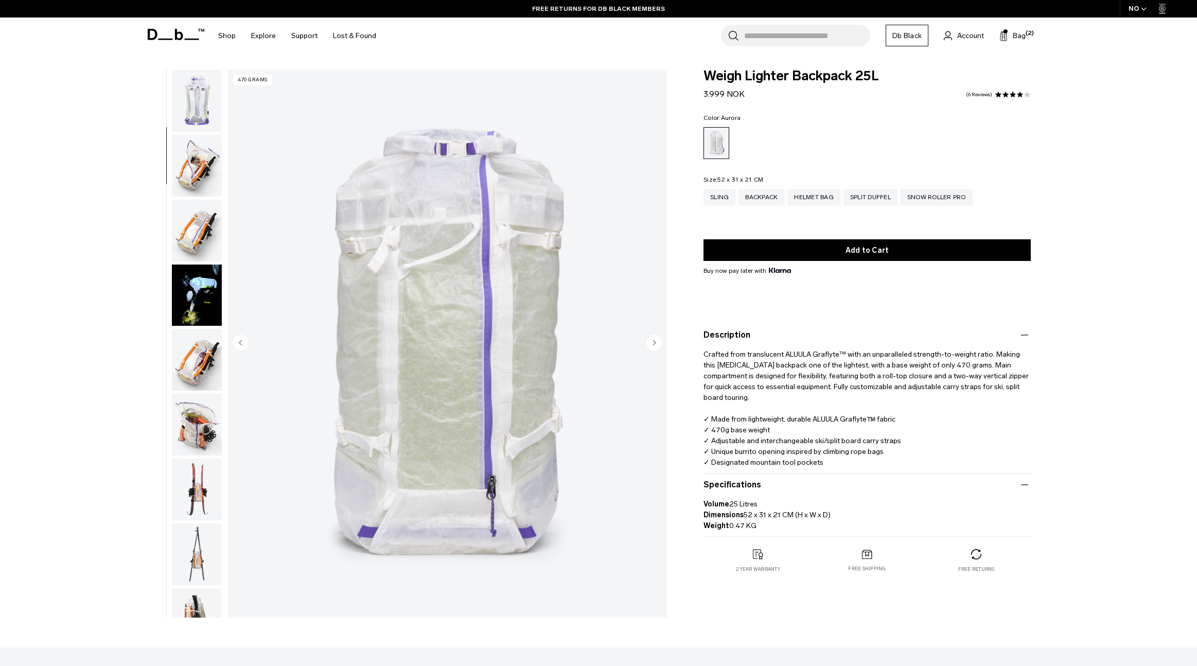
scroll to position [130, 0]
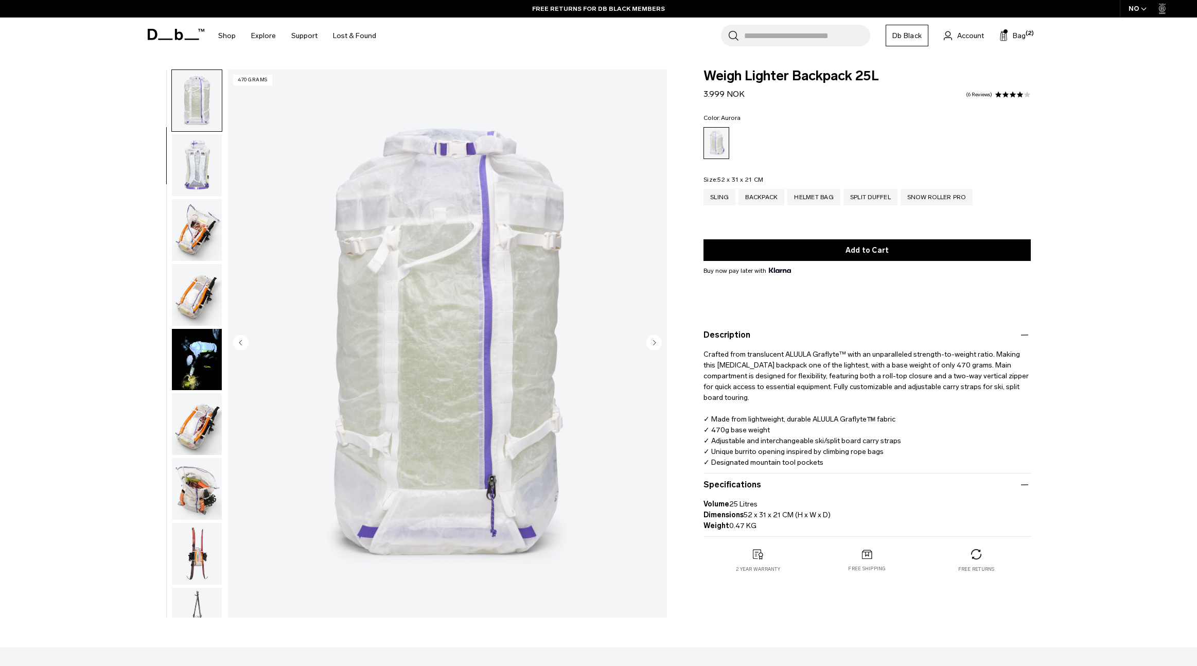
click at [507, 336] on img "3 / 18" at bounding box center [447, 343] width 439 height 548
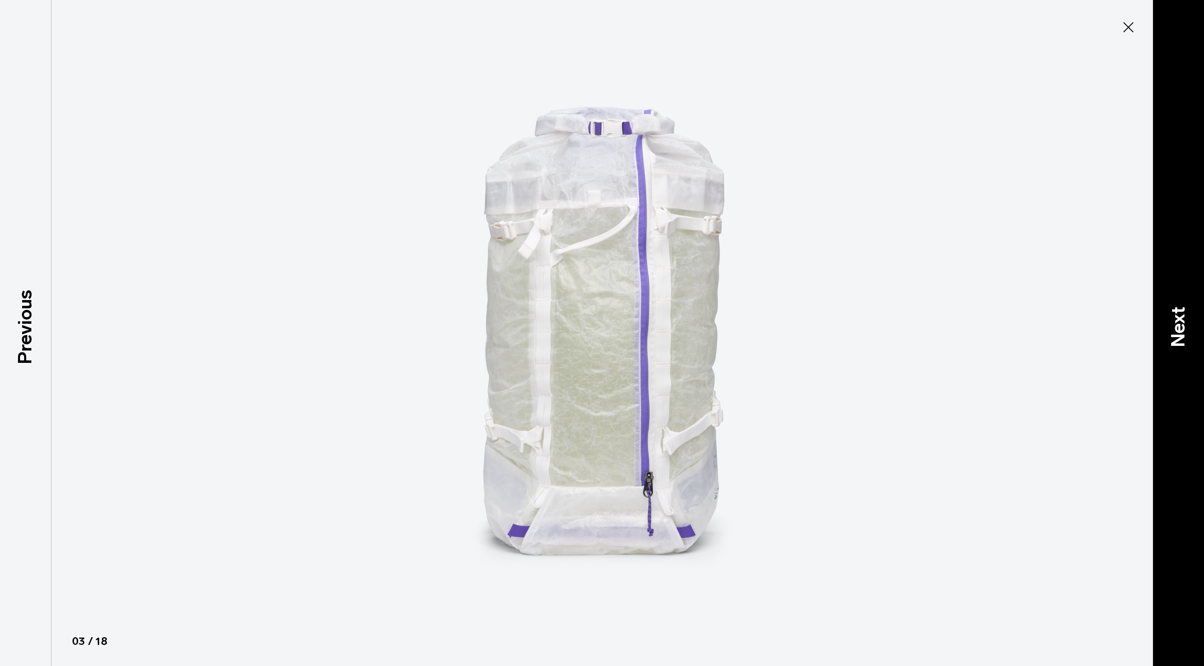
click at [1175, 318] on p "Next" at bounding box center [1179, 326] width 28 height 41
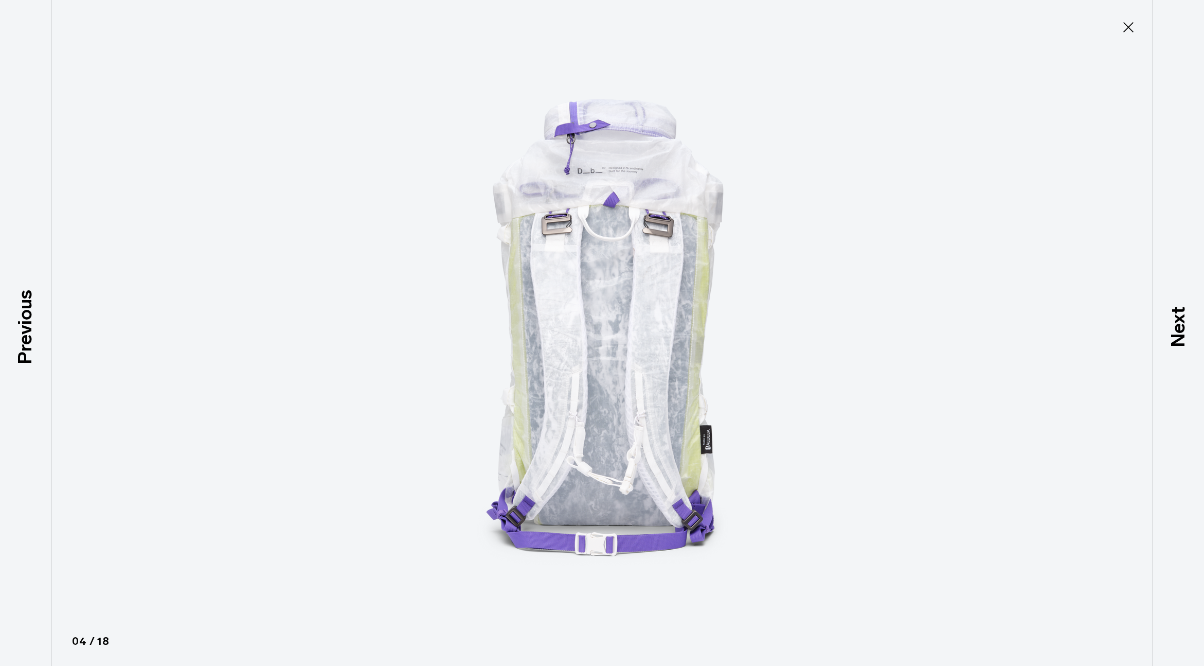
click at [1122, 30] on icon at bounding box center [1129, 27] width 16 height 16
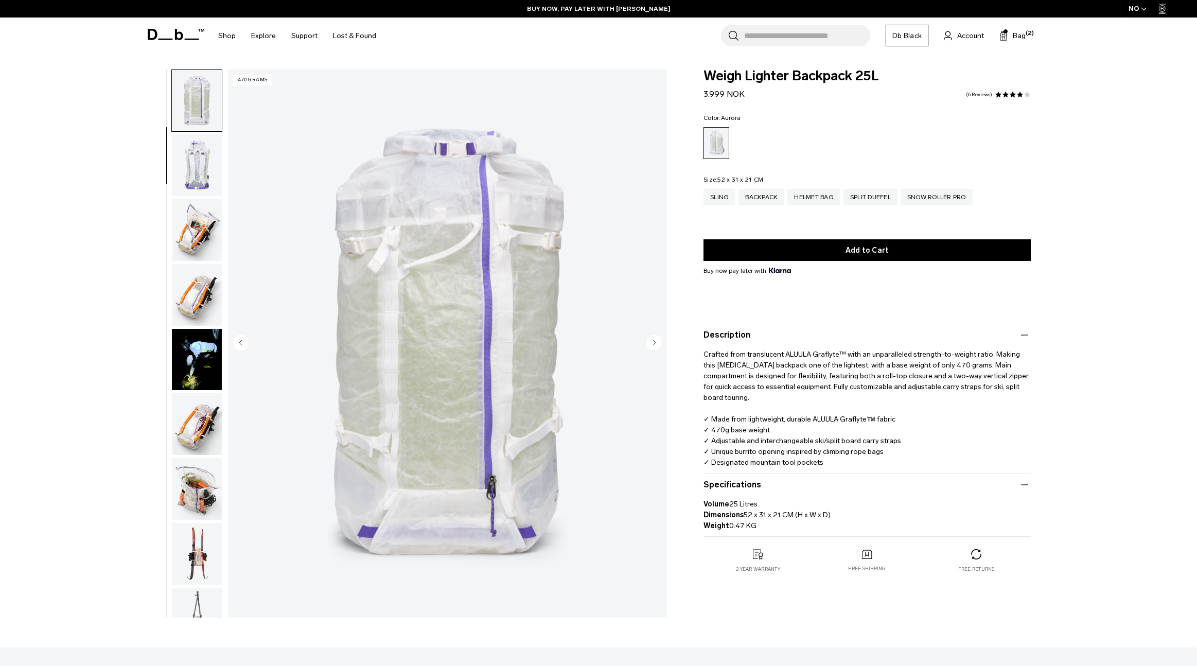
click at [186, 41] on span at bounding box center [176, 34] width 57 height 39
click at [185, 40] on icon at bounding box center [192, 40] width 14 height 2
